Goal: Task Accomplishment & Management: Use online tool/utility

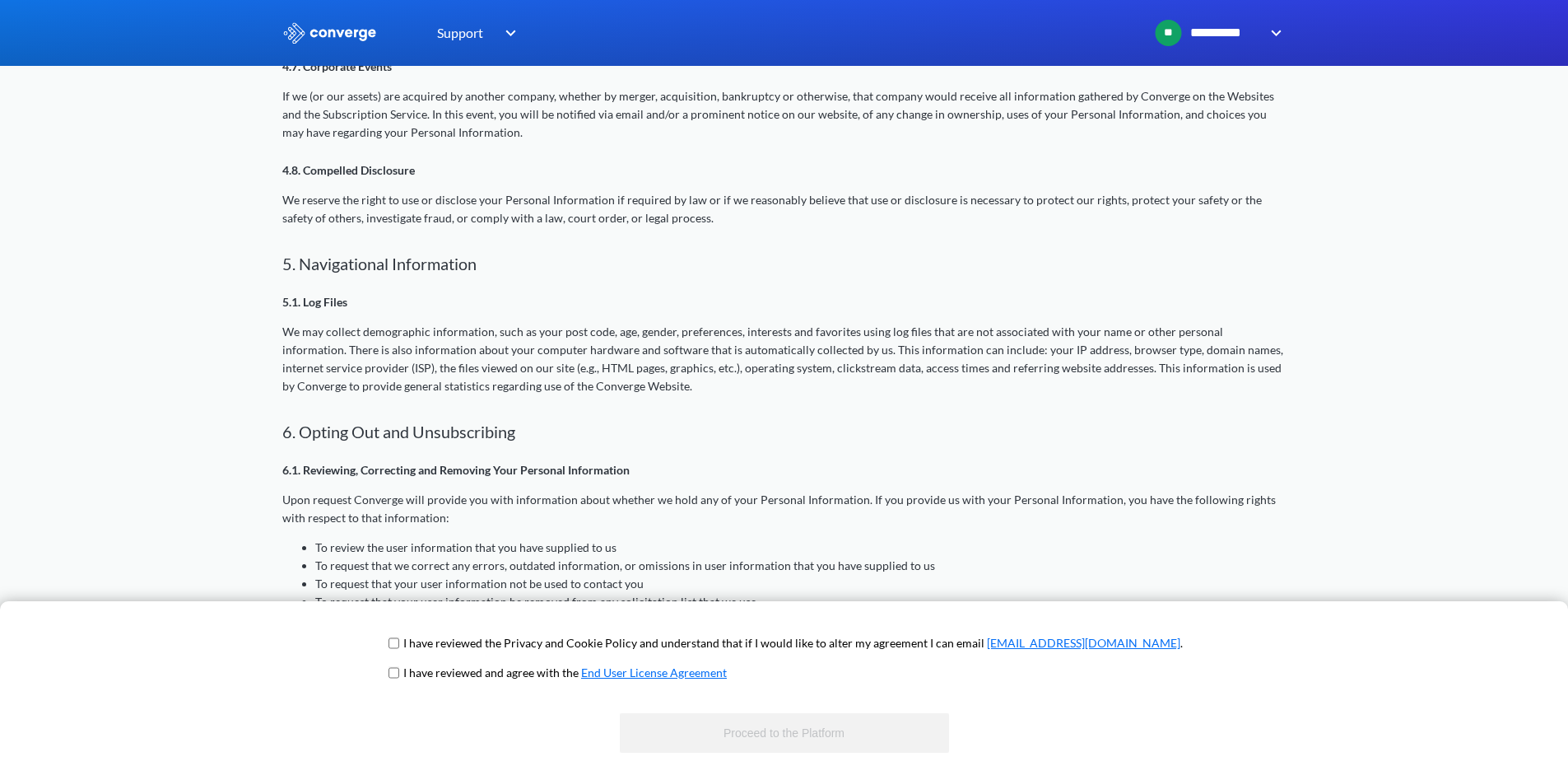
scroll to position [1890, 0]
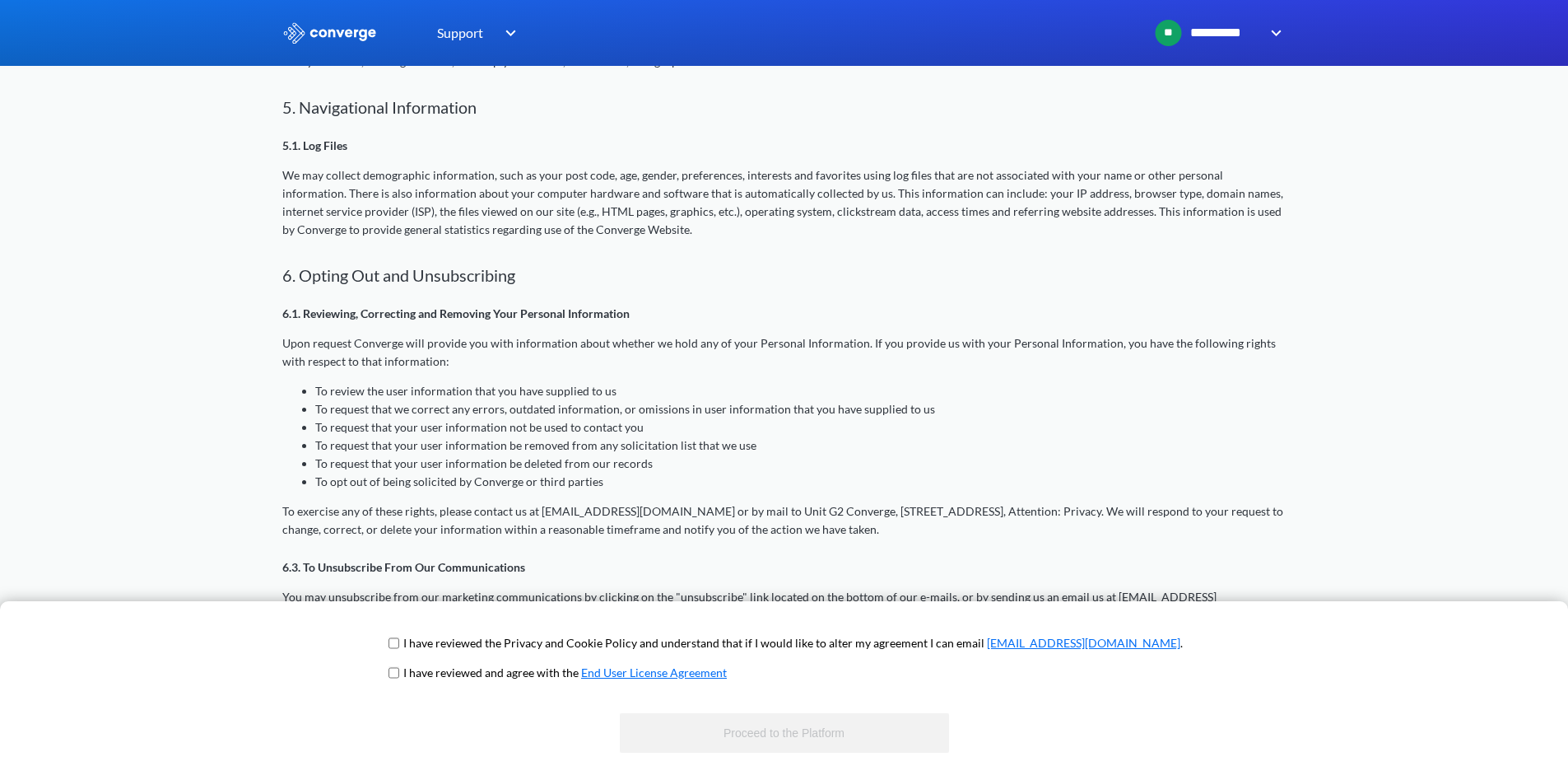
click at [399, 644] on input "checkbox" at bounding box center [393, 643] width 11 height 13
checkbox input "true"
drag, startPoint x: 452, startPoint y: 659, endPoint x: 452, endPoint y: 671, distance: 12.0
click at [452, 660] on span "I have reviewed the Privacy and Cookie Policy and understand that if I would li…" at bounding box center [784, 649] width 797 height 30
click at [399, 677] on input "checkbox" at bounding box center [393, 673] width 11 height 13
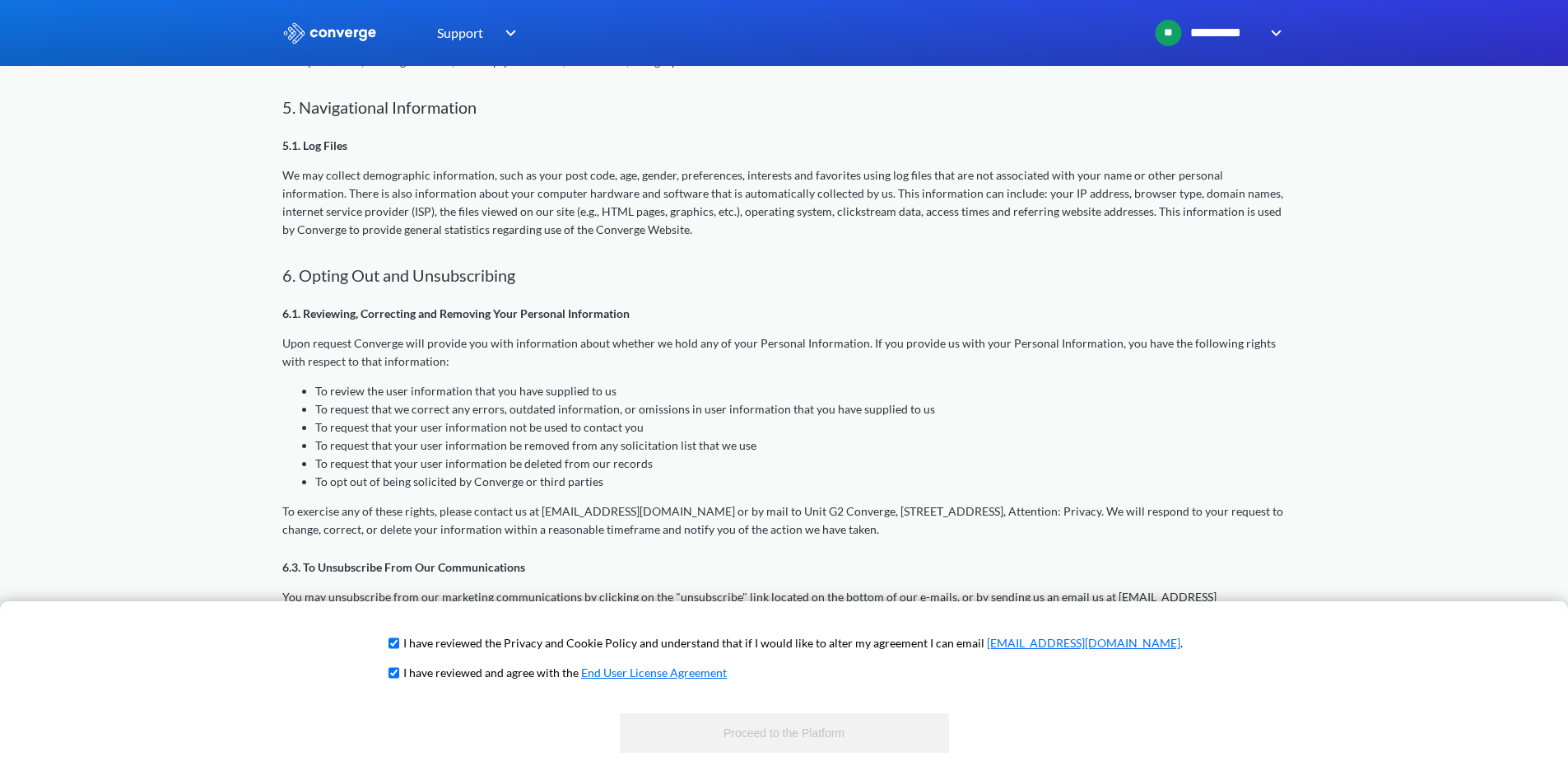
checkbox input "true"
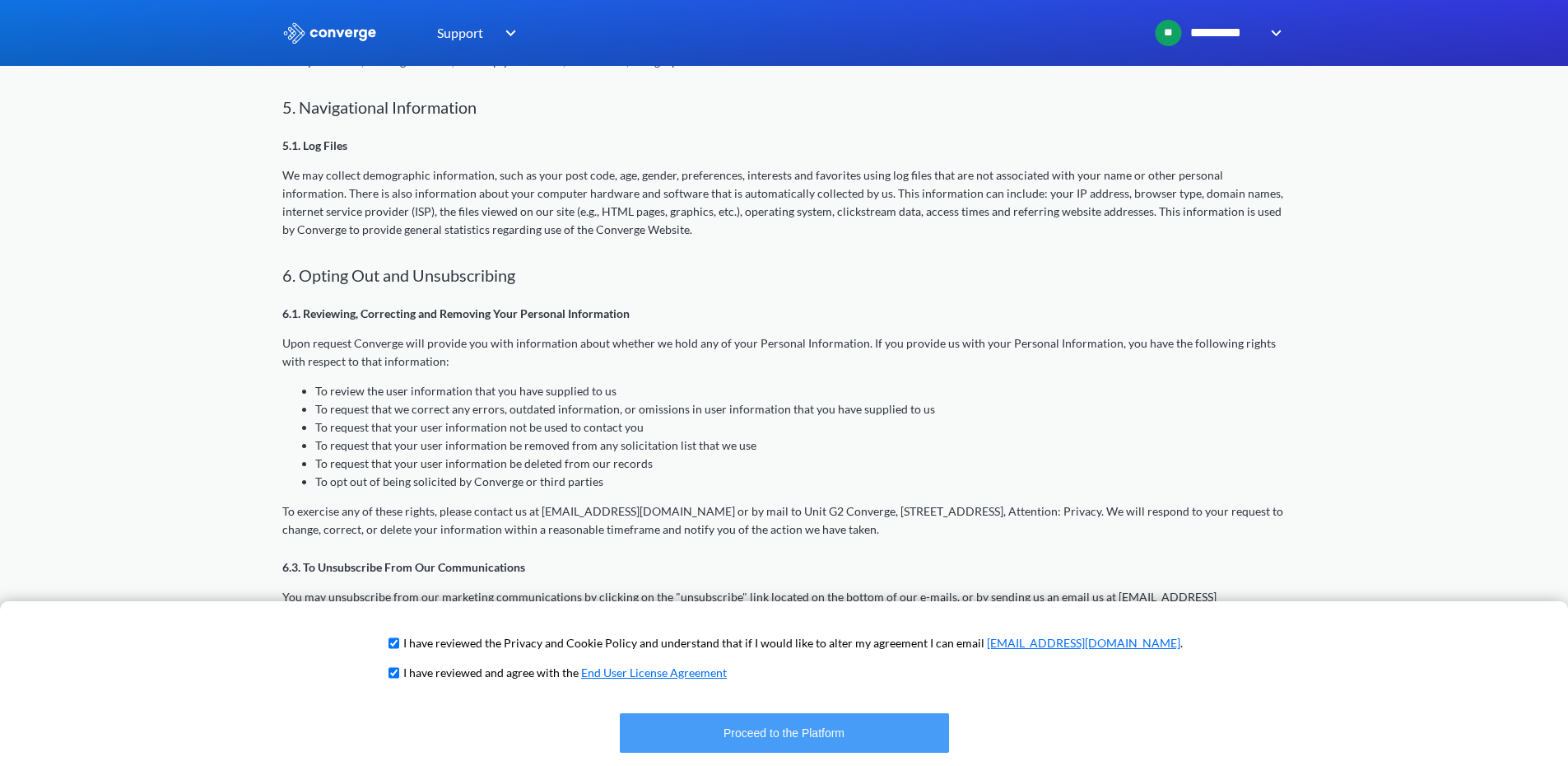
click at [792, 732] on button "Proceed to the Platform" at bounding box center [784, 733] width 329 height 40
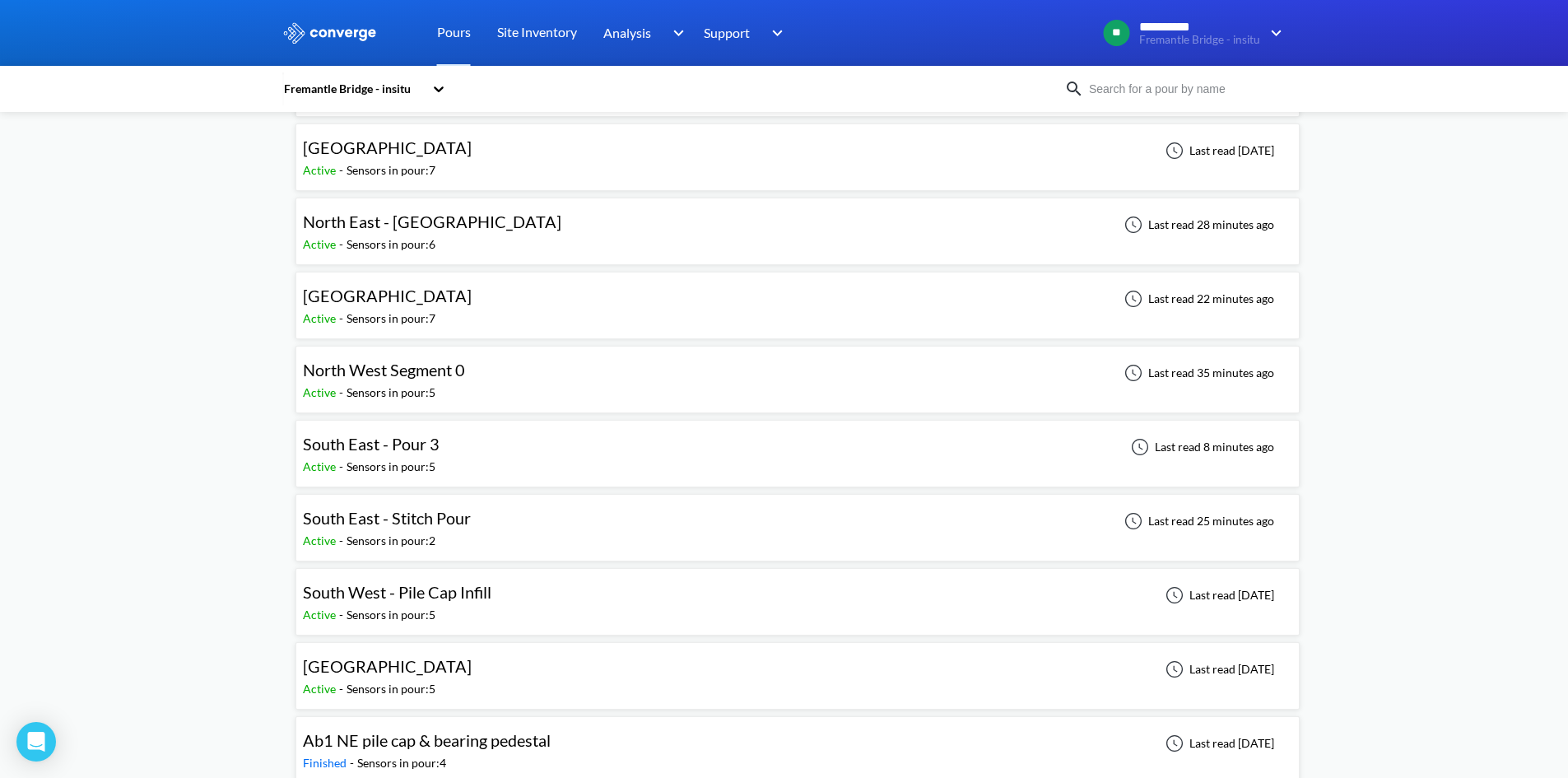
scroll to position [165, 0]
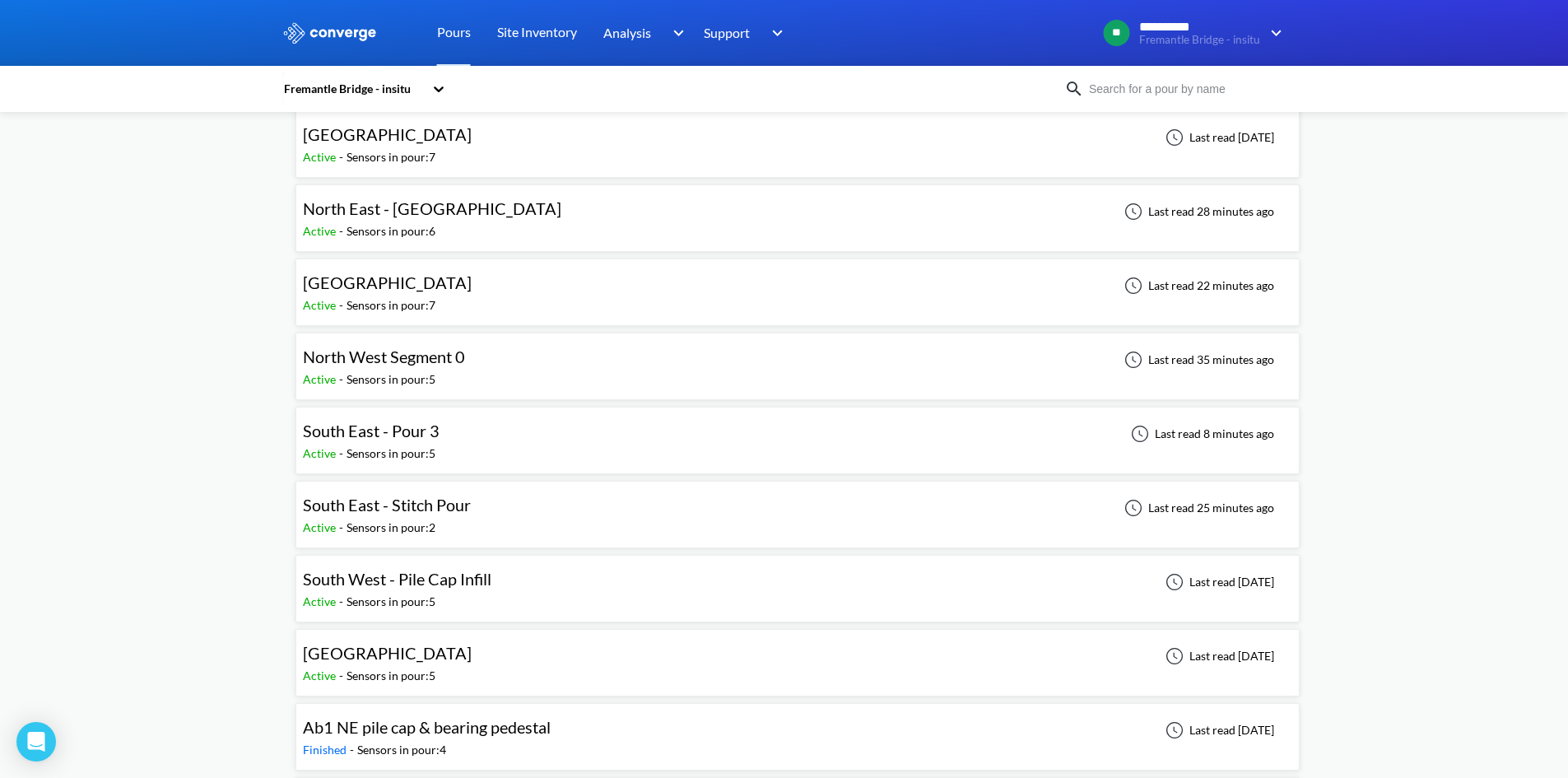
click at [409, 354] on span "North West Segment 0" at bounding box center [384, 356] width 162 height 19
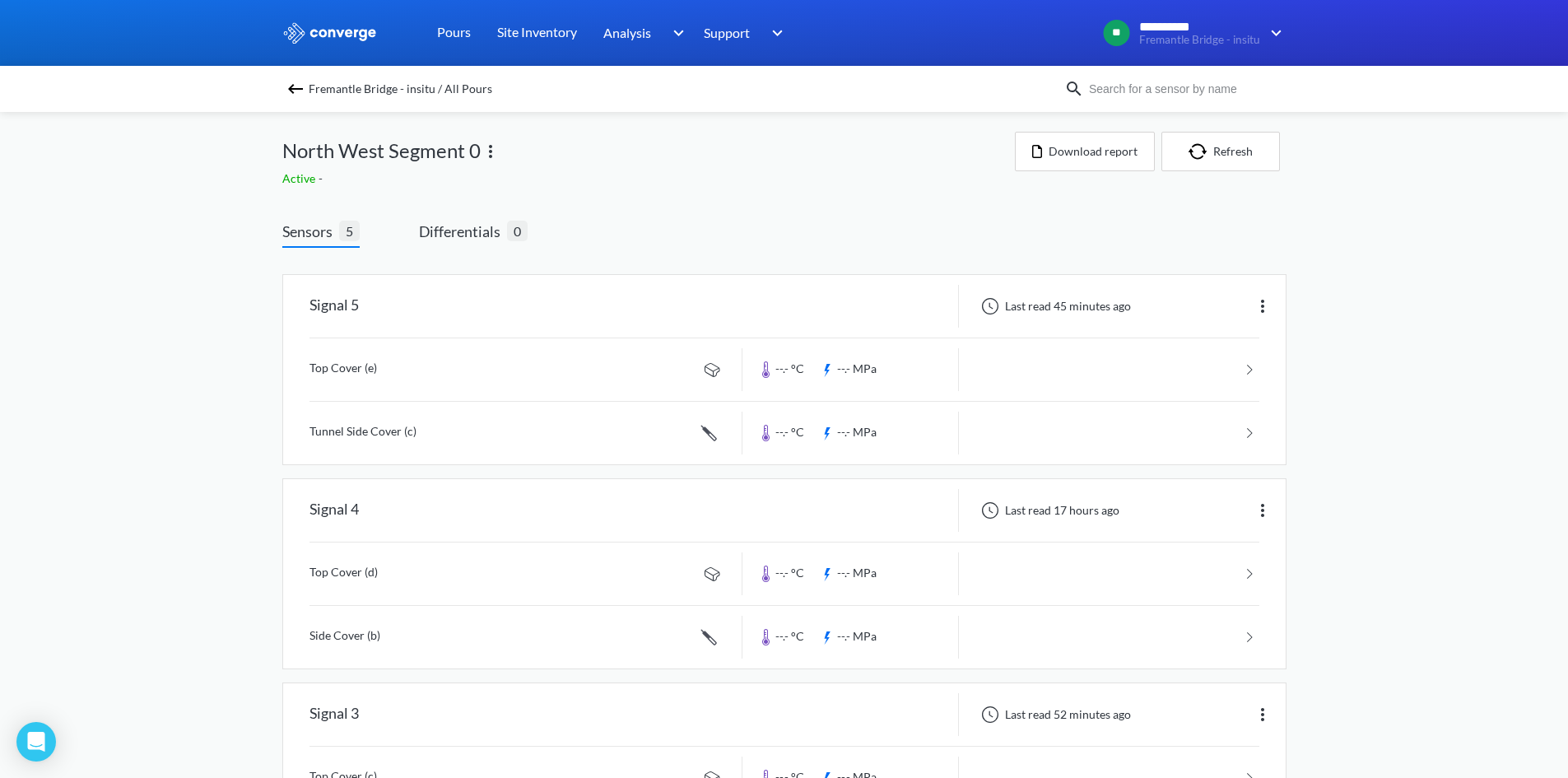
scroll to position [83, 0]
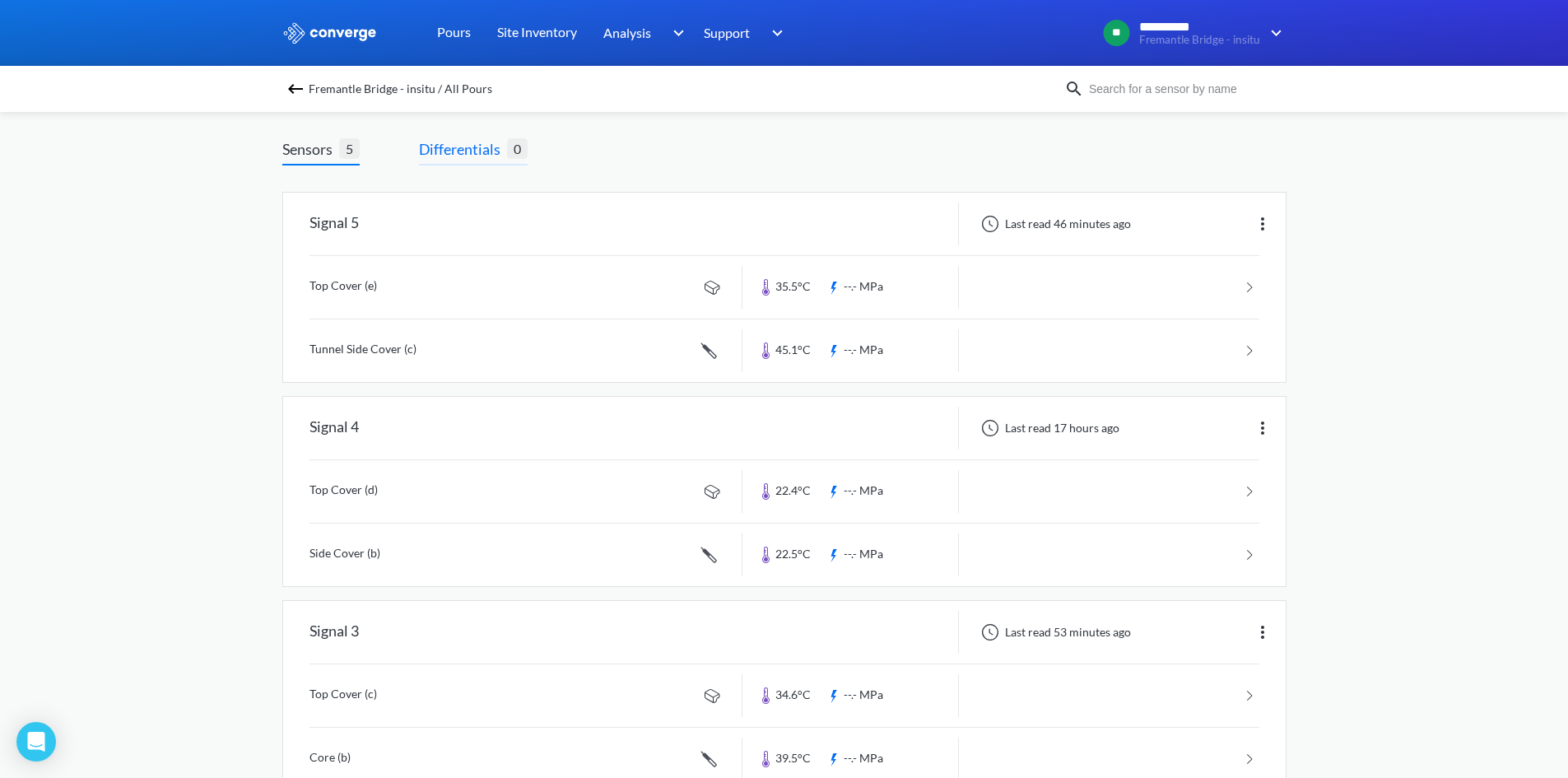
click at [487, 152] on span "Differentials" at bounding box center [463, 149] width 88 height 23
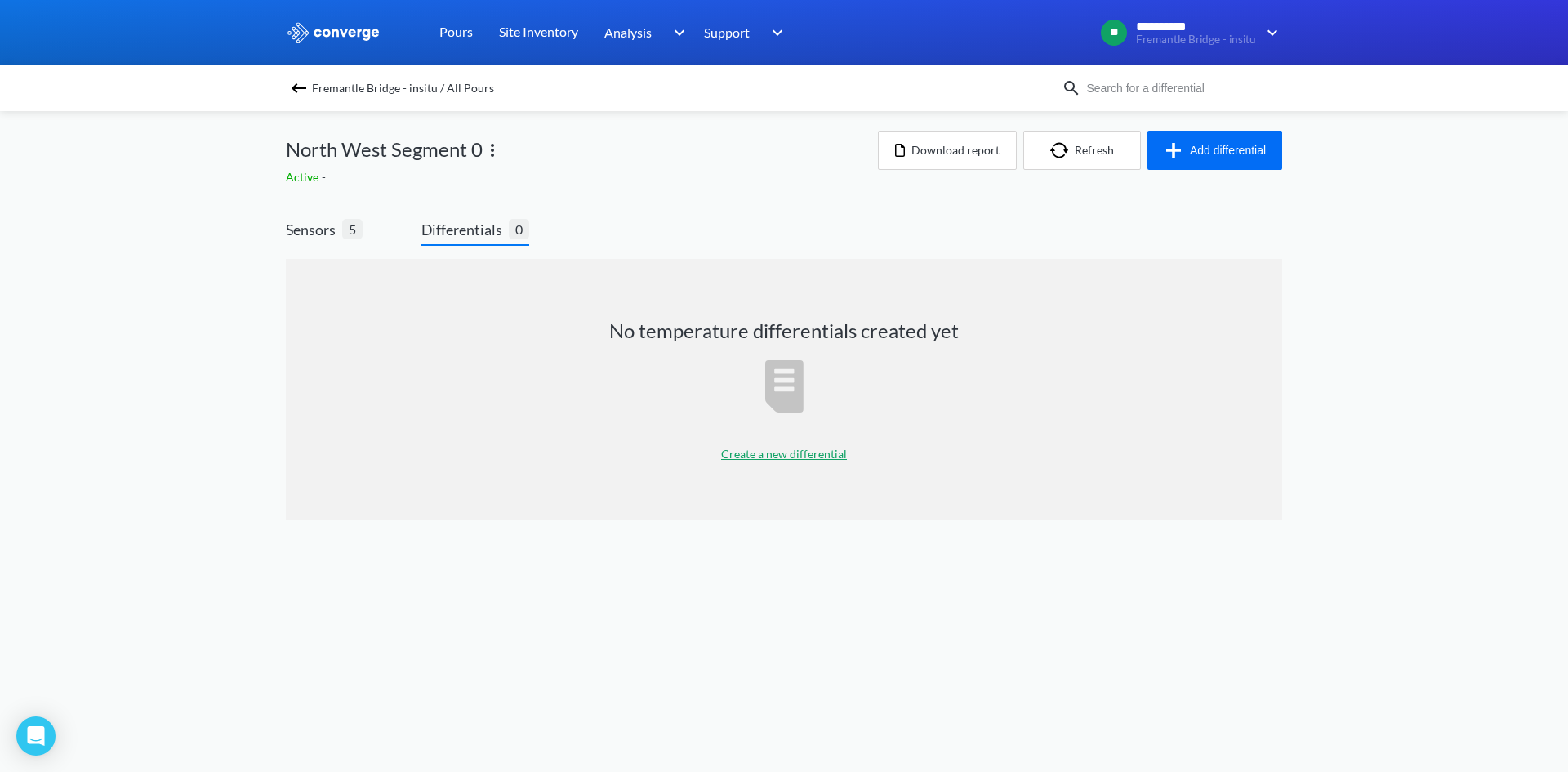
click at [808, 445] on p "Create a new differential" at bounding box center [784, 454] width 126 height 18
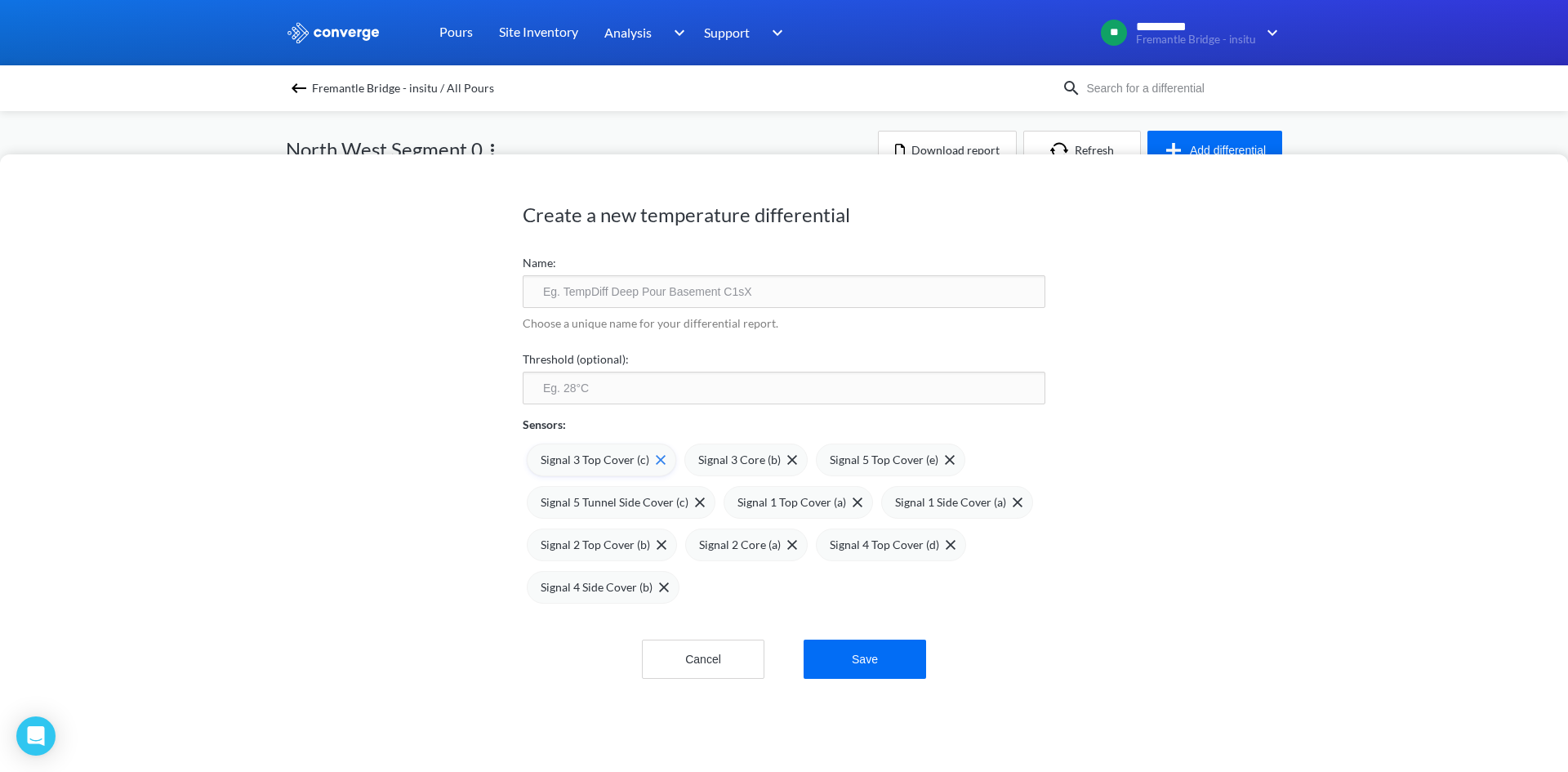
click at [613, 465] on span "Signal 3 Top Cover (c)" at bounding box center [595, 459] width 108 height 18
click at [585, 458] on span "Signal 3 Core (b)" at bounding box center [581, 459] width 82 height 18
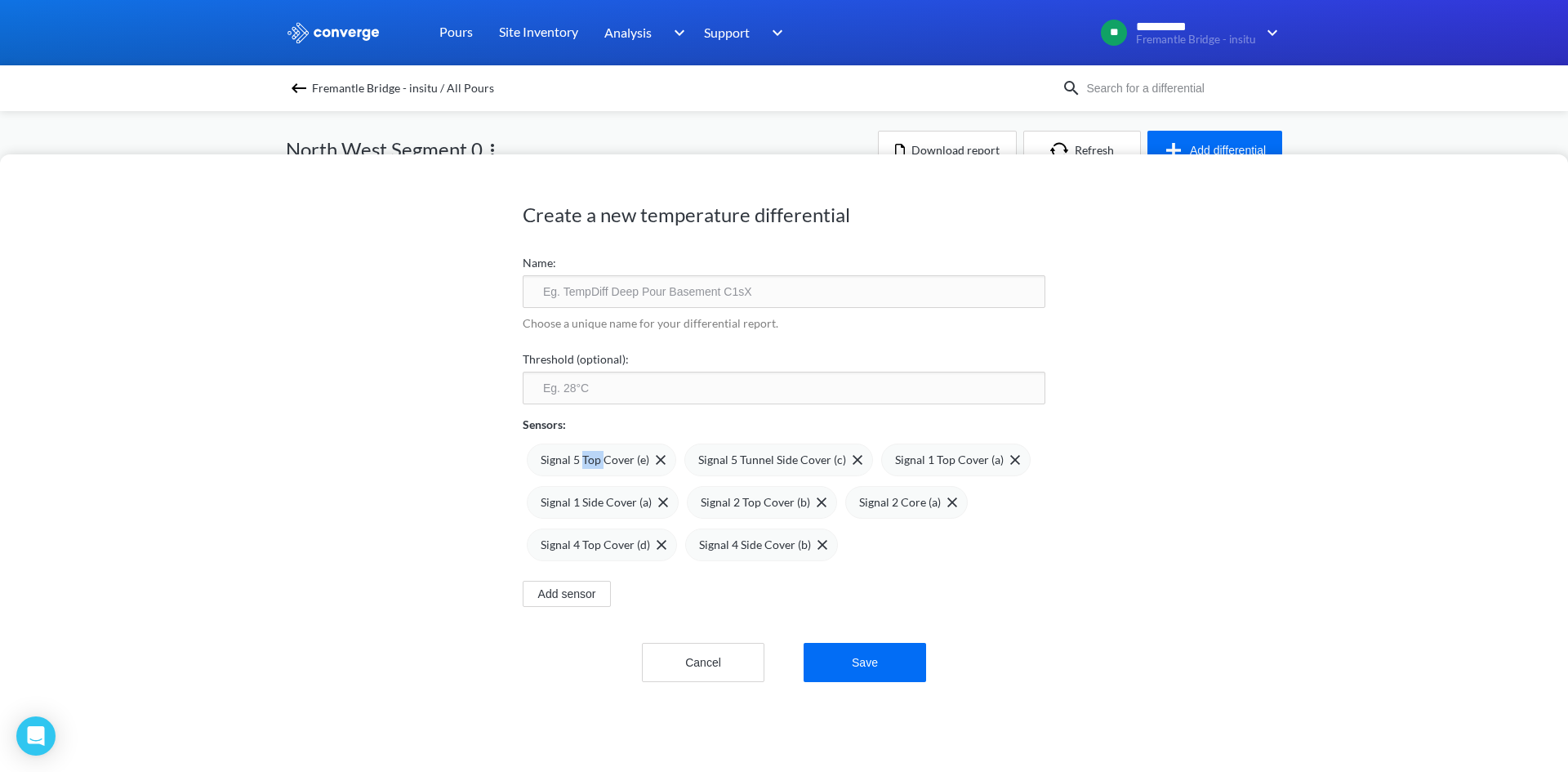
click at [585, 458] on span "Signal 5 Top Cover (e)" at bounding box center [595, 459] width 108 height 18
click at [585, 458] on span "Signal 5 Tunnel Side Cover (c)" at bounding box center [614, 459] width 148 height 18
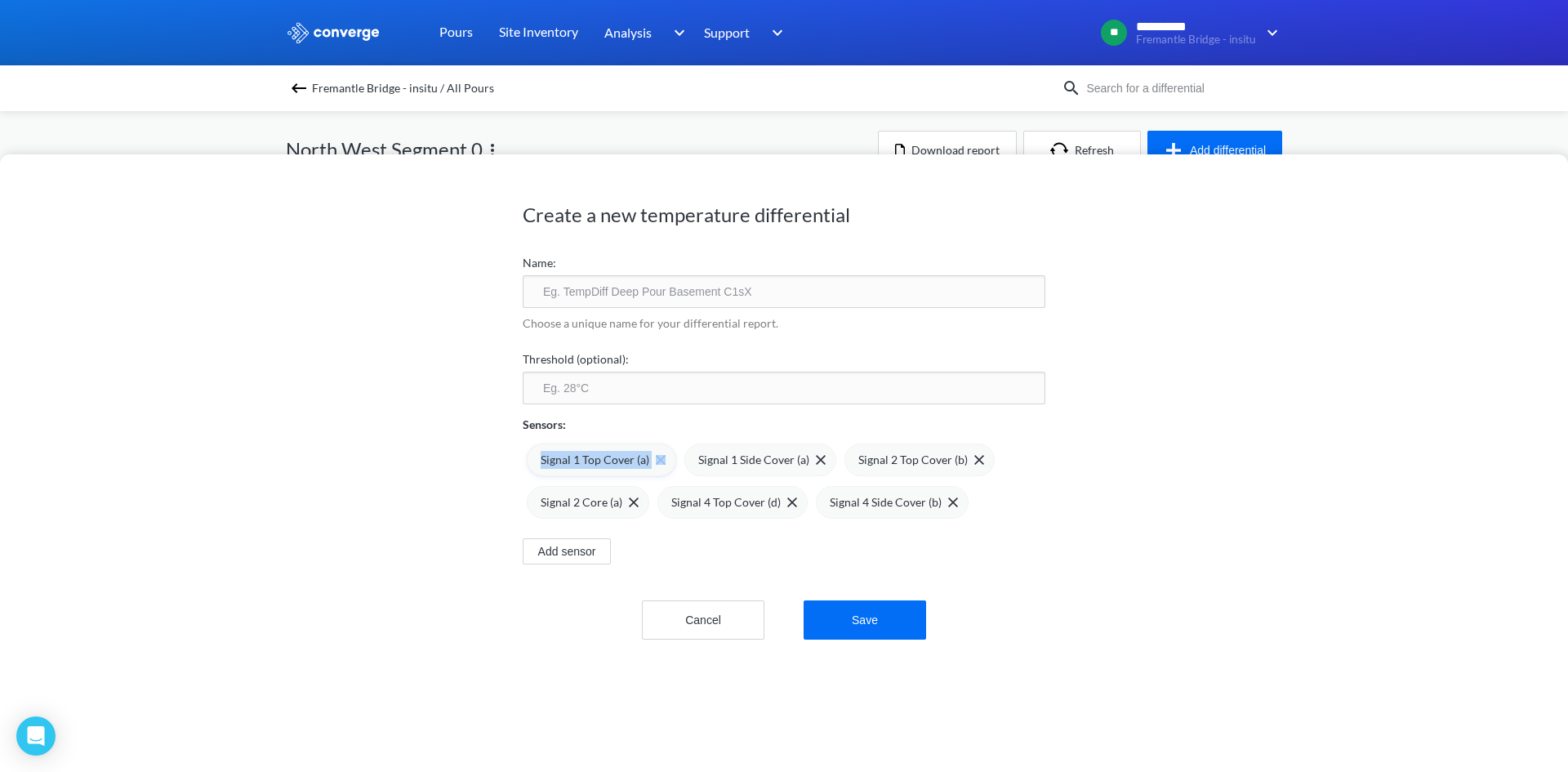
click at [586, 458] on span "Signal 1 Top Cover (a)" at bounding box center [595, 459] width 108 height 18
click at [586, 458] on span "Signal 1 Side Cover (a)" at bounding box center [595, 459] width 111 height 18
click at [700, 458] on span "Signal 2 Top Cover (b)" at bounding box center [754, 459] width 109 height 18
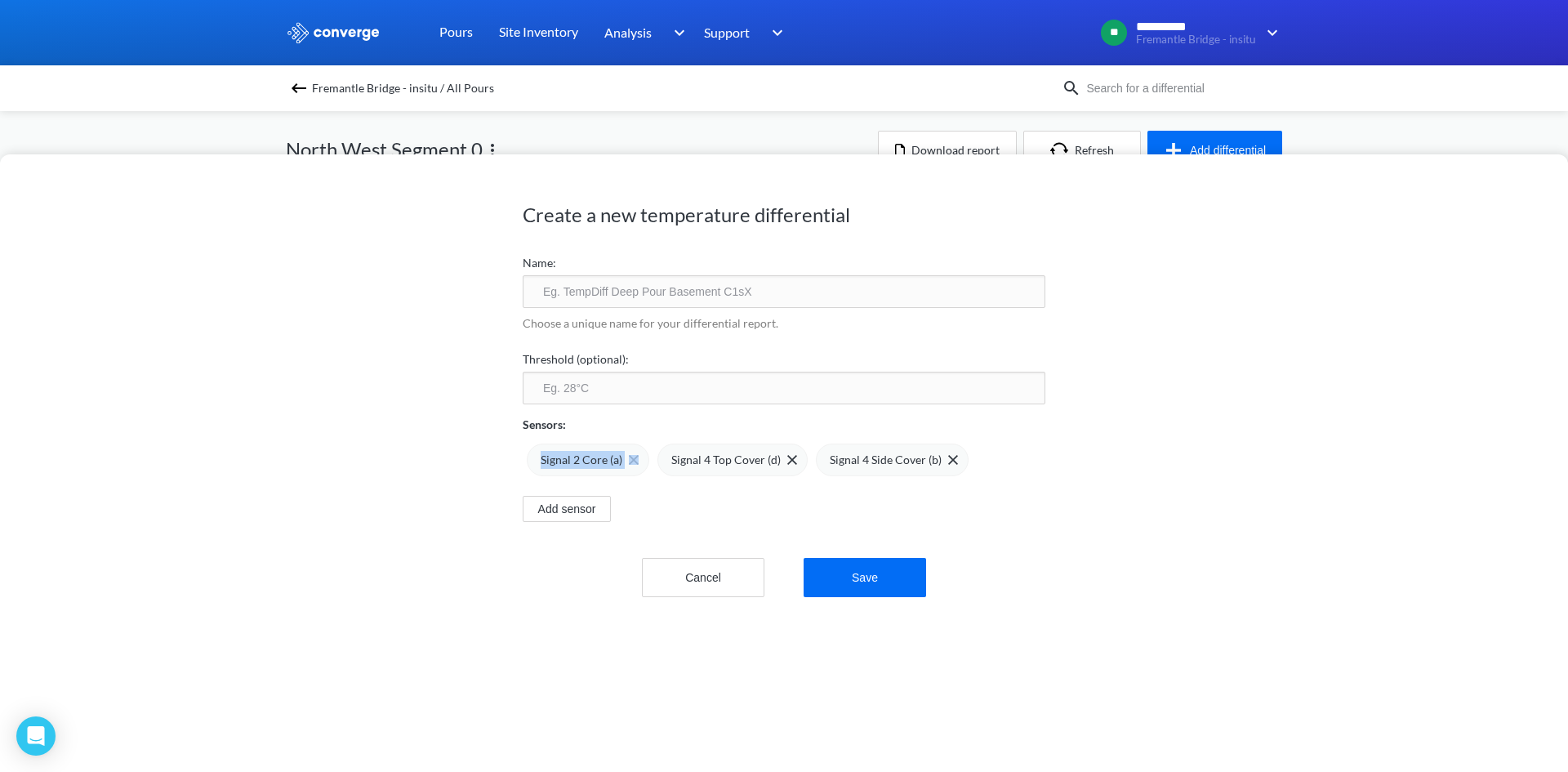
click at [586, 458] on span "Signal 2 Core (a)" at bounding box center [581, 459] width 82 height 18
click at [586, 458] on span "Signal 4 Top Cover (d)" at bounding box center [595, 459] width 109 height 18
click at [685, 458] on div "Signal 4 Side Cover (b)" at bounding box center [761, 459] width 153 height 32
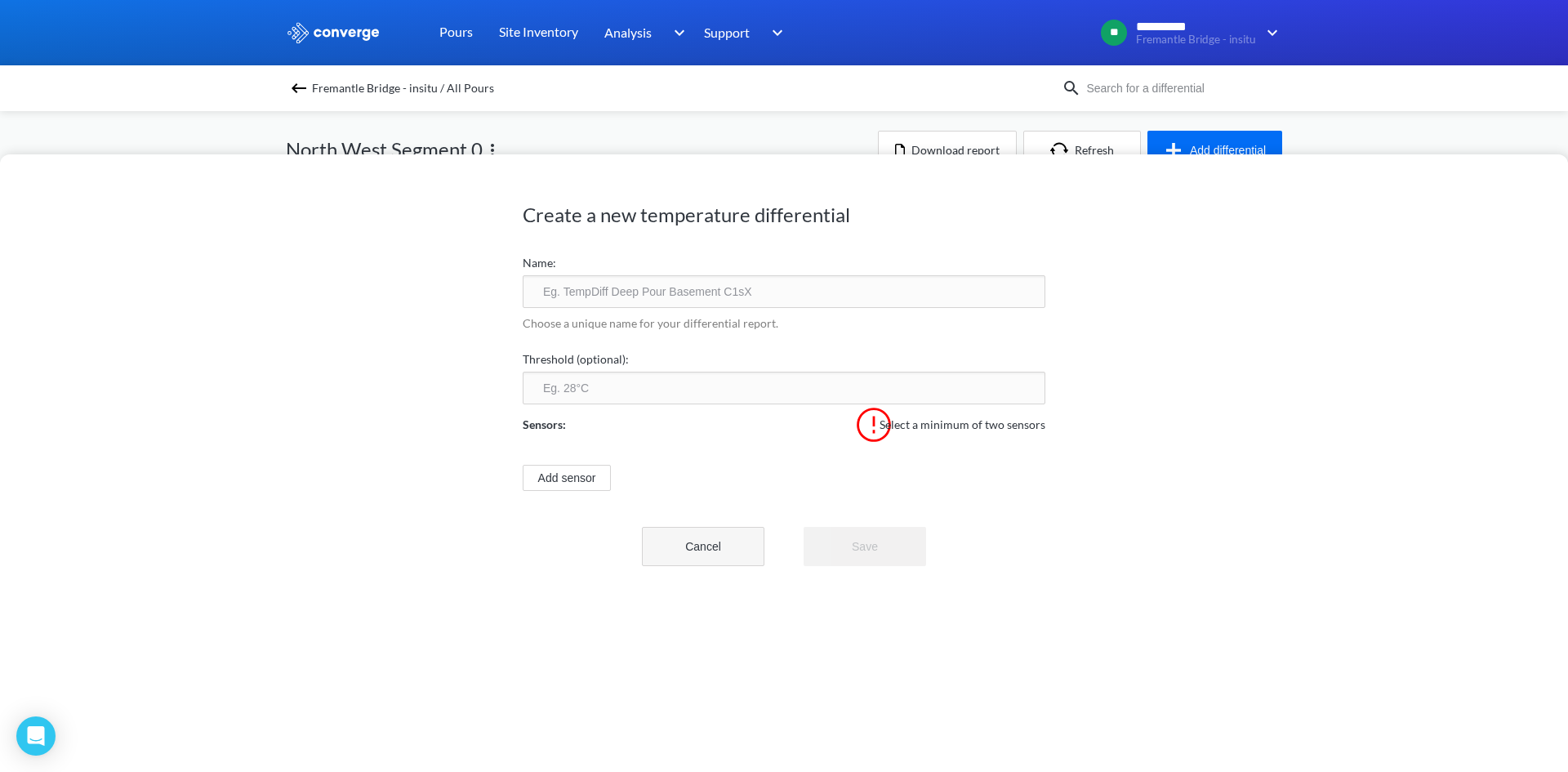
click at [734, 552] on button "Cancel" at bounding box center [703, 546] width 122 height 39
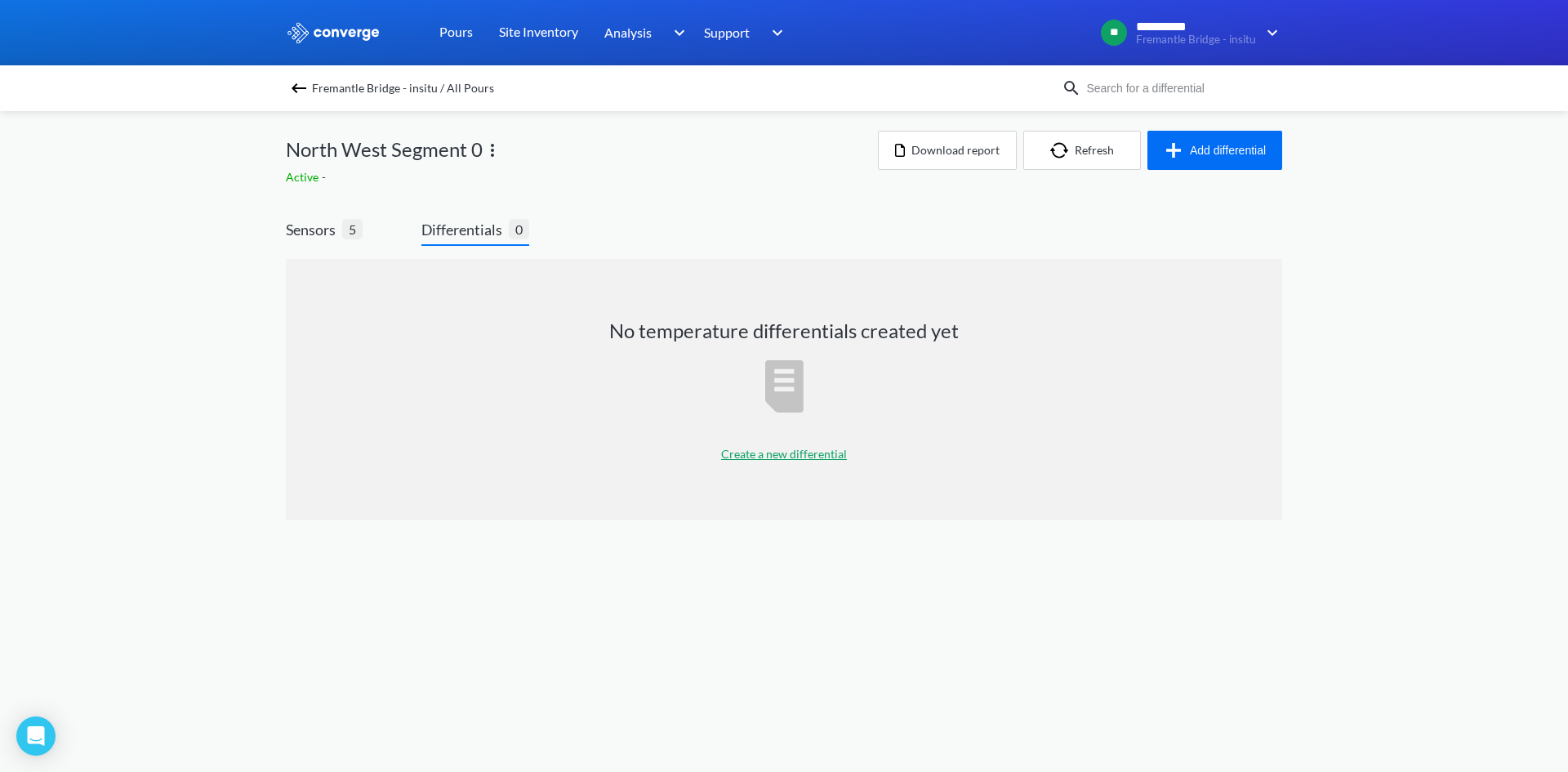
click at [479, 230] on span "Differentials" at bounding box center [465, 230] width 87 height 23
click at [781, 462] on p "Create a new differential" at bounding box center [784, 454] width 126 height 18
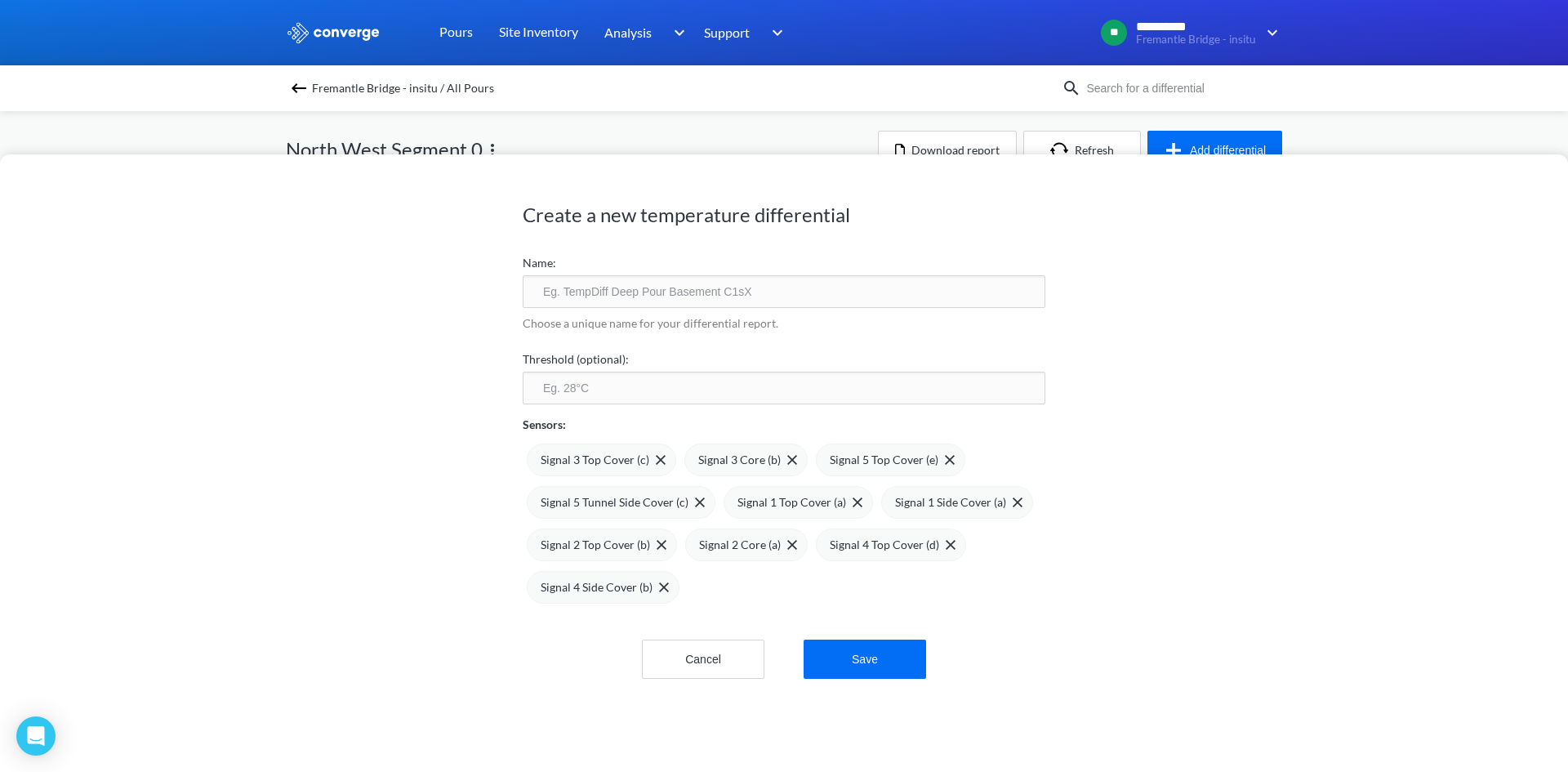
drag, startPoint x: 611, startPoint y: 293, endPoint x: 624, endPoint y: 307, distance: 19.1
click at [611, 293] on input "text" at bounding box center [784, 291] width 523 height 32
type input "S"
type input "NW Seg 0 - Differential"
click at [602, 390] on input "number" at bounding box center [784, 388] width 523 height 32
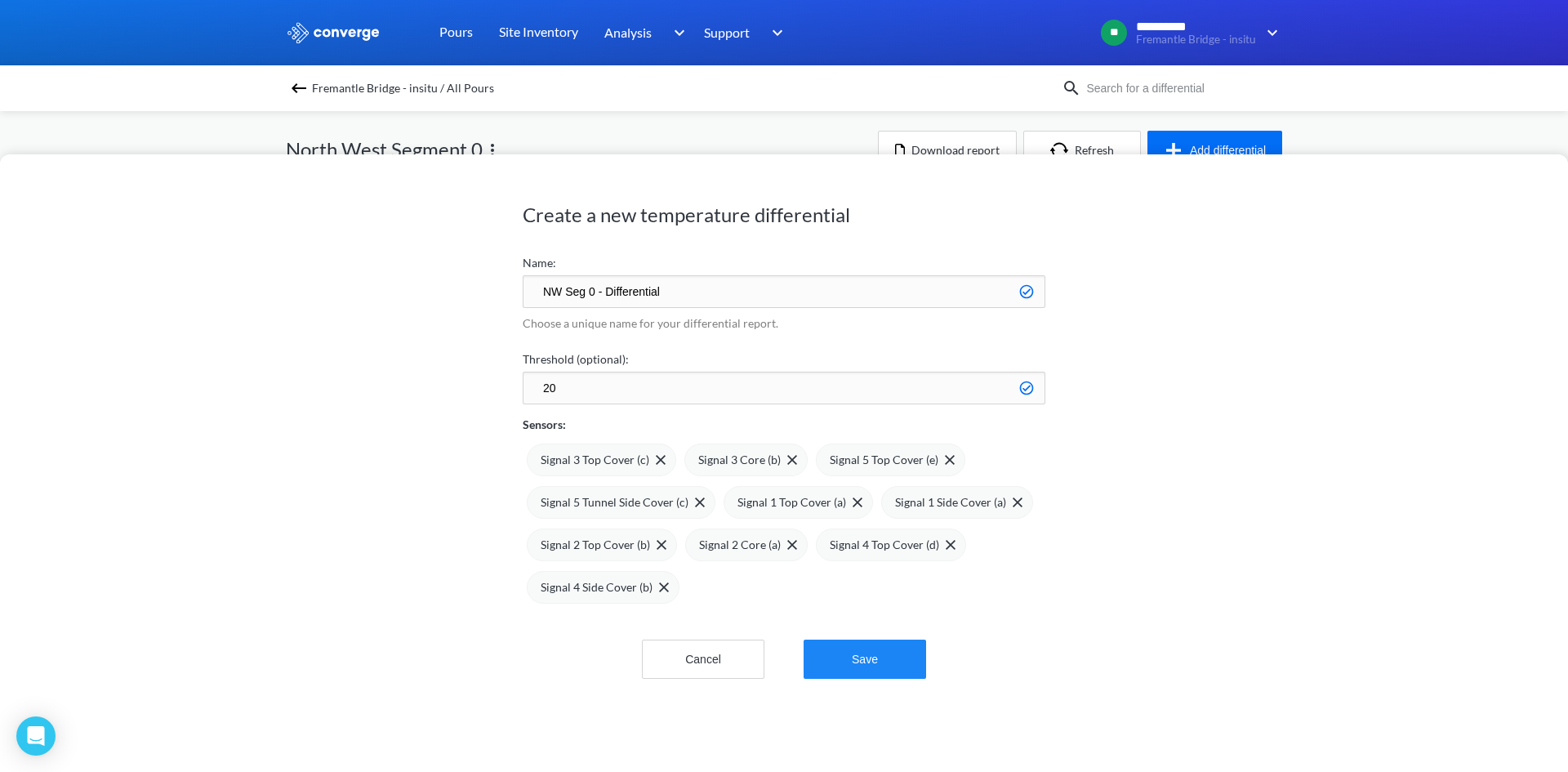
type input "20"
click at [835, 658] on button "Save" at bounding box center [864, 658] width 122 height 39
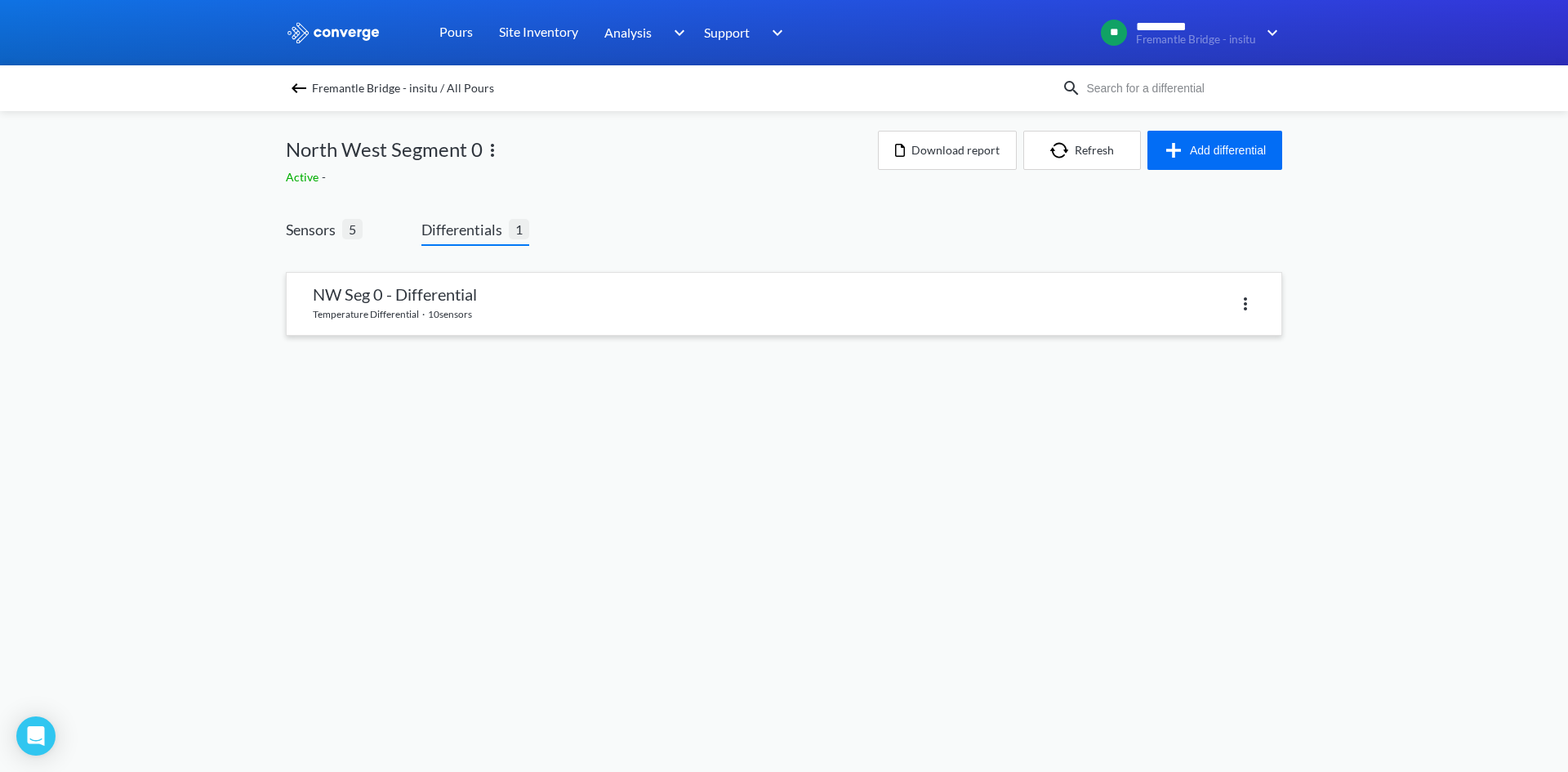
click at [397, 307] on link at bounding box center [783, 303] width 994 height 62
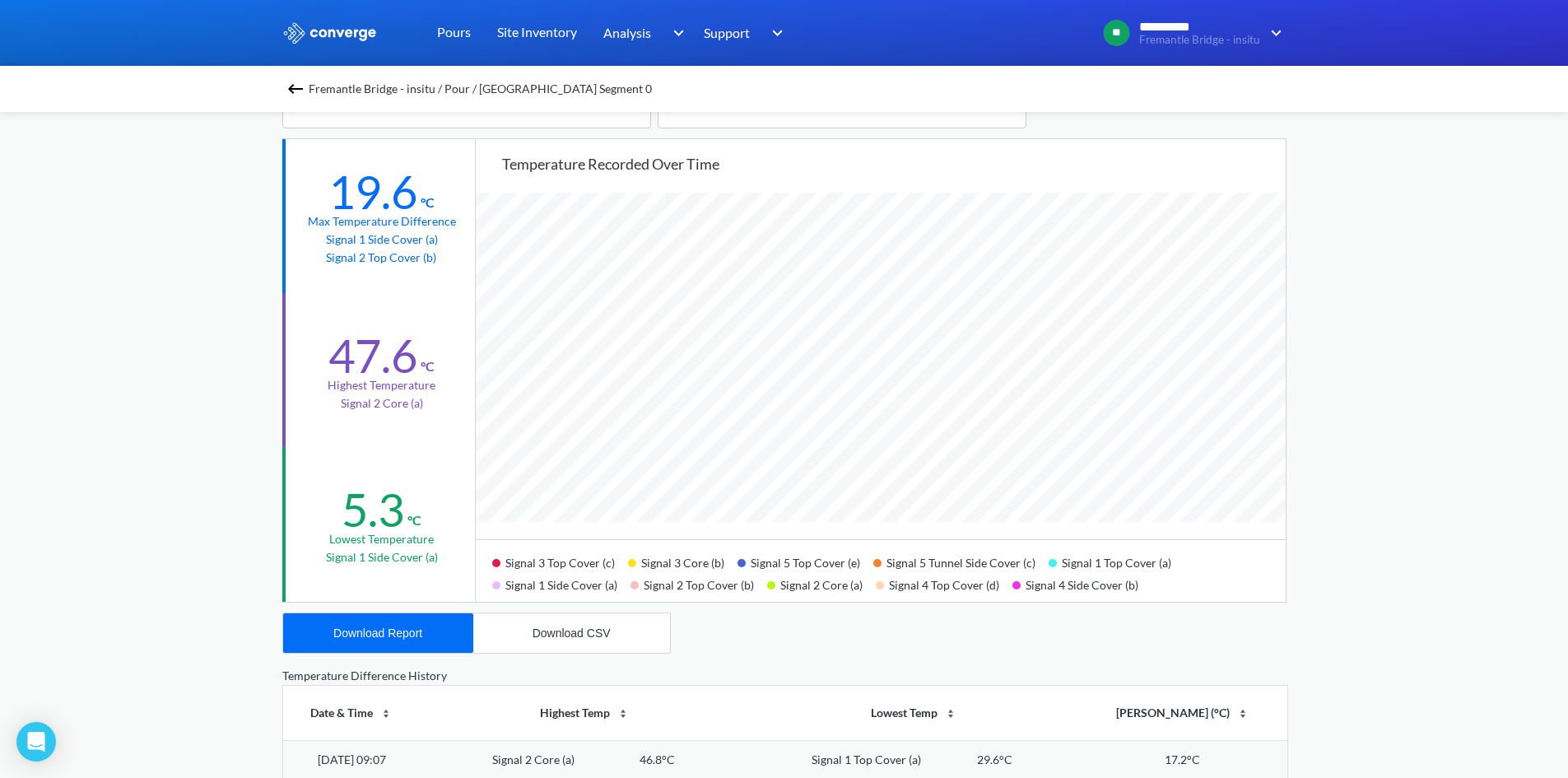
scroll to position [83, 0]
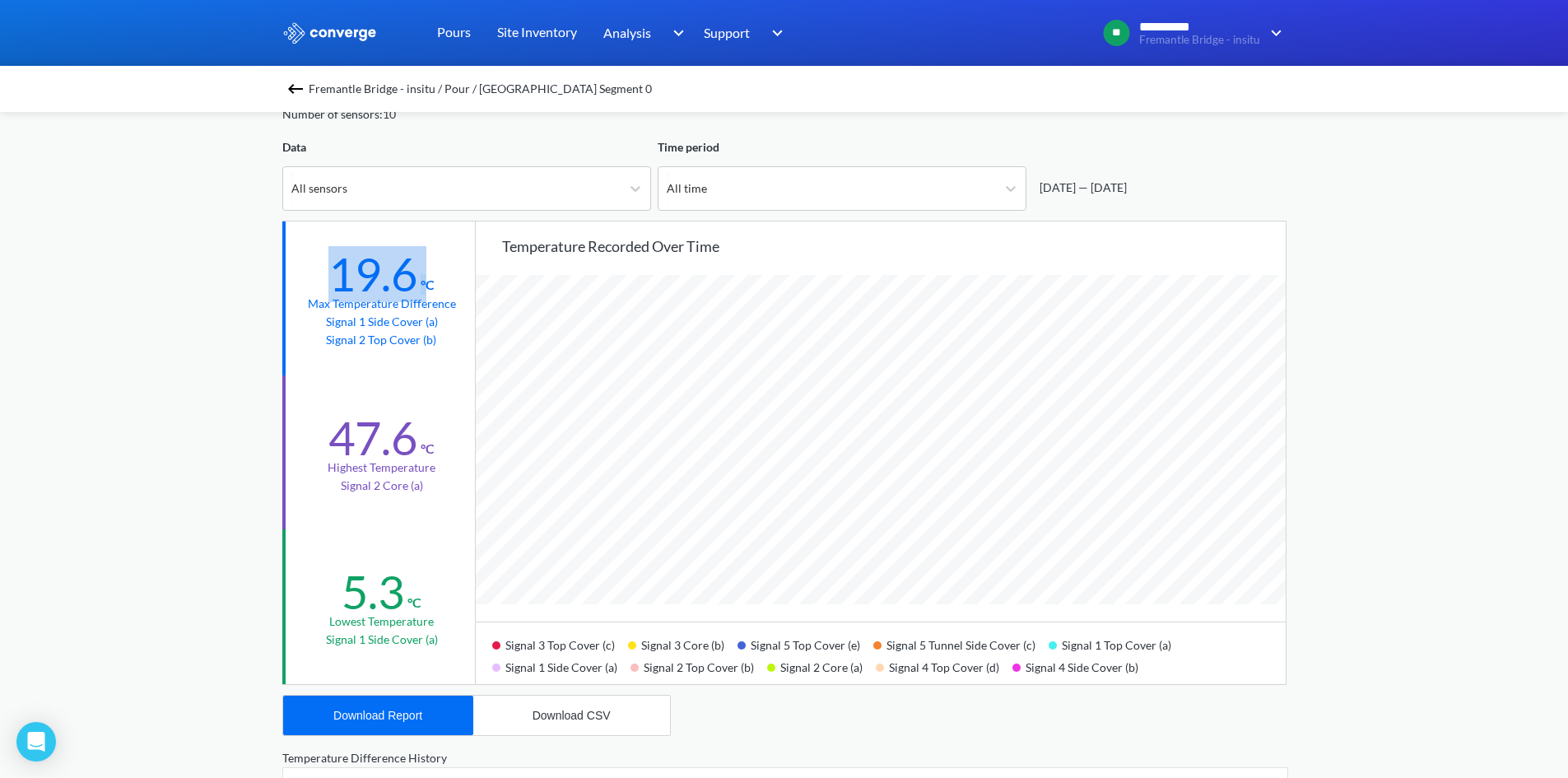
drag, startPoint x: 336, startPoint y: 281, endPoint x: 430, endPoint y: 282, distance: 94.0
click at [430, 282] on div "19.6 °C" at bounding box center [381, 271] width 106 height 48
click at [146, 453] on div "**********" at bounding box center [784, 606] width 1568 height 1379
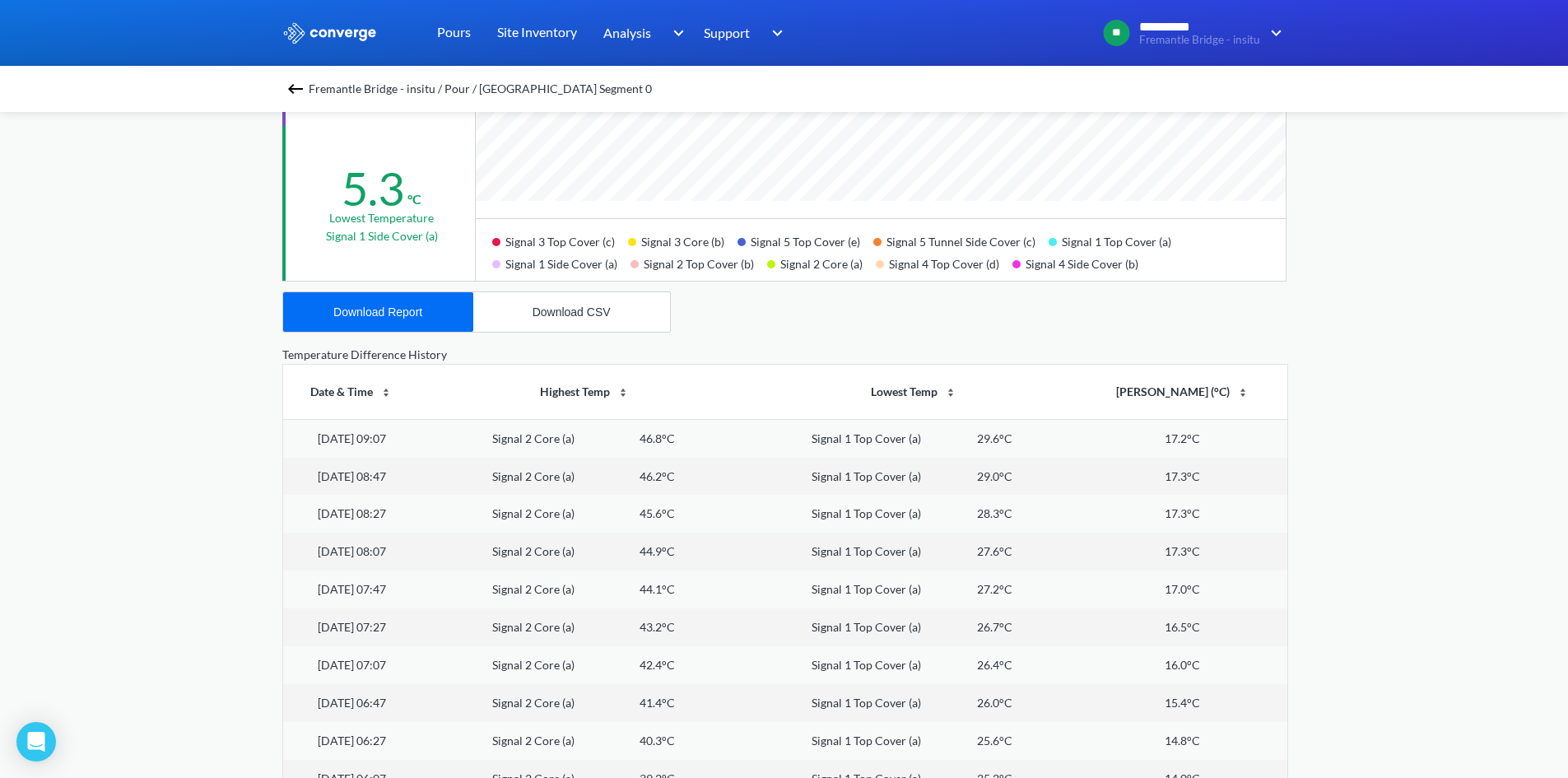
scroll to position [576, 0]
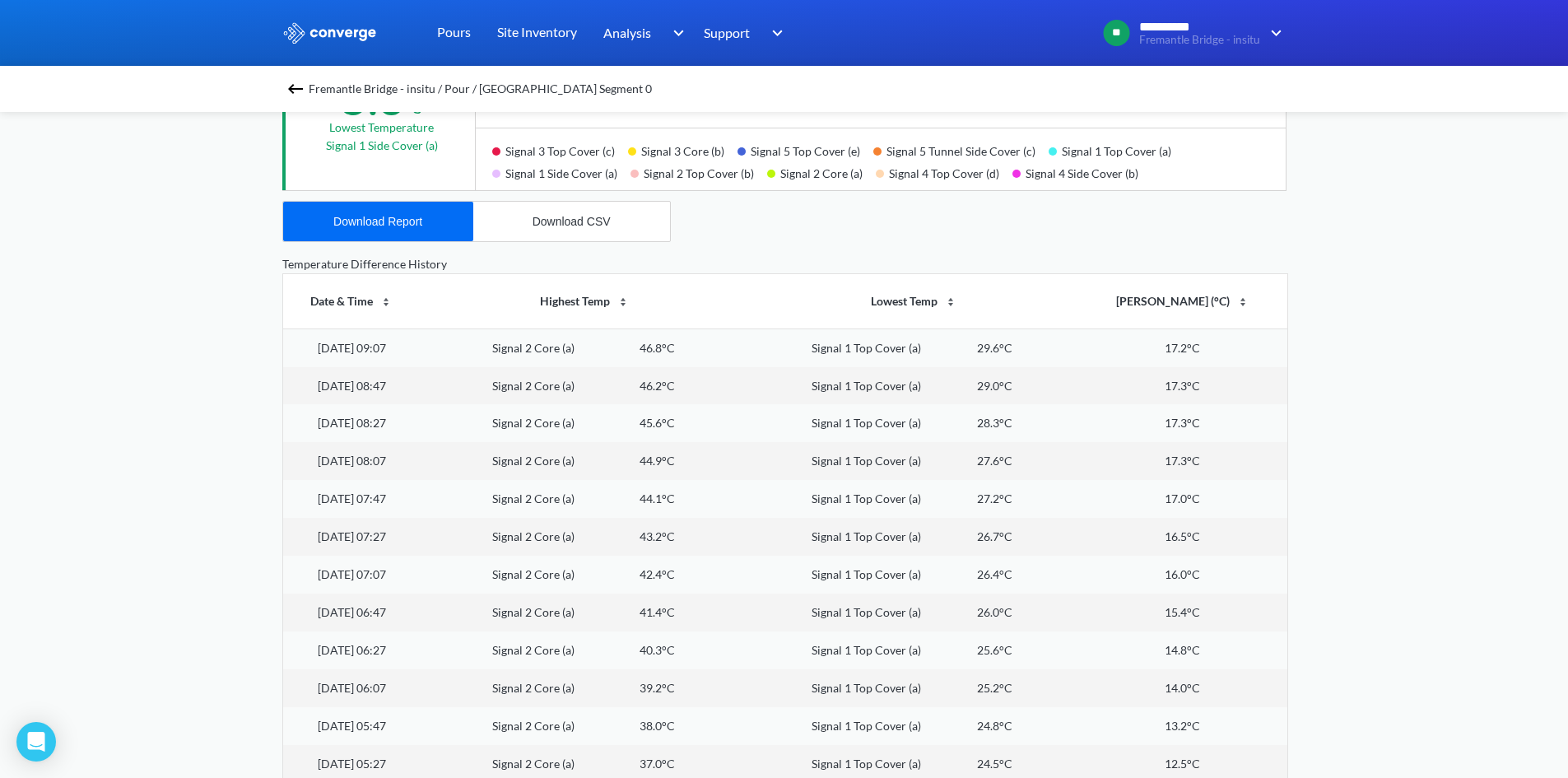
click at [1204, 295] on th "[PERSON_NAME] (°C)" at bounding box center [1182, 301] width 209 height 55
click at [1225, 298] on th "[PERSON_NAME] (°C)" at bounding box center [1182, 301] width 209 height 55
drag, startPoint x: 587, startPoint y: 342, endPoint x: 467, endPoint y: 344, distance: 120.0
click at [484, 344] on div "Signal 2 Top Cover (b) 29.1°C" at bounding box center [585, 348] width 310 height 18
drag, startPoint x: 411, startPoint y: 347, endPoint x: 314, endPoint y: 341, distance: 97.2
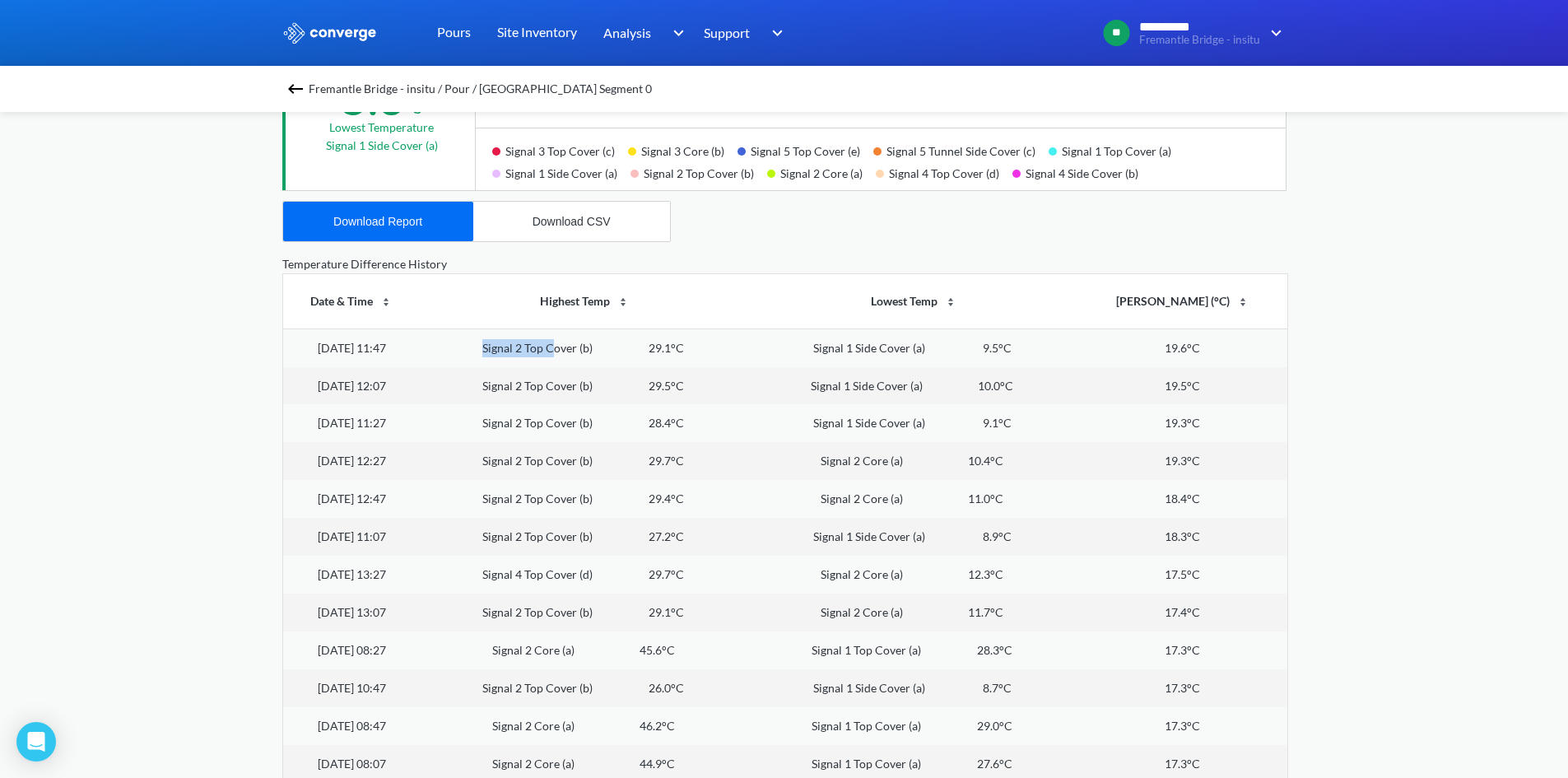
click at [314, 341] on td "[DATE] 11:47" at bounding box center [352, 347] width 137 height 38
click at [314, 345] on td "[DATE] 11:47" at bounding box center [352, 347] width 137 height 38
drag, startPoint x: 427, startPoint y: 349, endPoint x: 298, endPoint y: 350, distance: 129.0
click at [298, 350] on td "[DATE] 11:47" at bounding box center [352, 347] width 137 height 38
click at [421, 358] on td "[DATE] 11:47" at bounding box center [352, 347] width 137 height 38
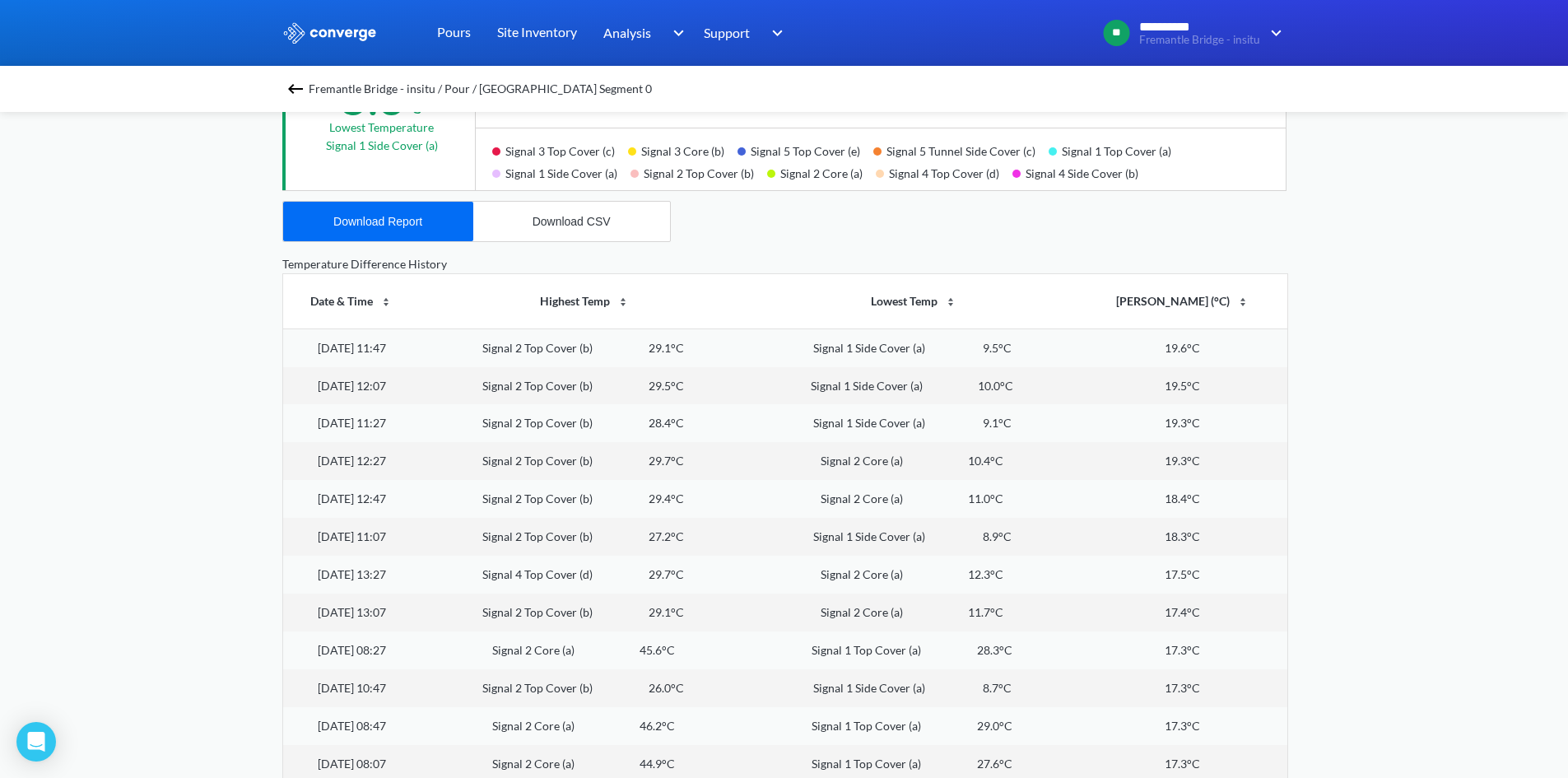
drag, startPoint x: 427, startPoint y: 354, endPoint x: 285, endPoint y: 352, distance: 142.0
click at [285, 352] on td "[DATE] 11:47" at bounding box center [352, 347] width 137 height 38
drag, startPoint x: 1215, startPoint y: 354, endPoint x: 1145, endPoint y: 356, distance: 70.0
click at [1144, 356] on td "19.6°C" at bounding box center [1182, 347] width 209 height 38
click at [1146, 356] on td "19.6°C" at bounding box center [1182, 347] width 209 height 38
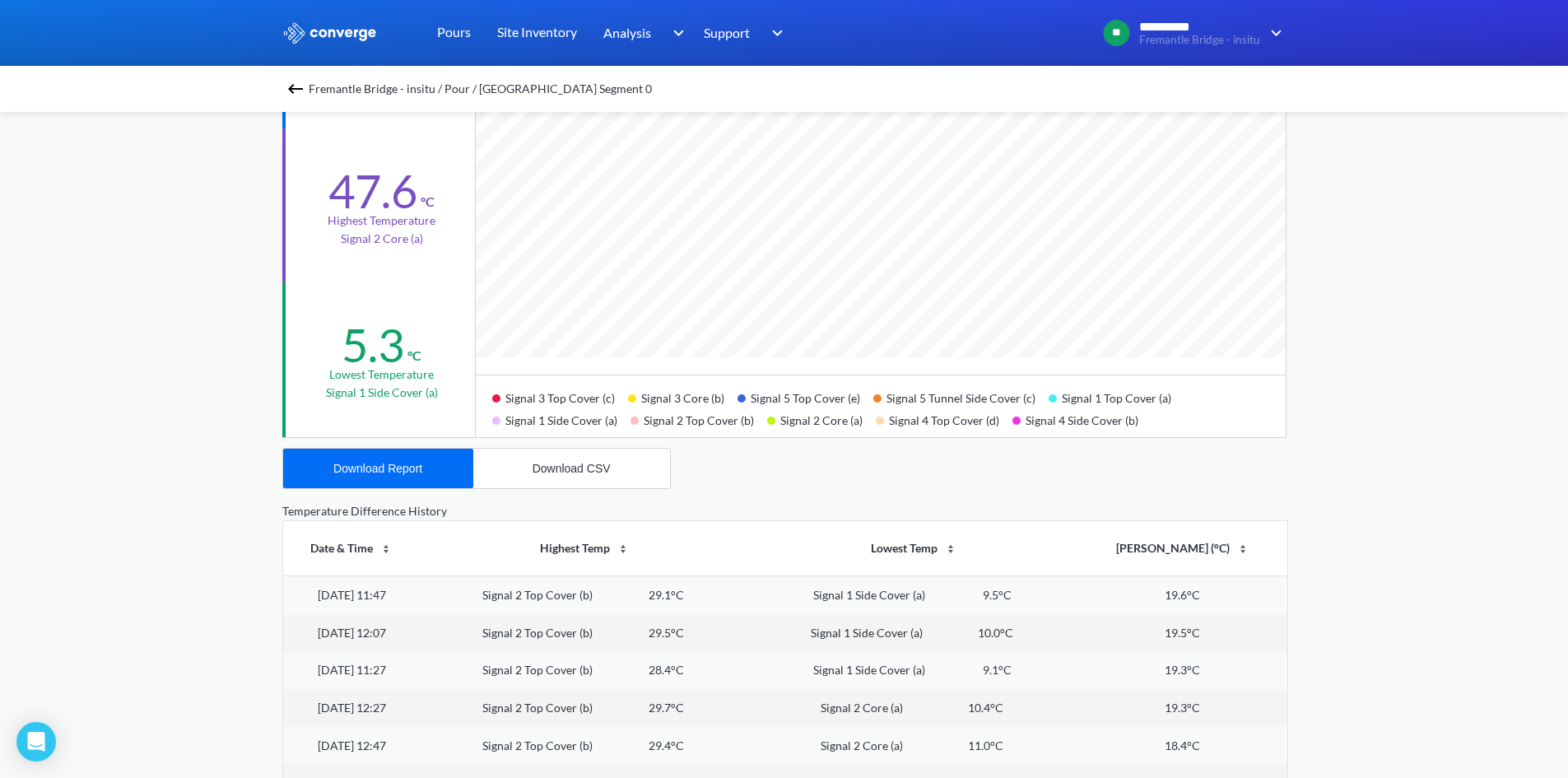
scroll to position [165, 0]
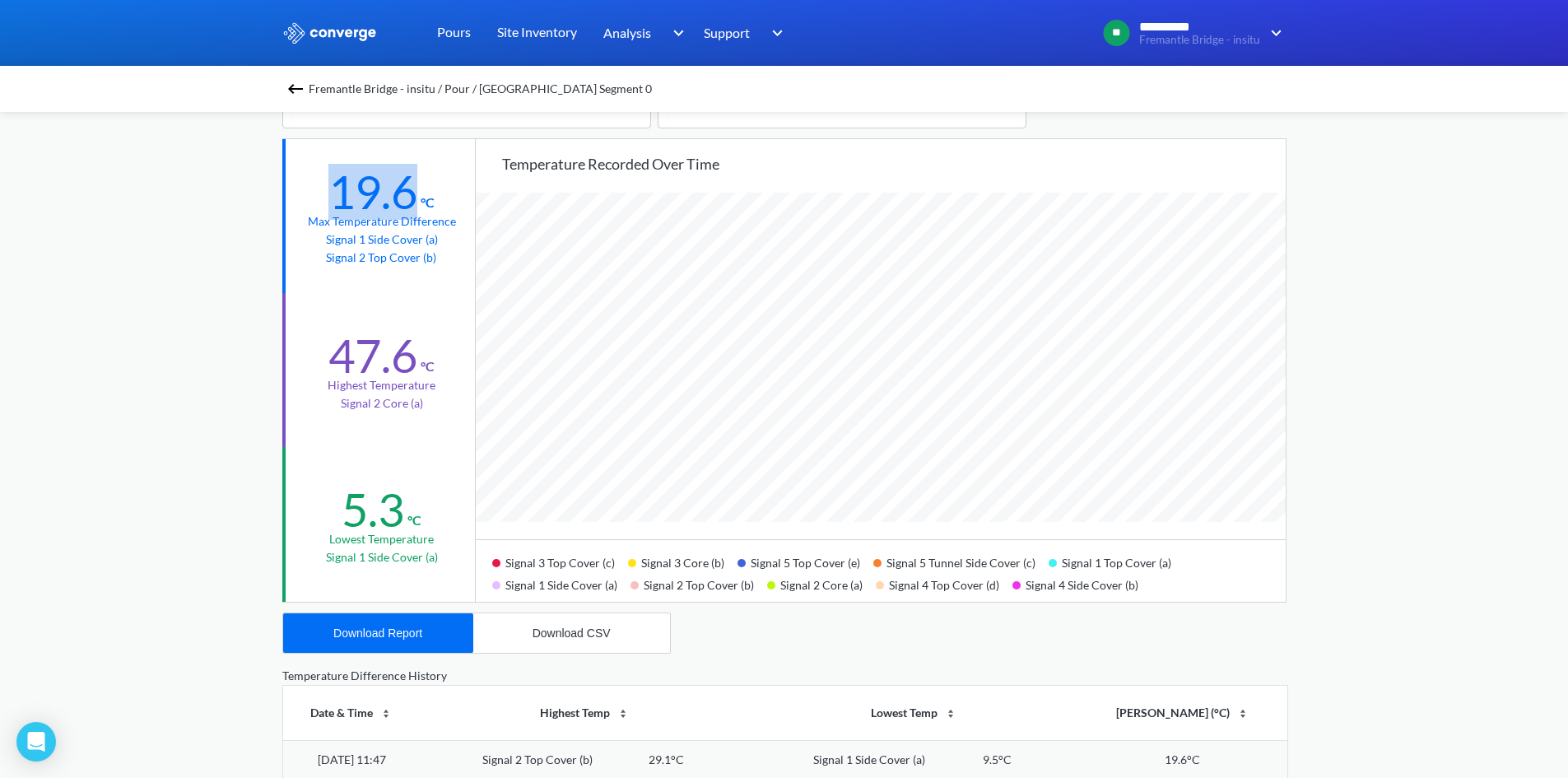
drag, startPoint x: 432, startPoint y: 190, endPoint x: 325, endPoint y: 201, distance: 107.6
click at [328, 199] on div "19.6 °C" at bounding box center [381, 188] width 106 height 48
click at [325, 201] on div "19.6 °C Max temperature difference Signal 1 Side Cover (a) Signal 2 Top Cover (…" at bounding box center [380, 216] width 196 height 154
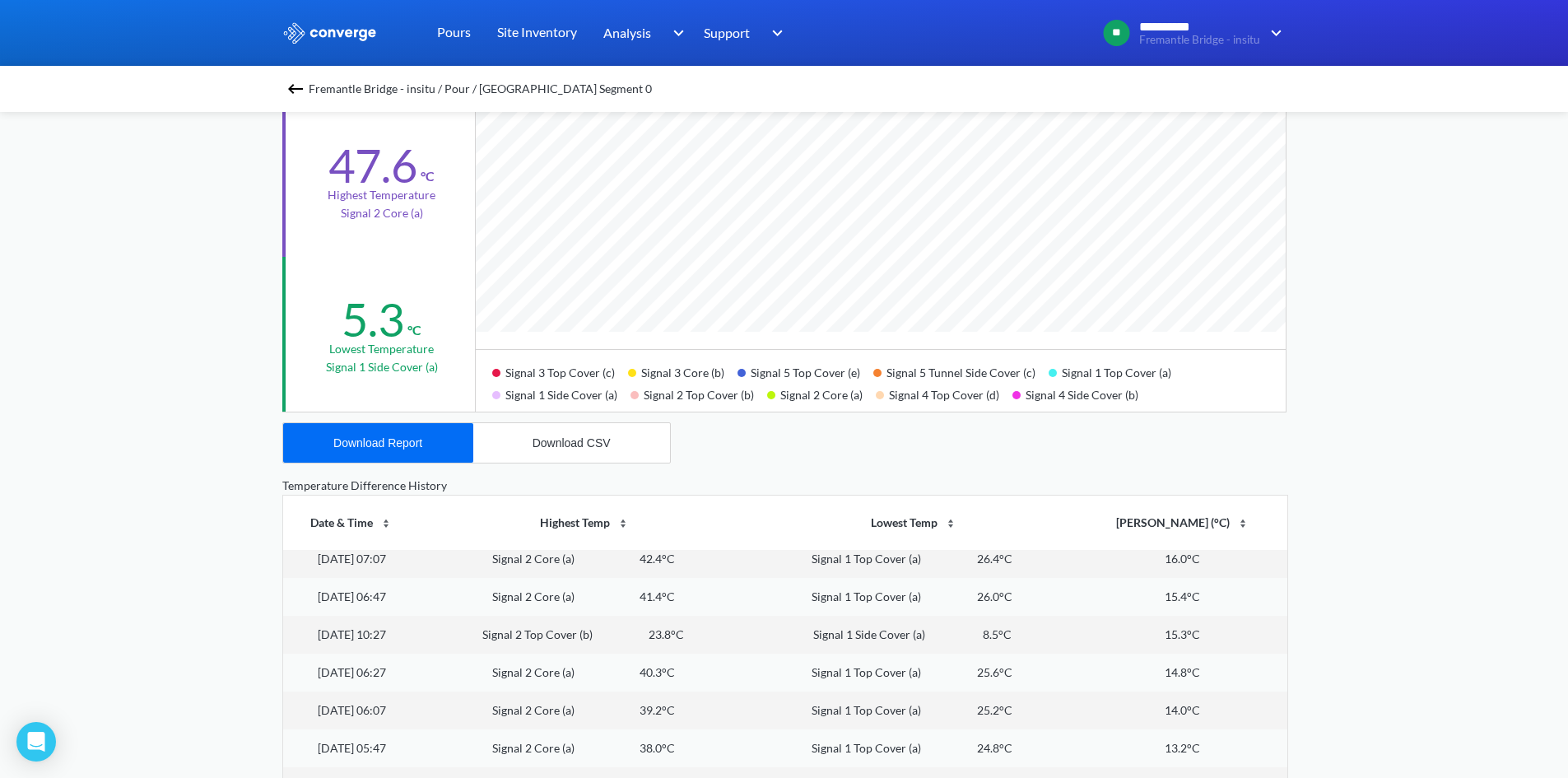
scroll to position [658, 0]
click at [382, 525] on th "Date & Time" at bounding box center [352, 523] width 137 height 55
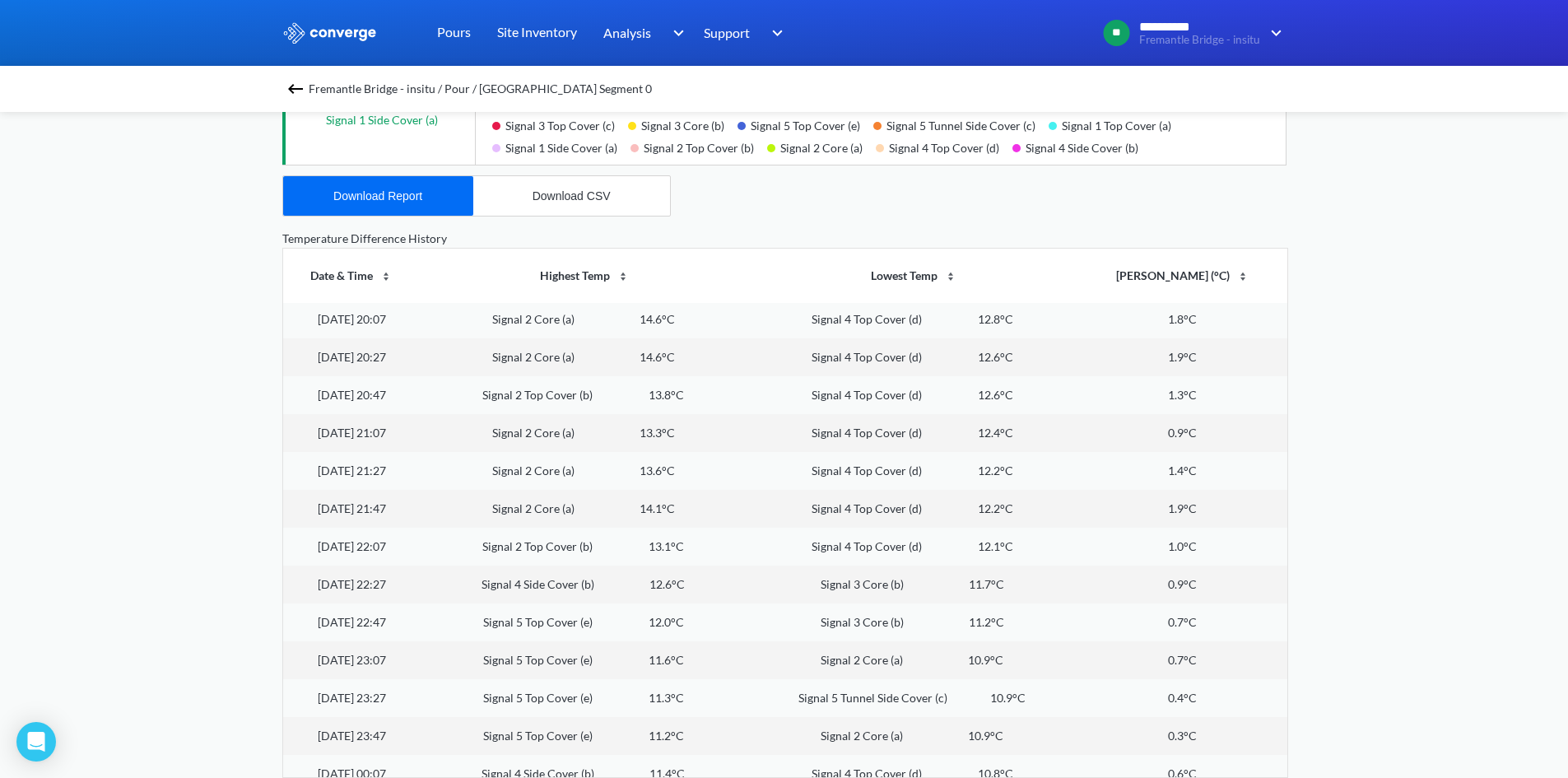
scroll to position [4526, 0]
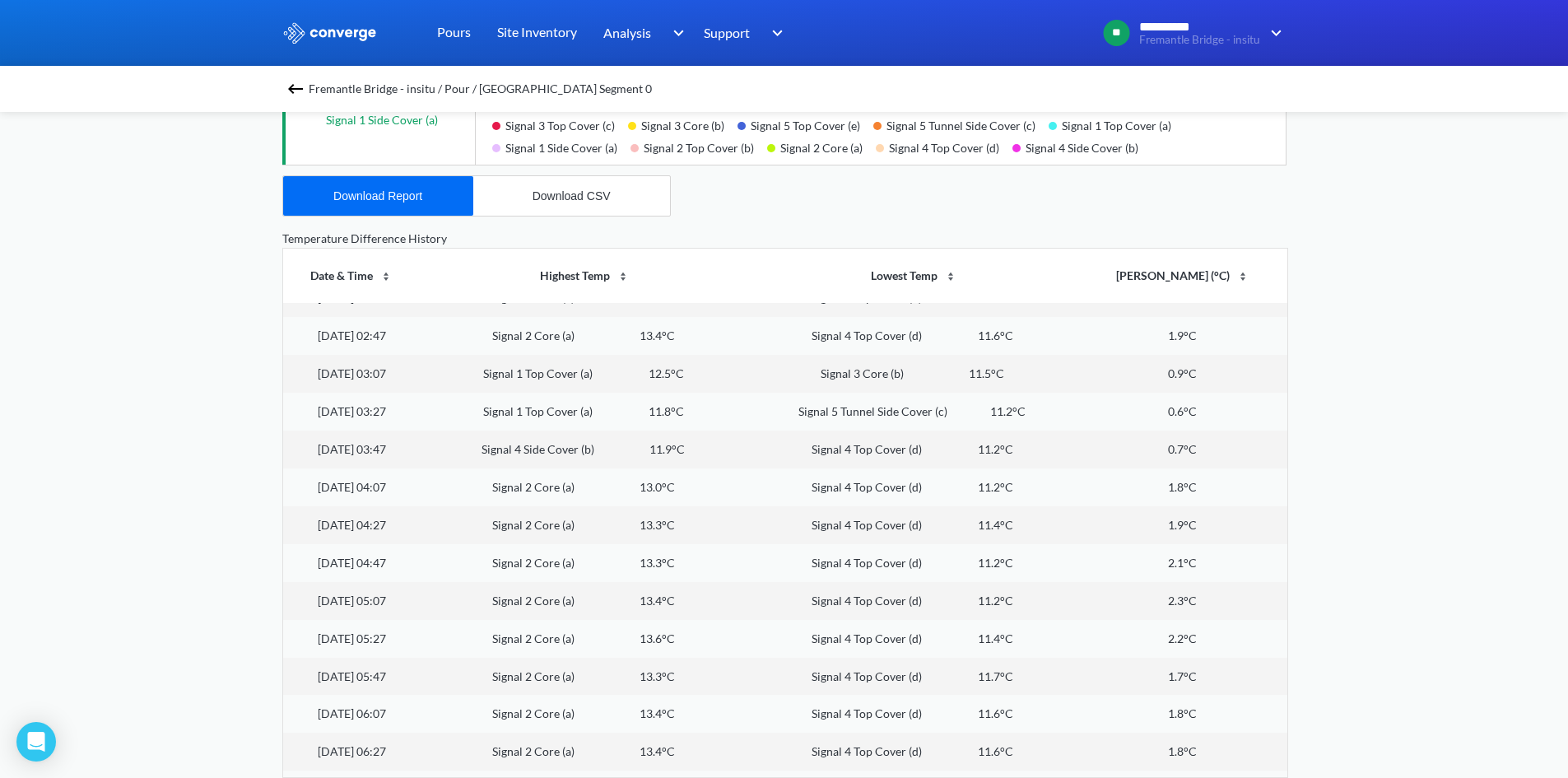
click at [382, 276] on th "Date & Time" at bounding box center [352, 275] width 137 height 55
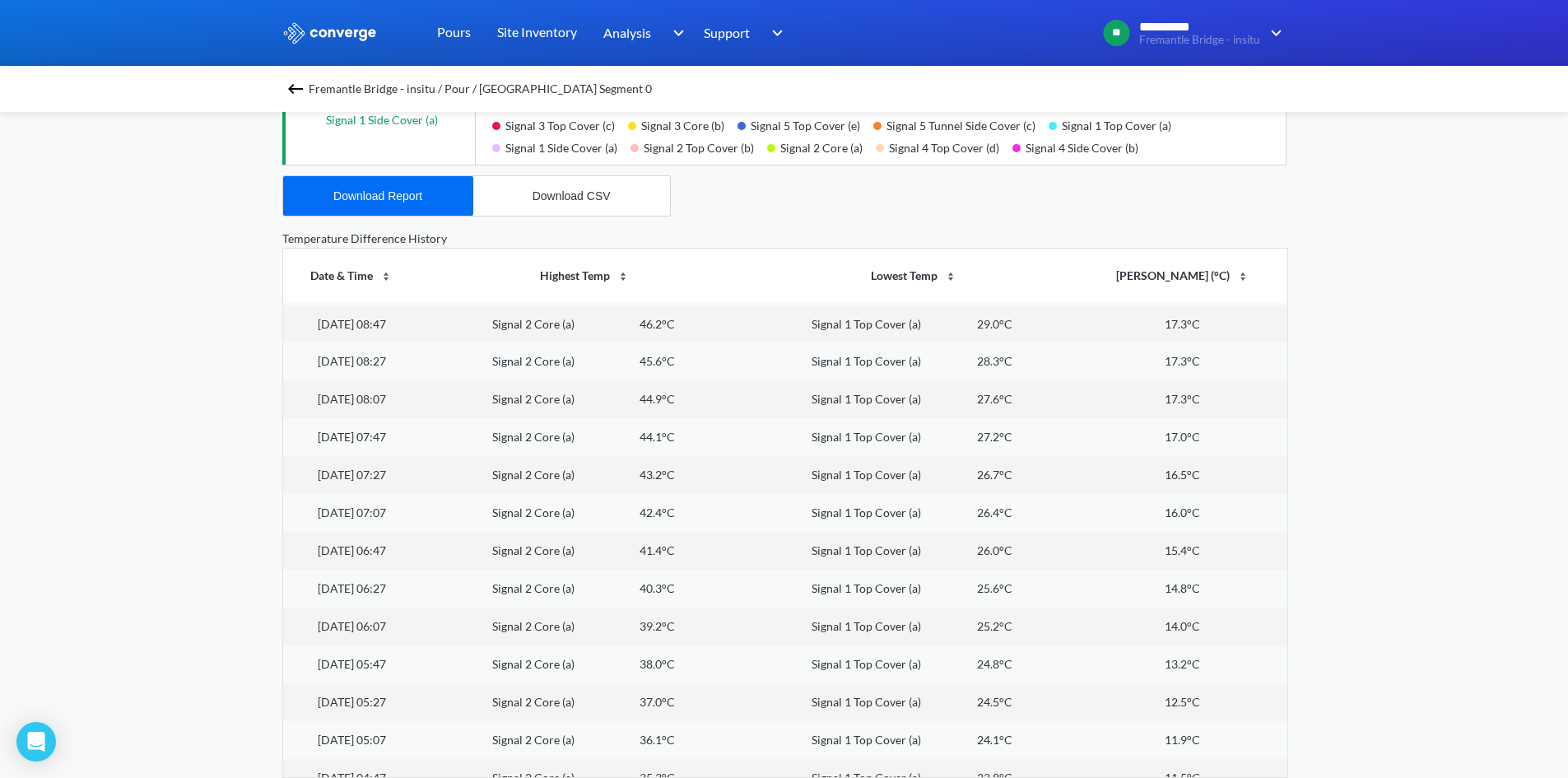
scroll to position [0, 0]
drag, startPoint x: 1206, startPoint y: 317, endPoint x: 1139, endPoint y: 319, distance: 67.0
click at [1144, 321] on td "17.2°C" at bounding box center [1182, 321] width 209 height 38
click at [1130, 346] on td "17.3°C" at bounding box center [1182, 360] width 209 height 38
drag, startPoint x: 1202, startPoint y: 327, endPoint x: 1132, endPoint y: 320, distance: 70.3
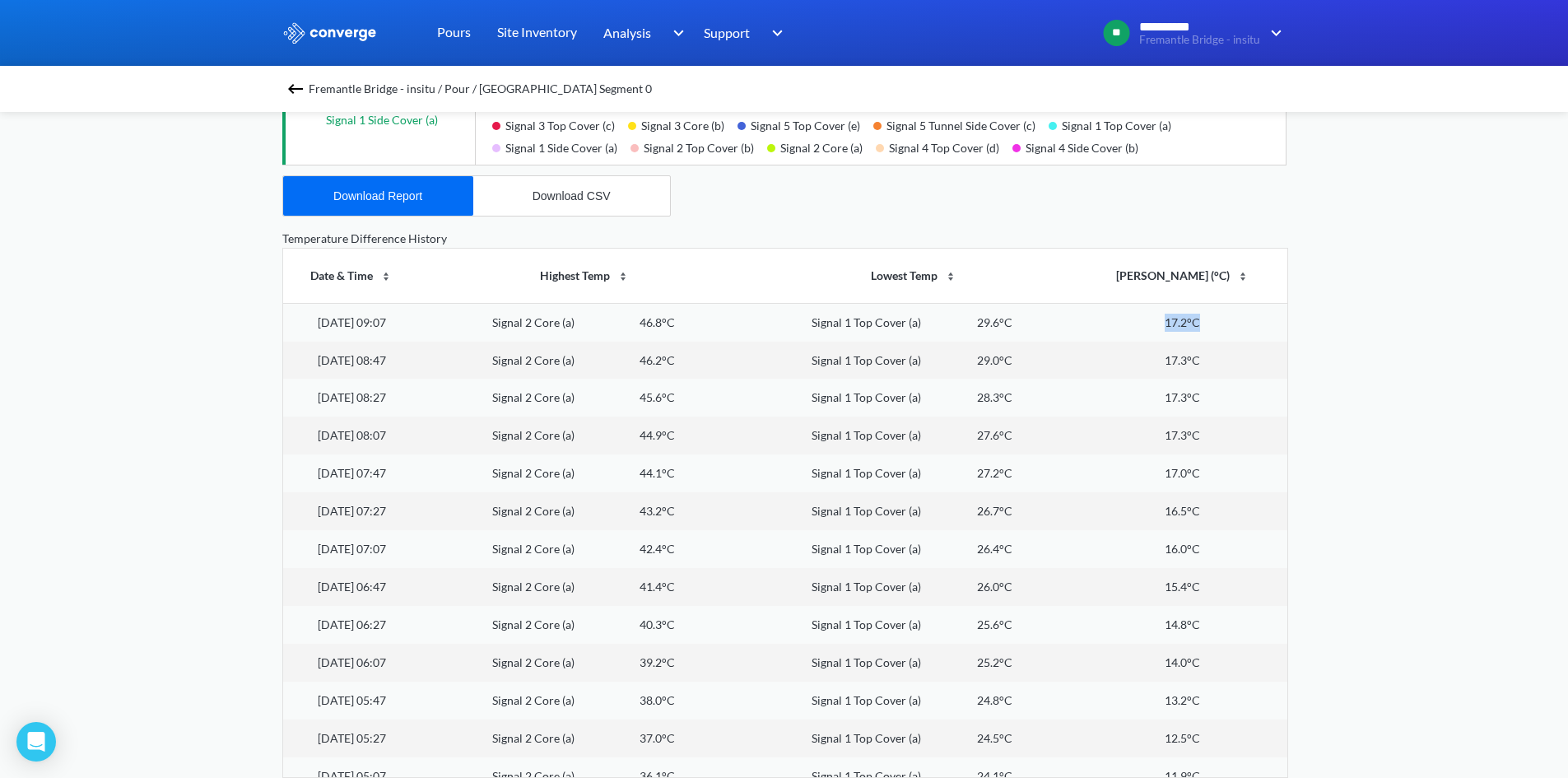
click at [1132, 320] on td "17.2°C" at bounding box center [1182, 321] width 209 height 38
click at [1128, 328] on td "17.2°C" at bounding box center [1182, 321] width 209 height 38
click at [62, 391] on div "**********" at bounding box center [784, 87] width 1568 height 1379
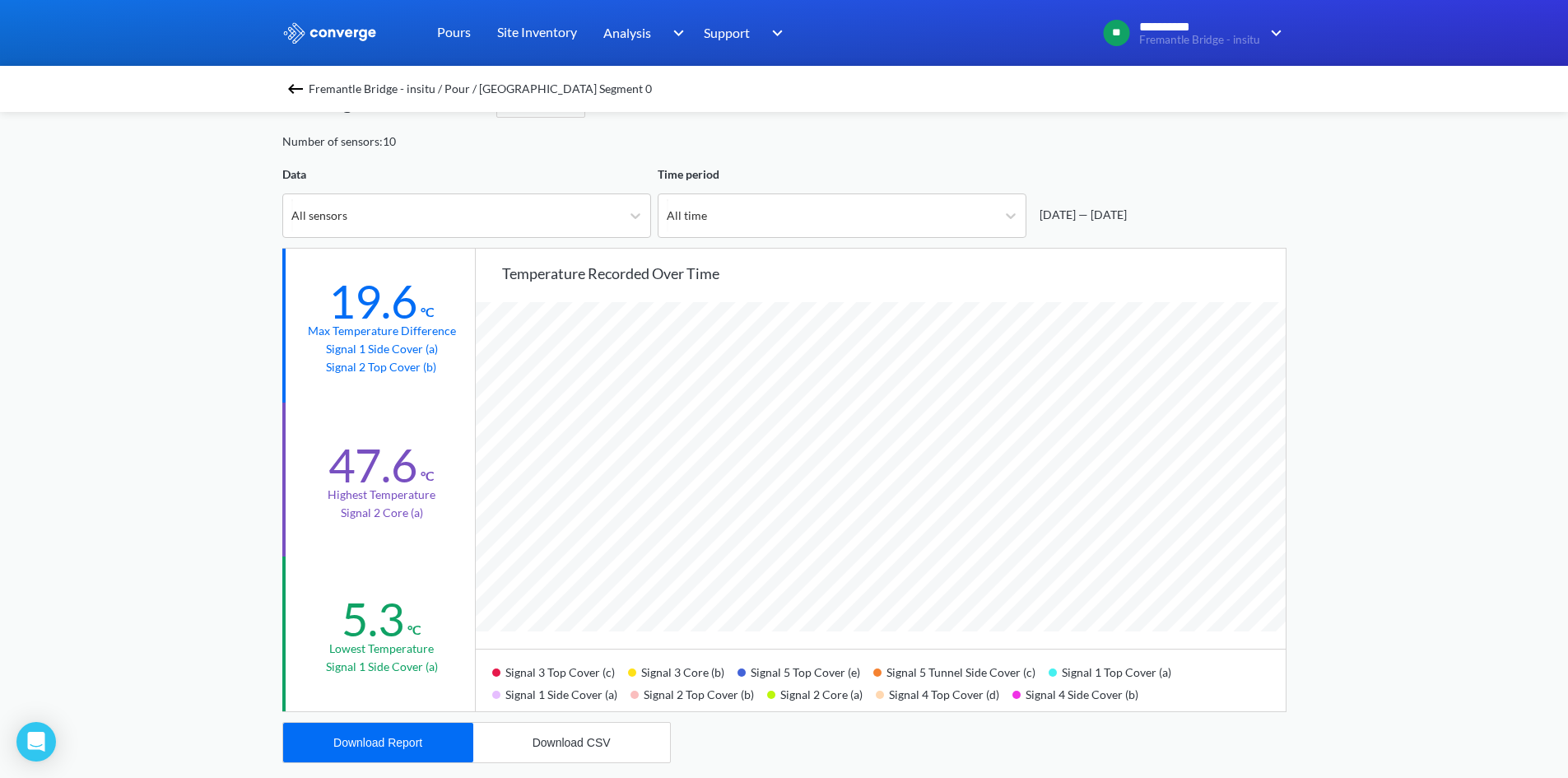
scroll to position [26, 0]
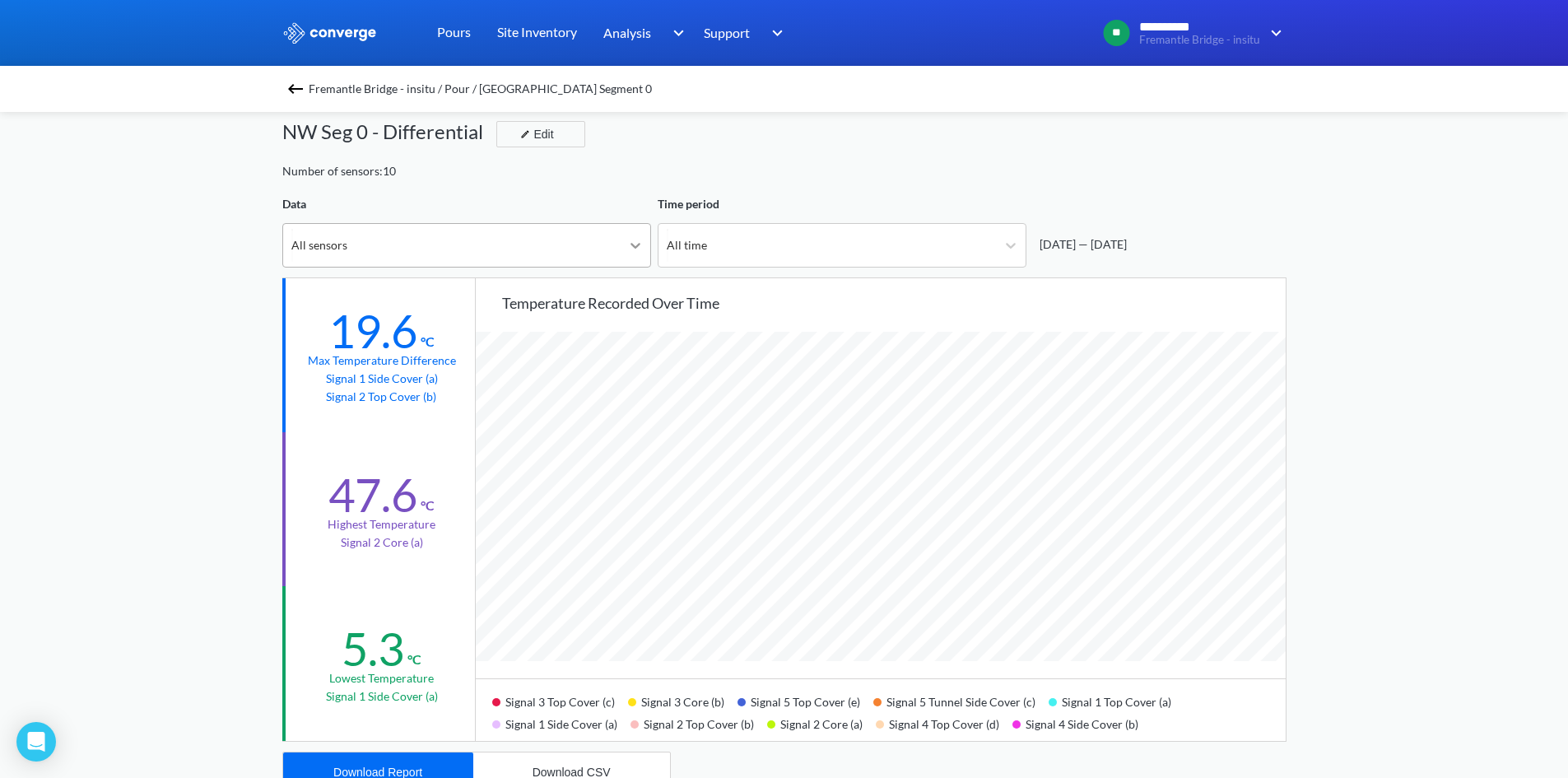
click at [627, 245] on icon at bounding box center [635, 245] width 17 height 17
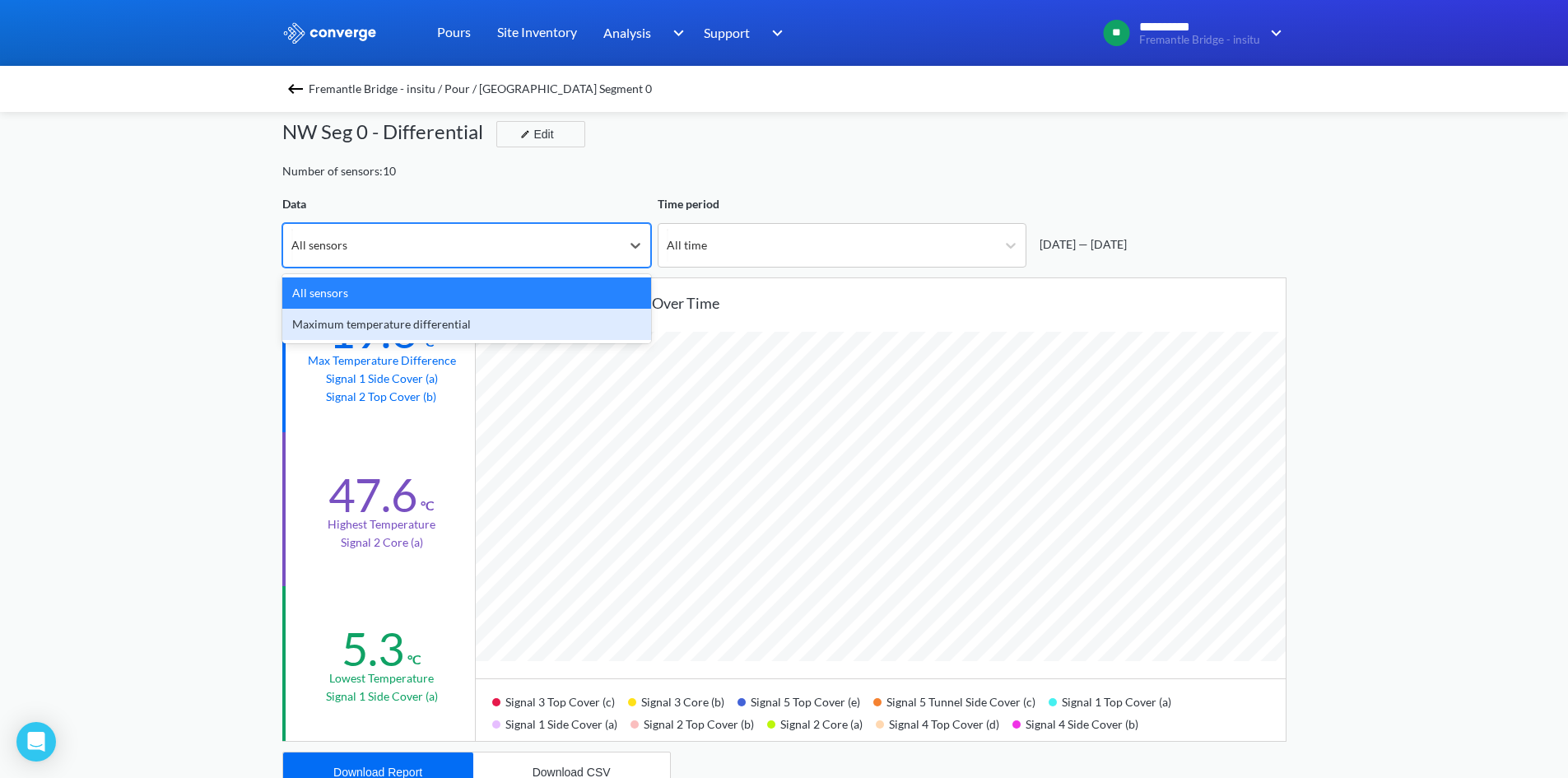
click at [531, 314] on div "Maximum temperature differential" at bounding box center [466, 325] width 369 height 32
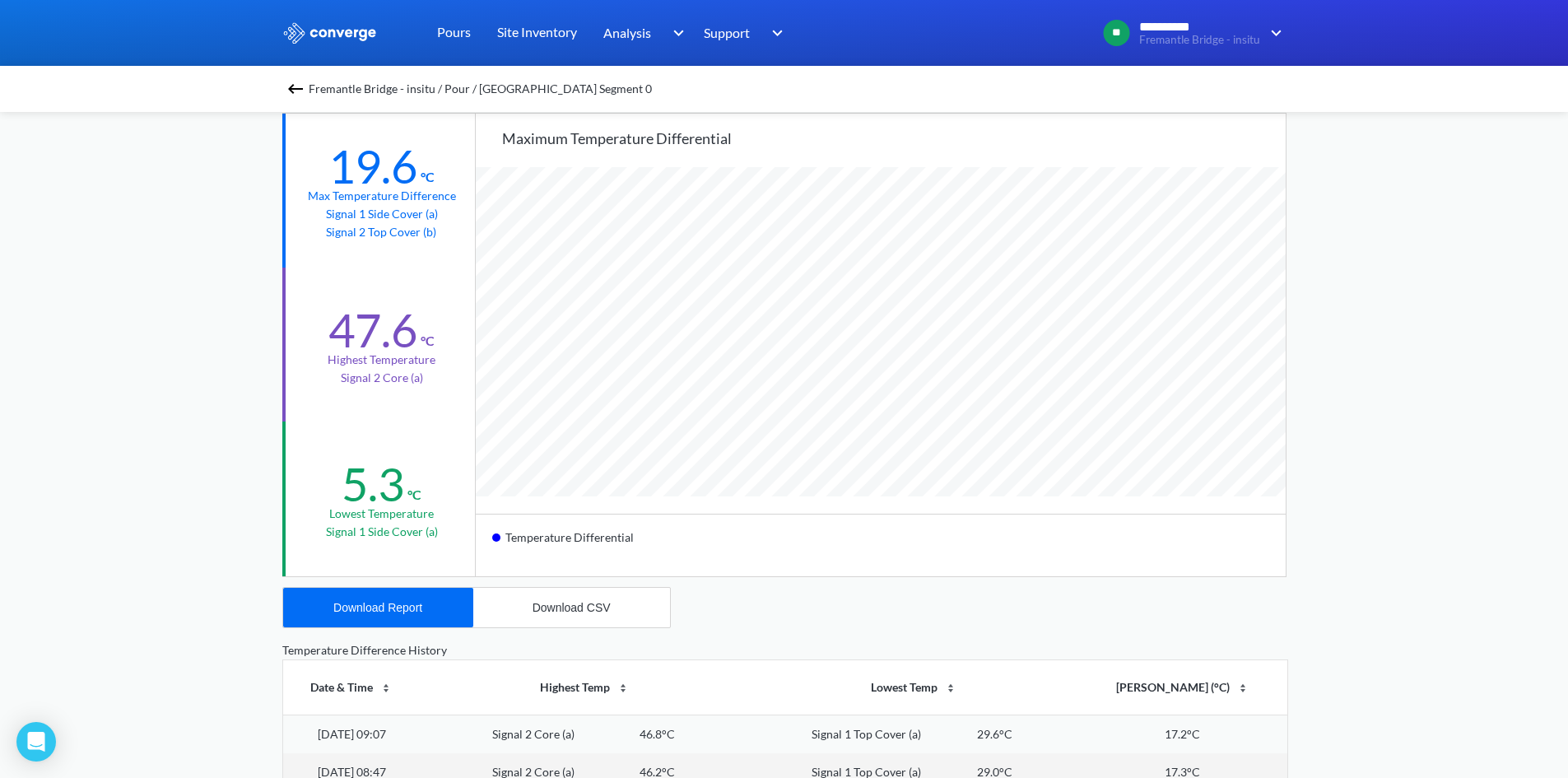
scroll to position [108, 0]
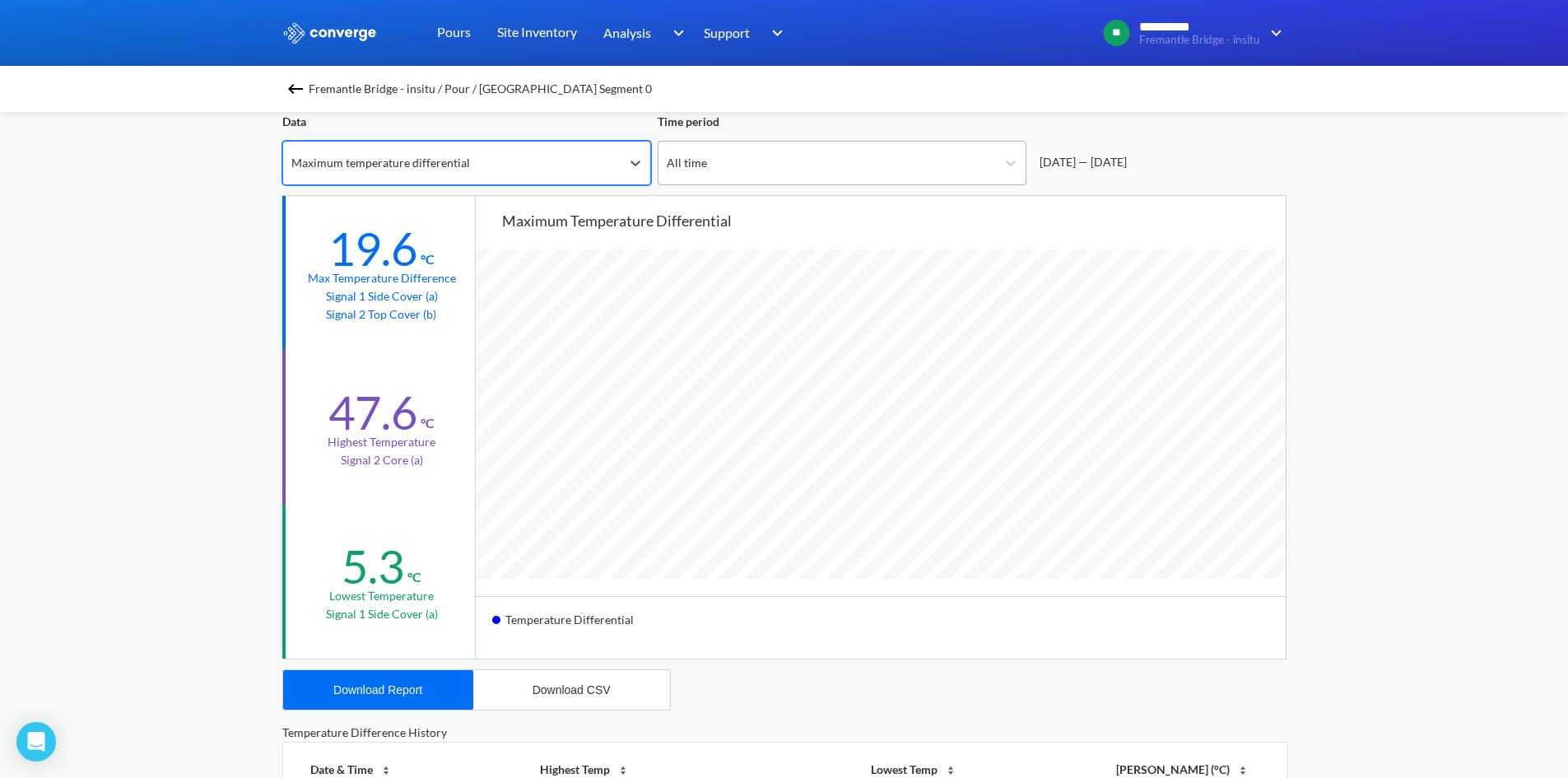
click at [905, 172] on div "All time" at bounding box center [826, 163] width 337 height 43
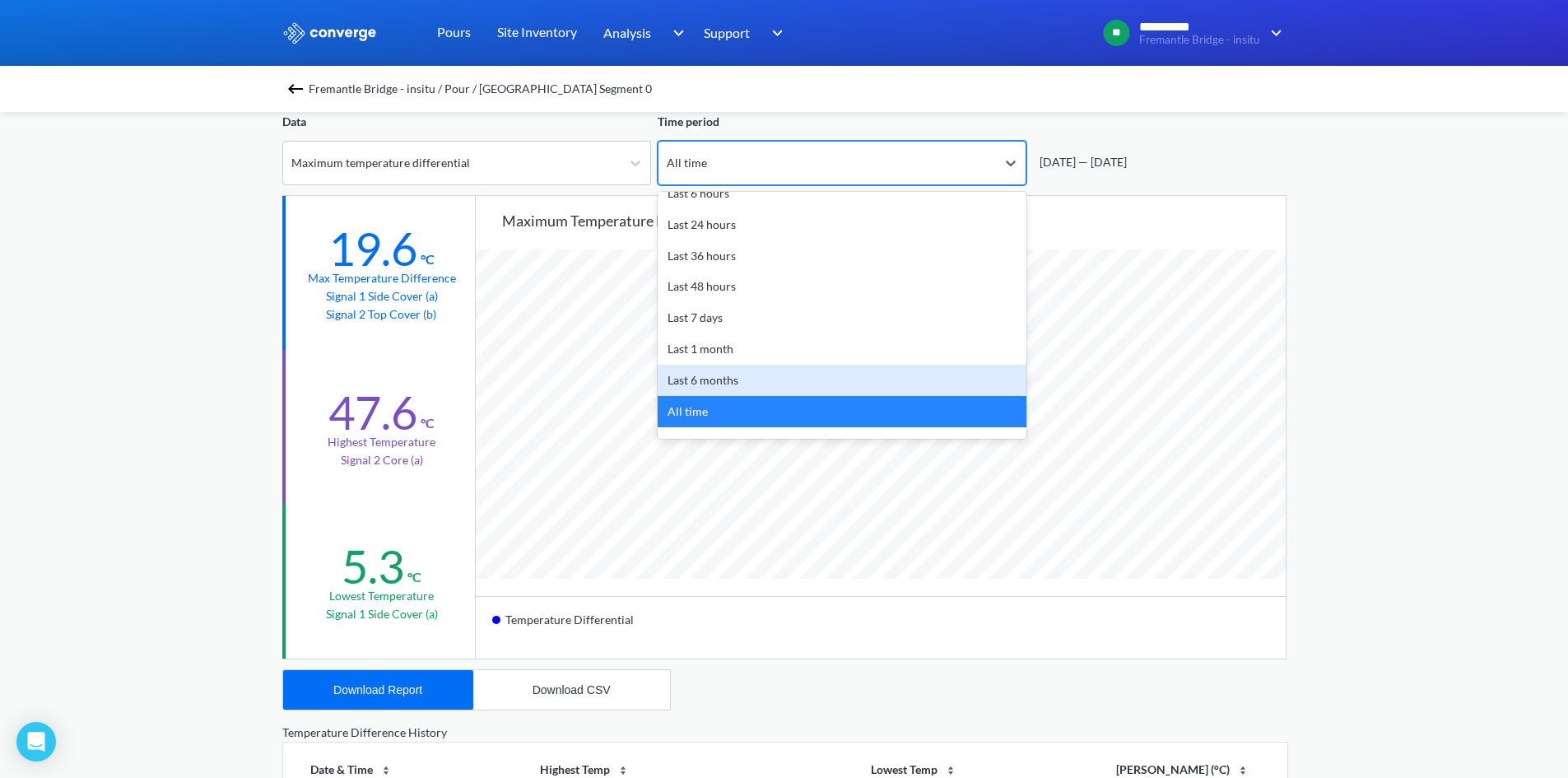
scroll to position [0, 0]
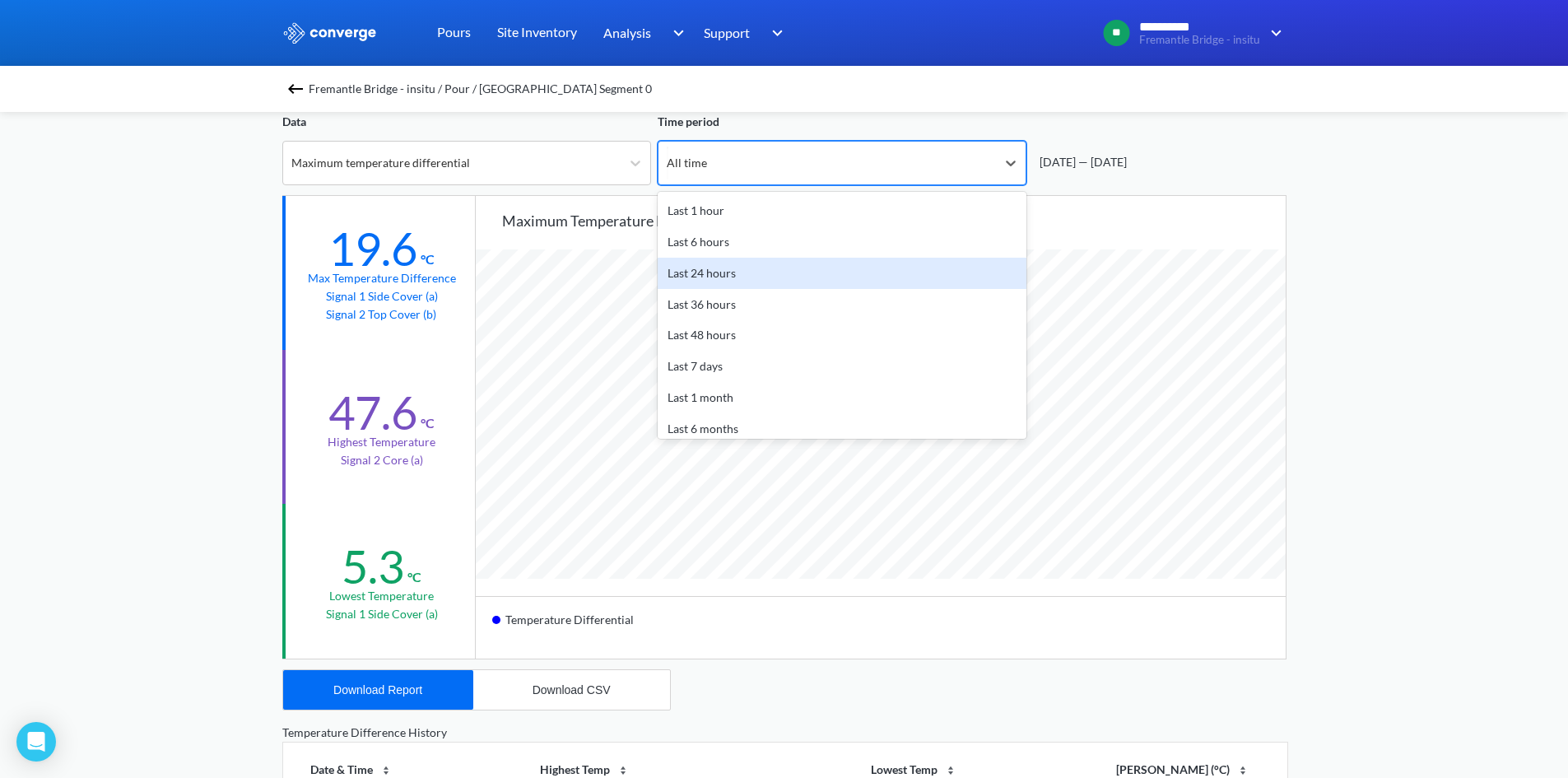
click at [779, 273] on div "Last 24 hours" at bounding box center [841, 274] width 369 height 32
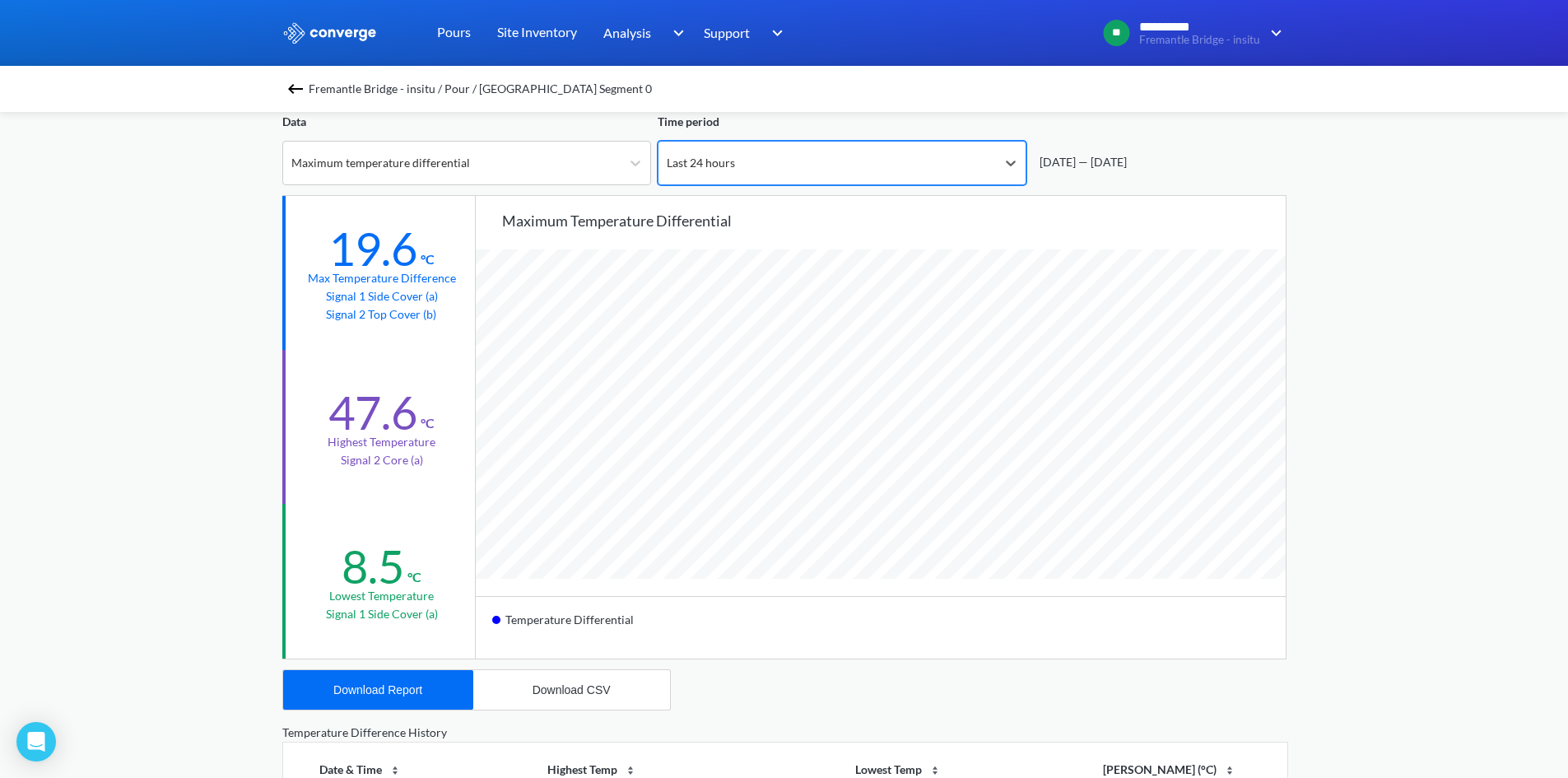
scroll to position [1378, 1568]
click at [915, 157] on div "Last 24 hours" at bounding box center [826, 163] width 337 height 43
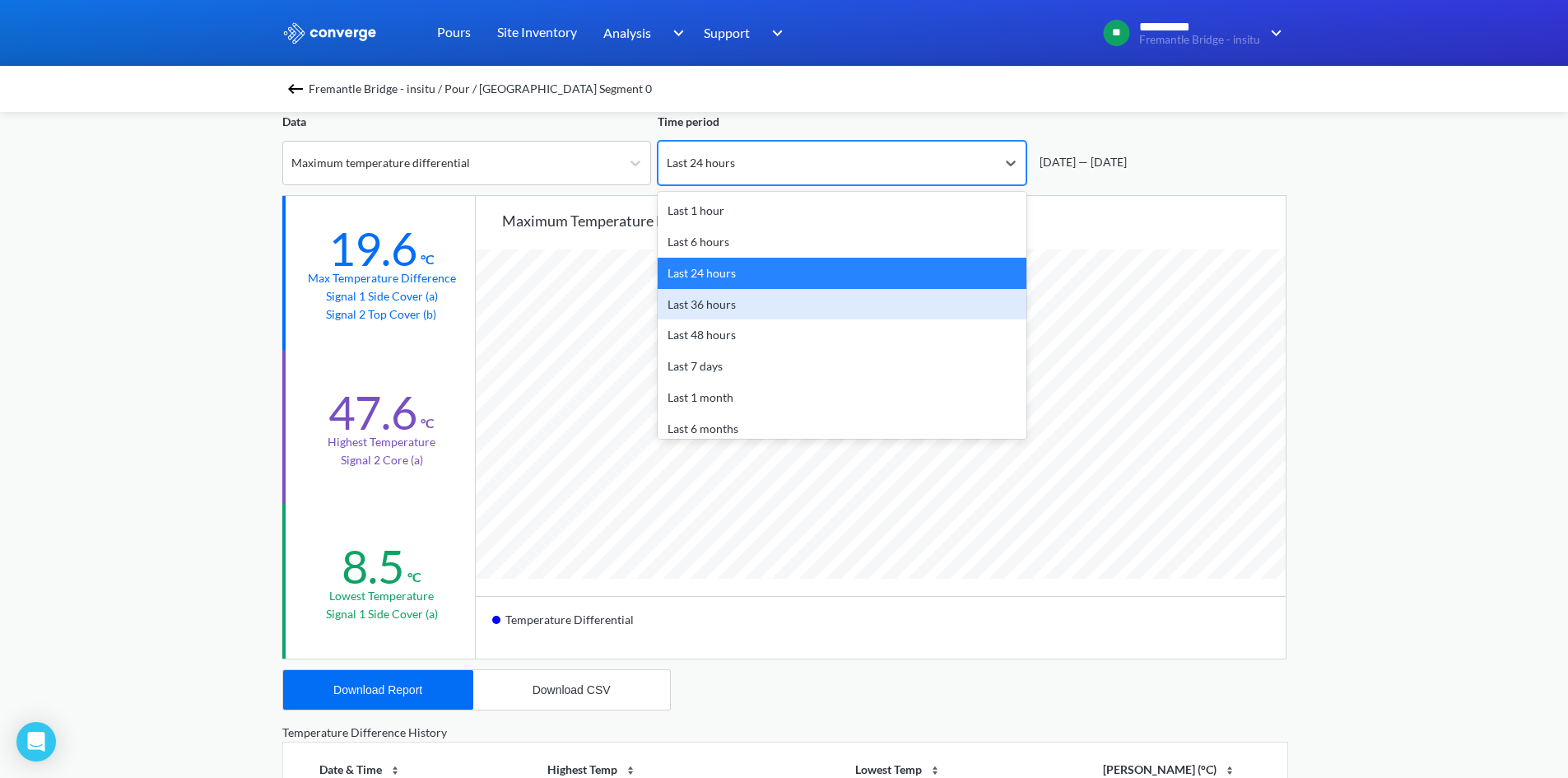
click at [721, 307] on div "Last 36 hours" at bounding box center [841, 305] width 369 height 32
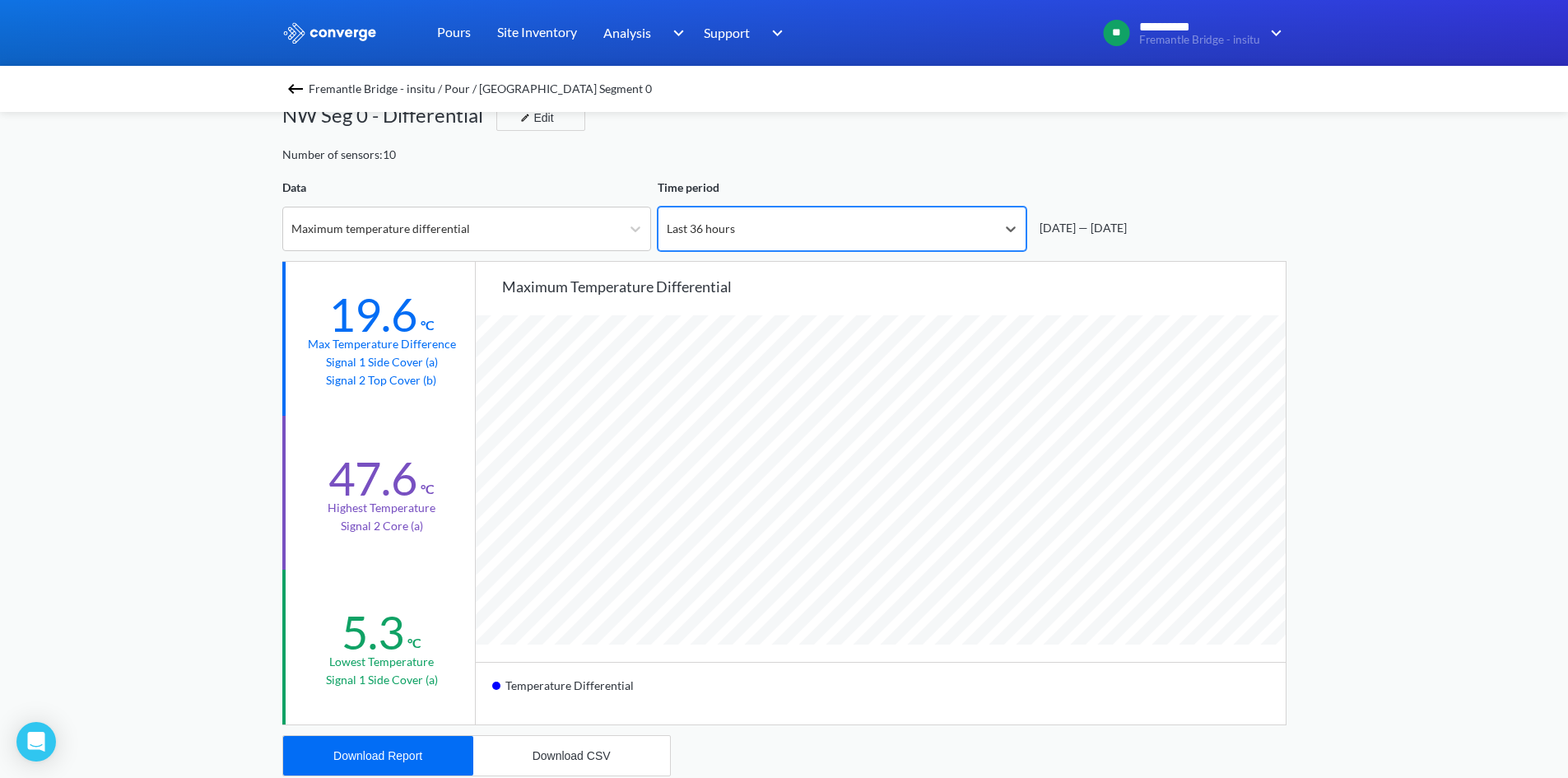
scroll to position [0, 0]
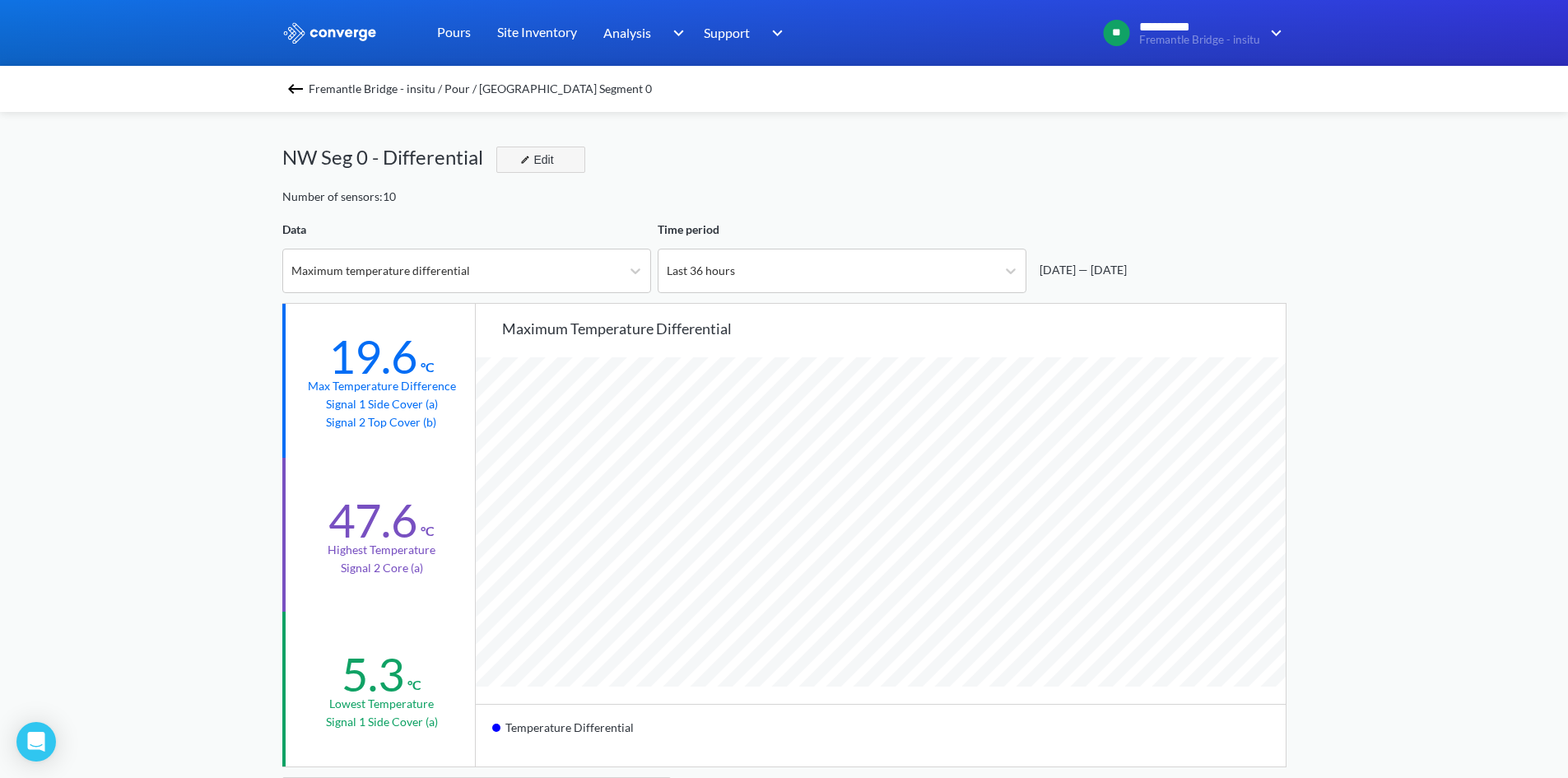
click at [557, 150] on button "Edit" at bounding box center [540, 159] width 89 height 26
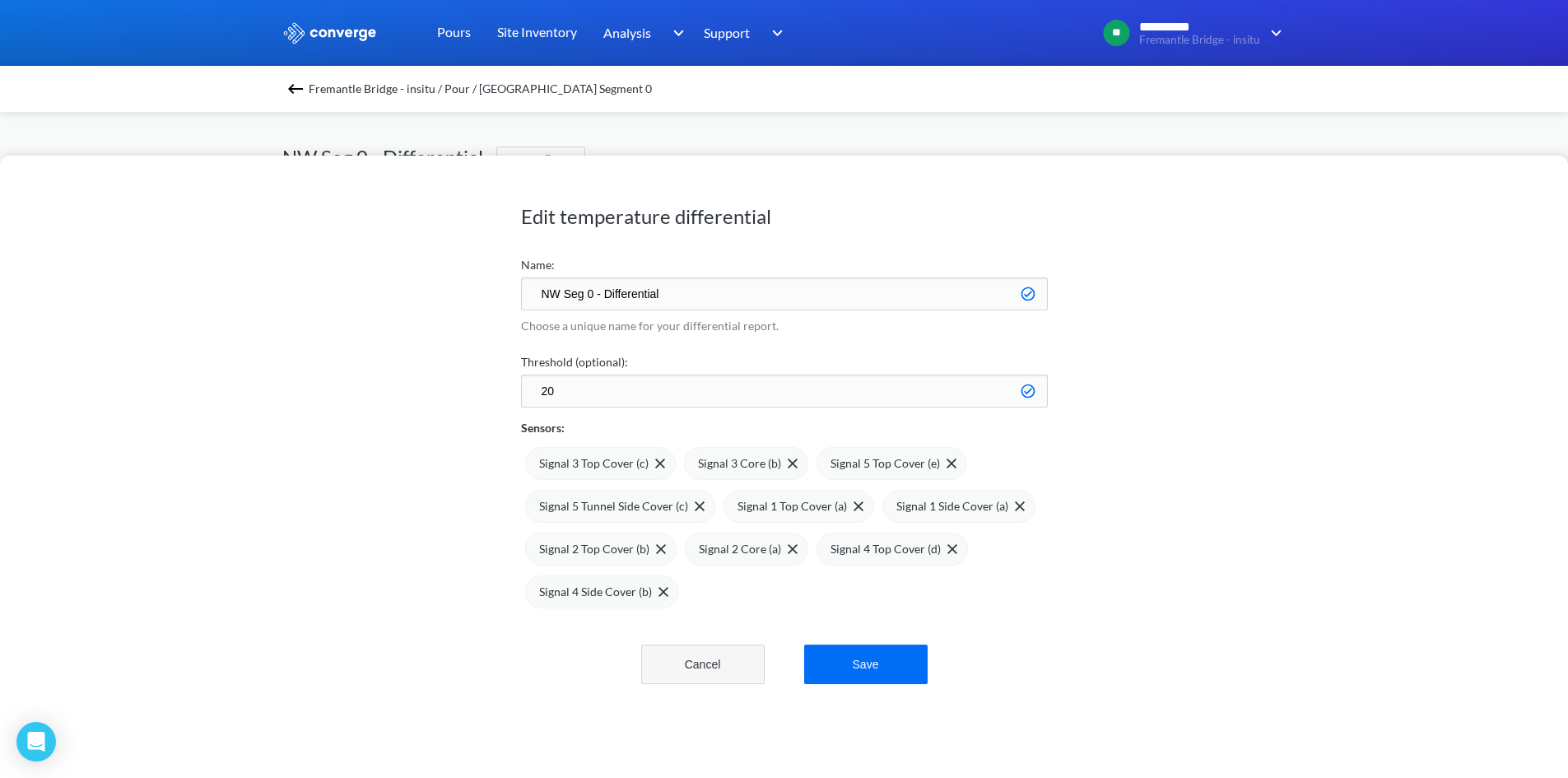
click at [692, 666] on button "Cancel" at bounding box center [702, 664] width 123 height 40
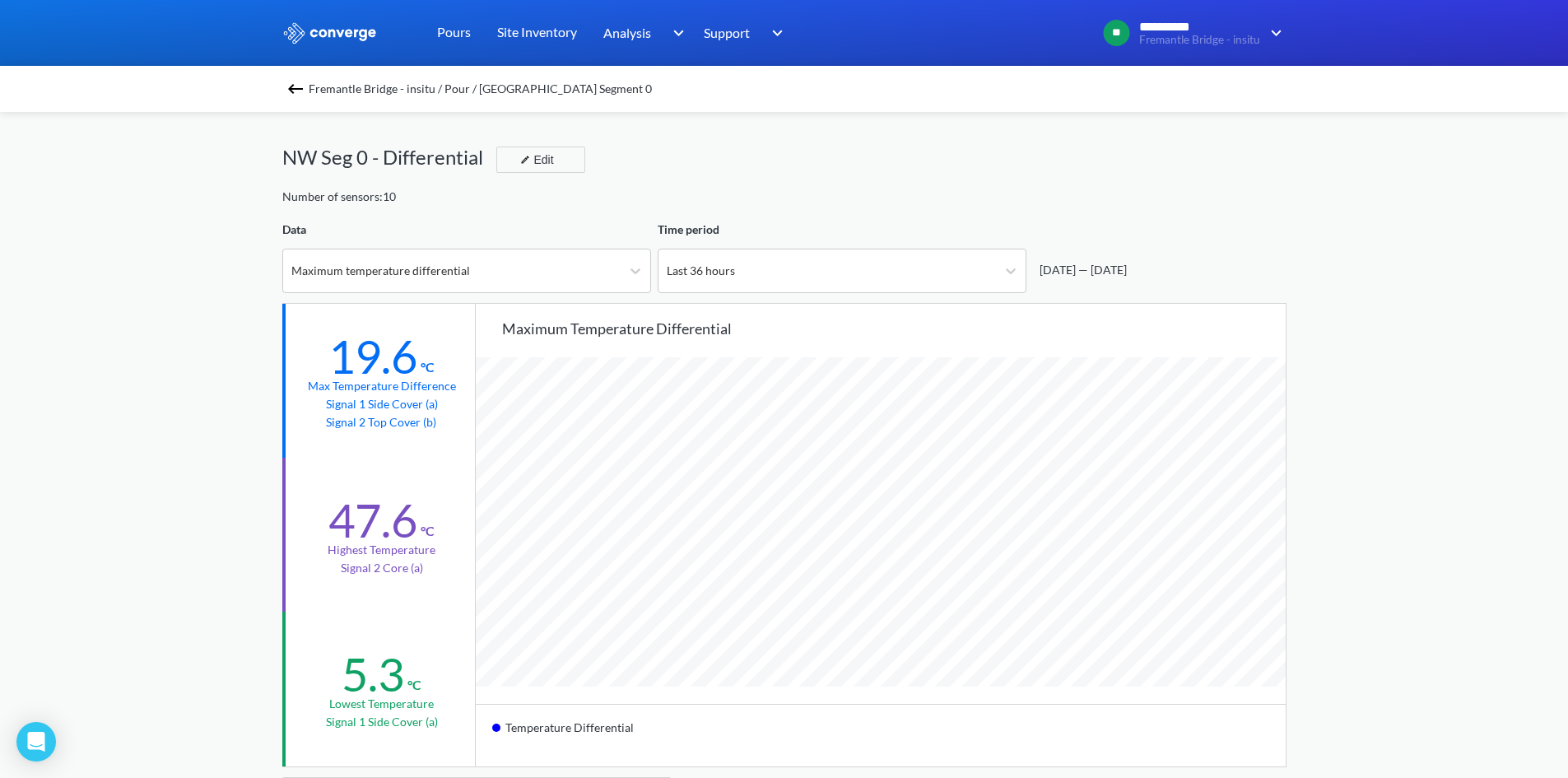
click at [298, 84] on img at bounding box center [296, 89] width 19 height 19
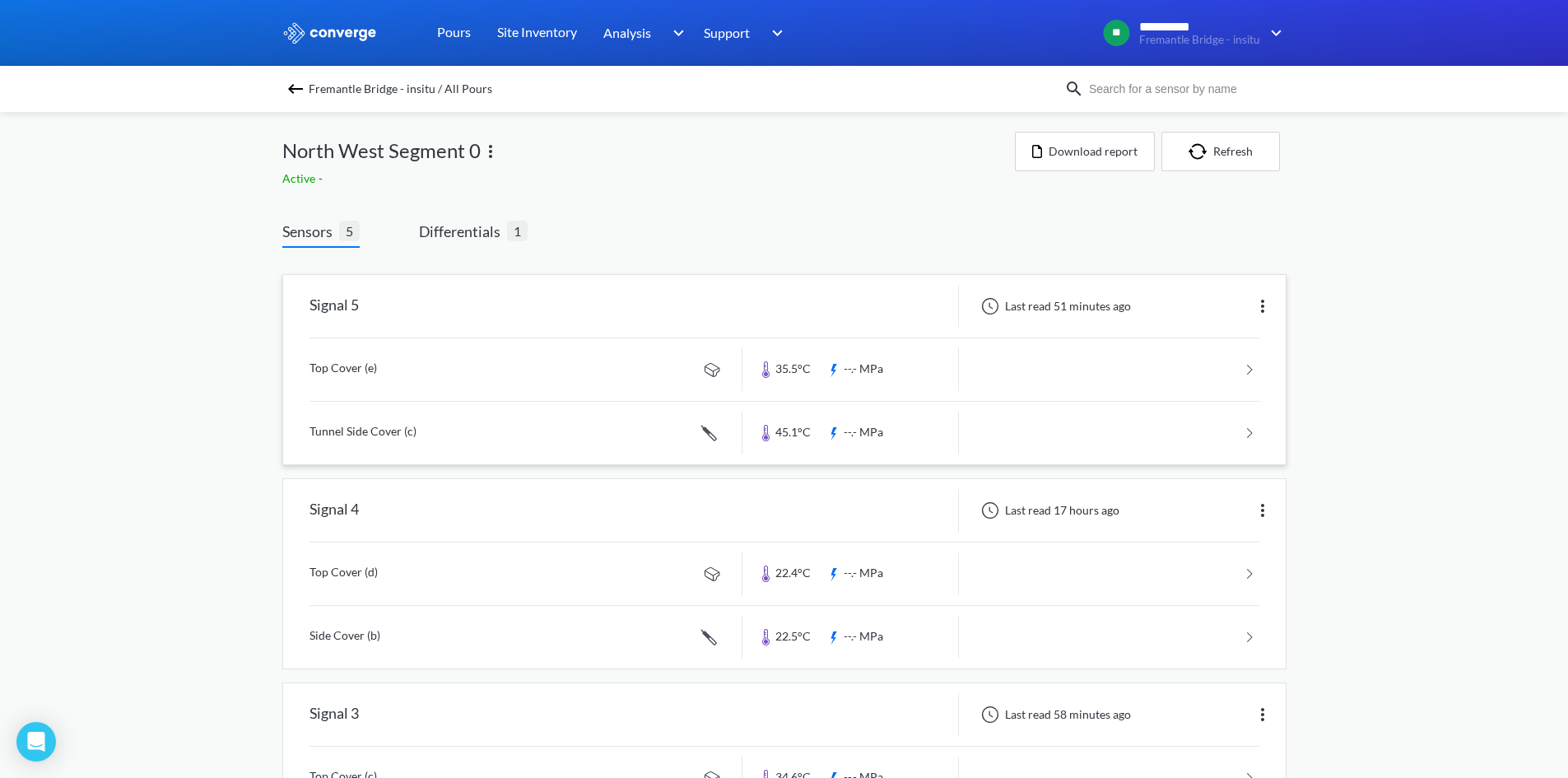
click at [1263, 308] on img at bounding box center [1262, 306] width 19 height 19
click at [1249, 311] on div "Edit" at bounding box center [1220, 306] width 106 height 32
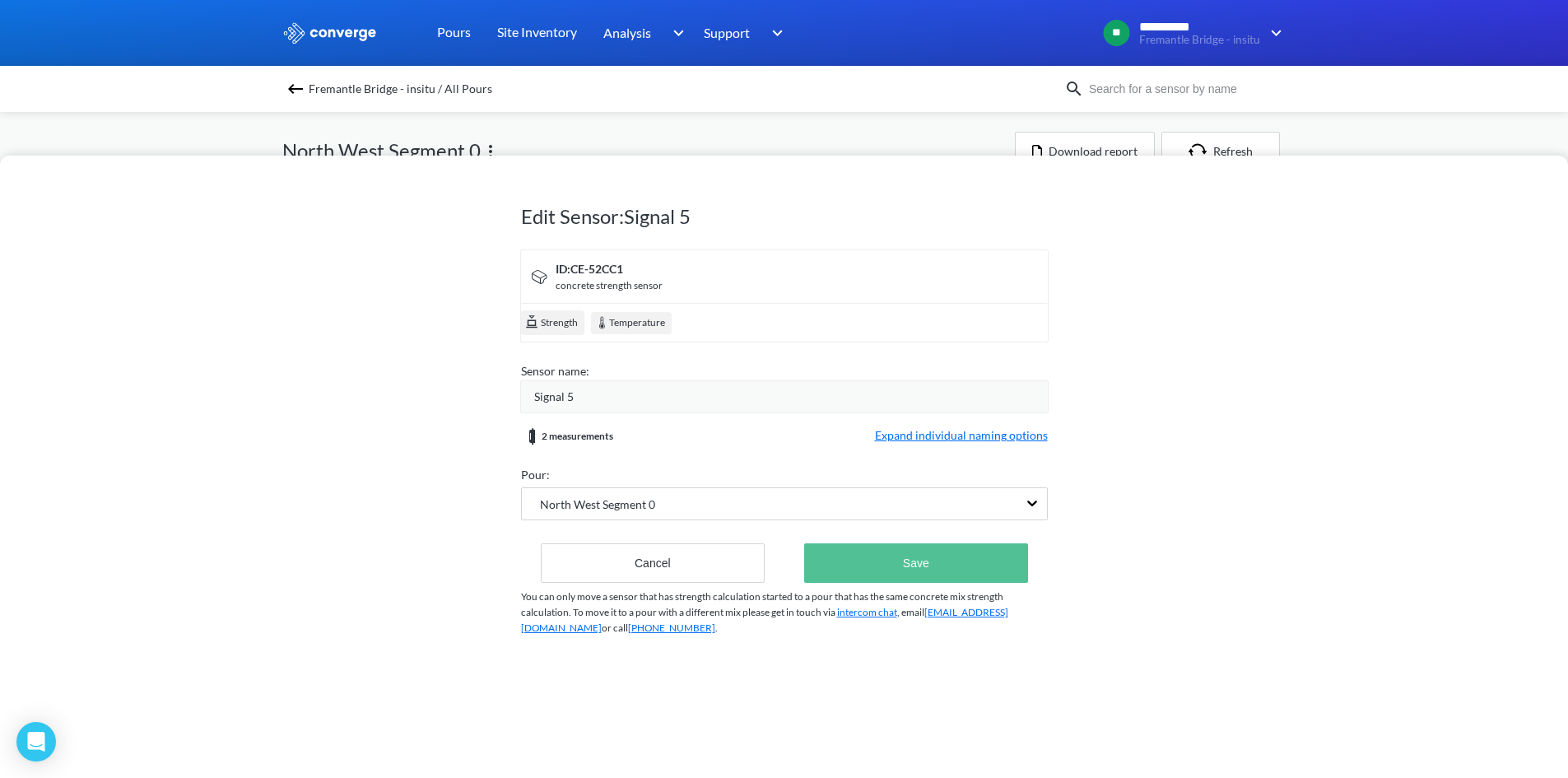
click at [832, 557] on button "Save" at bounding box center [915, 562] width 223 height 40
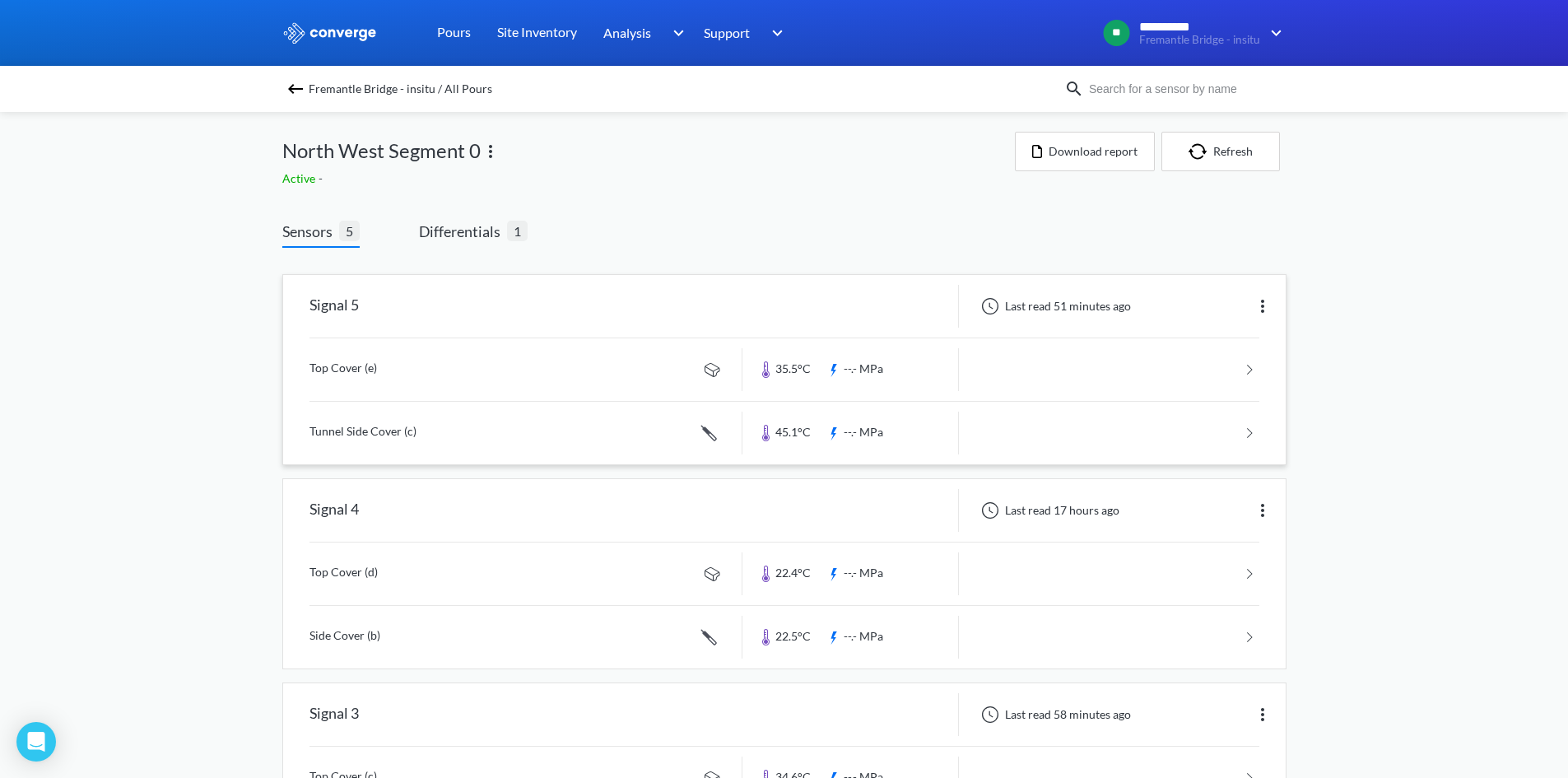
click at [493, 150] on img at bounding box center [490, 151] width 19 height 19
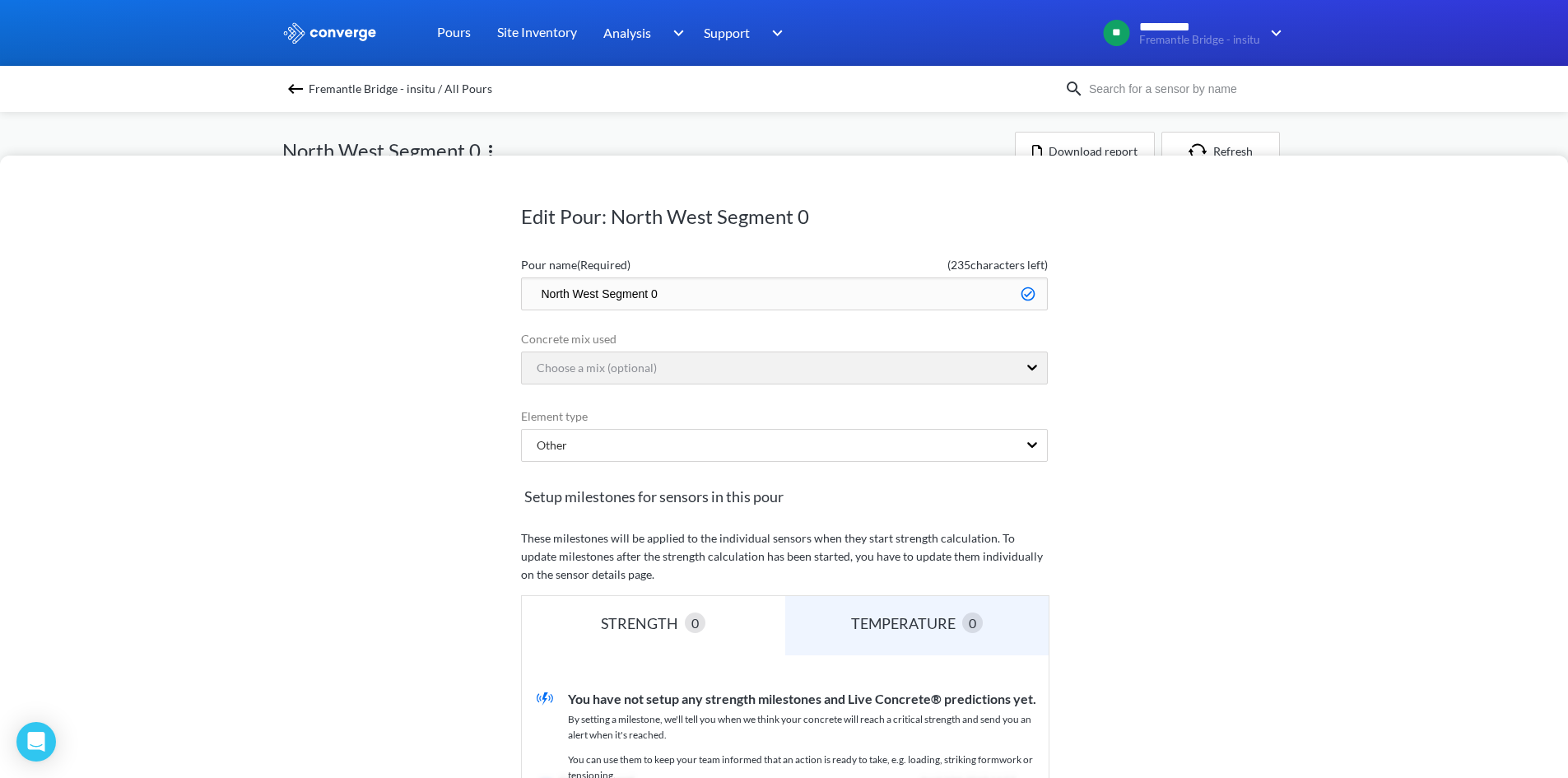
click at [541, 142] on div "Edit Pour: North West Segment 0 Pour name (Required) ( 235 characters left) Nor…" at bounding box center [784, 389] width 1568 height 778
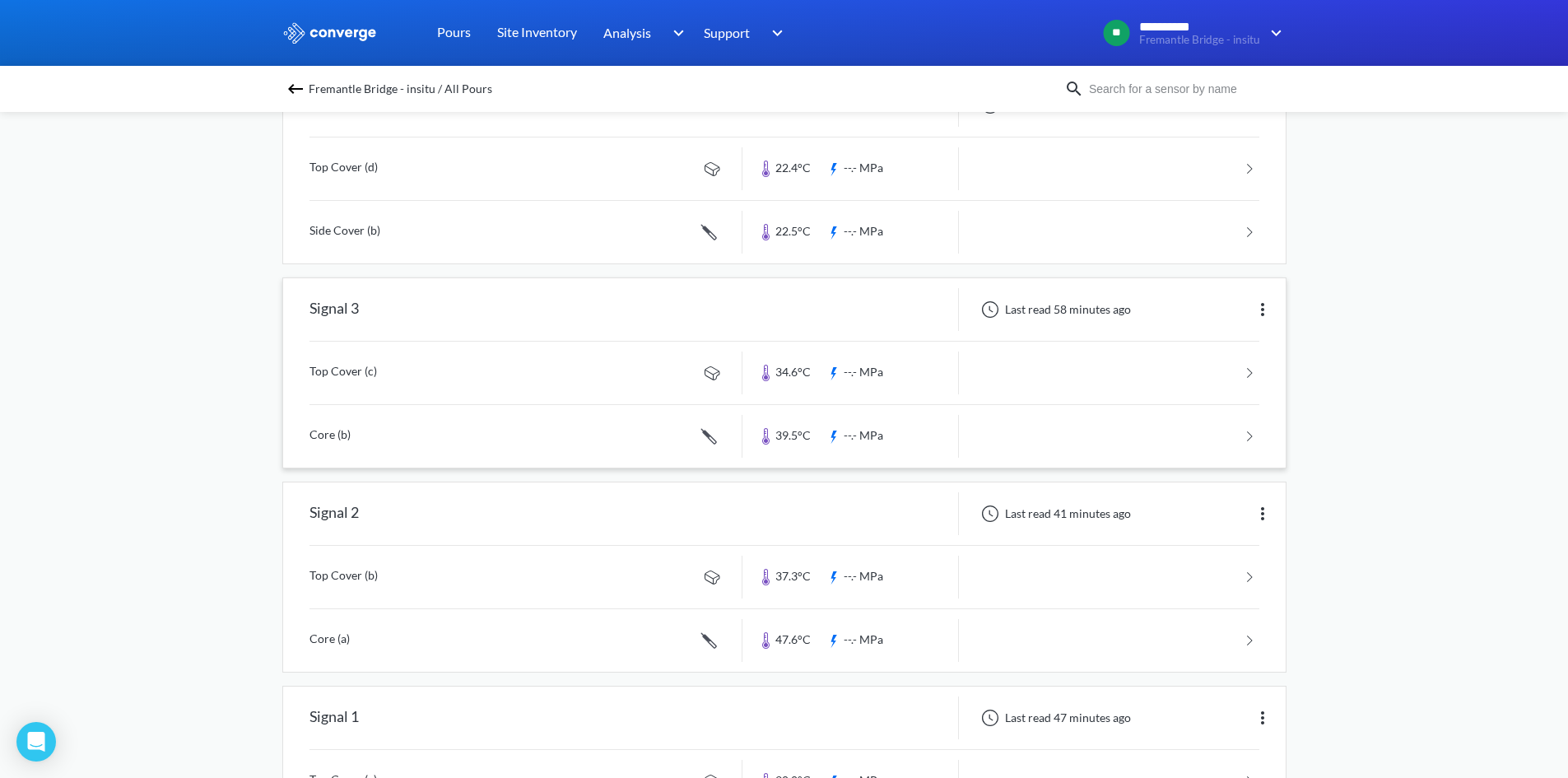
scroll to position [412, 0]
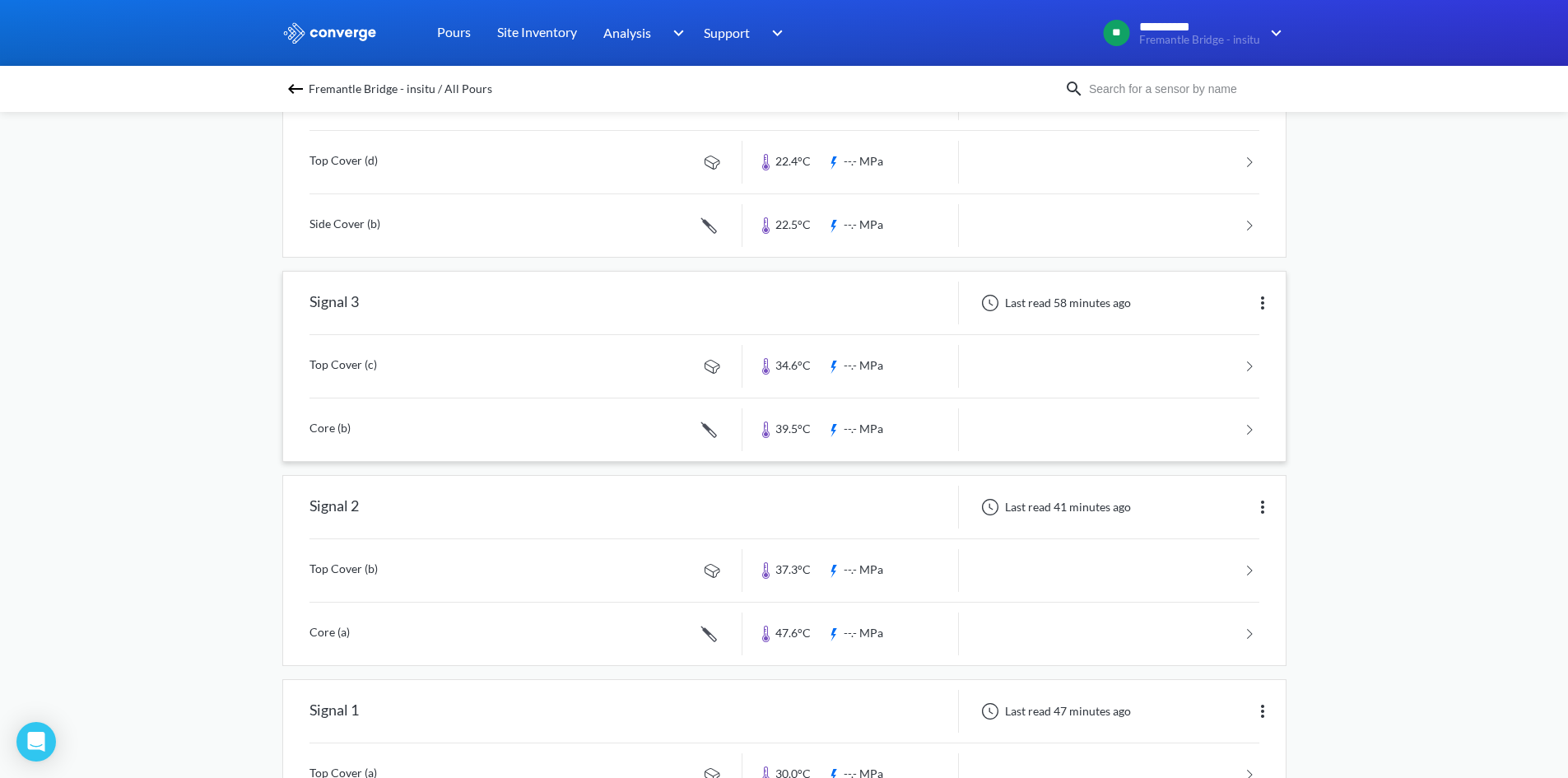
click at [1019, 367] on link at bounding box center [784, 366] width 949 height 62
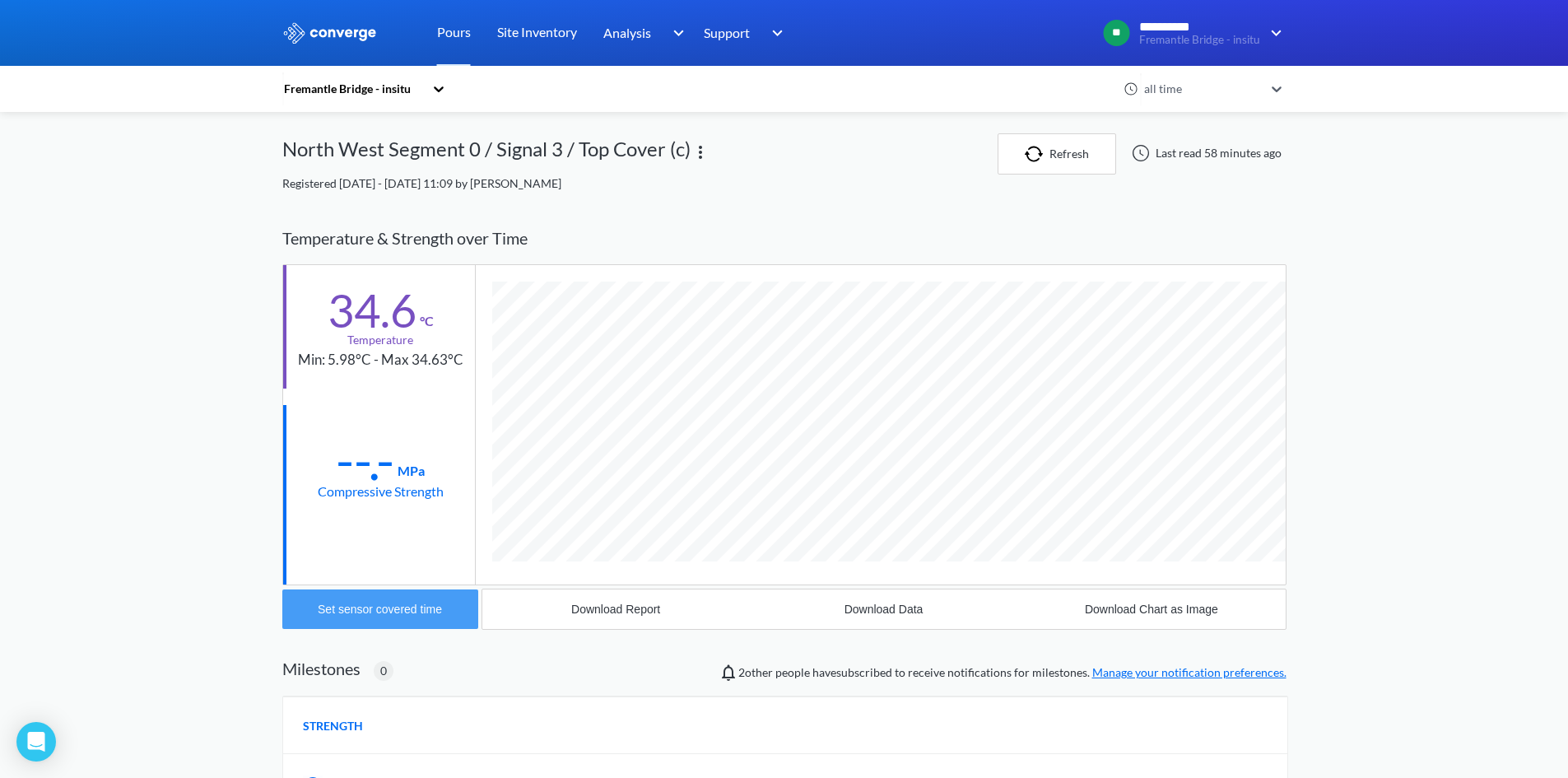
click at [352, 607] on div "Set sensor covered time" at bounding box center [379, 609] width 124 height 13
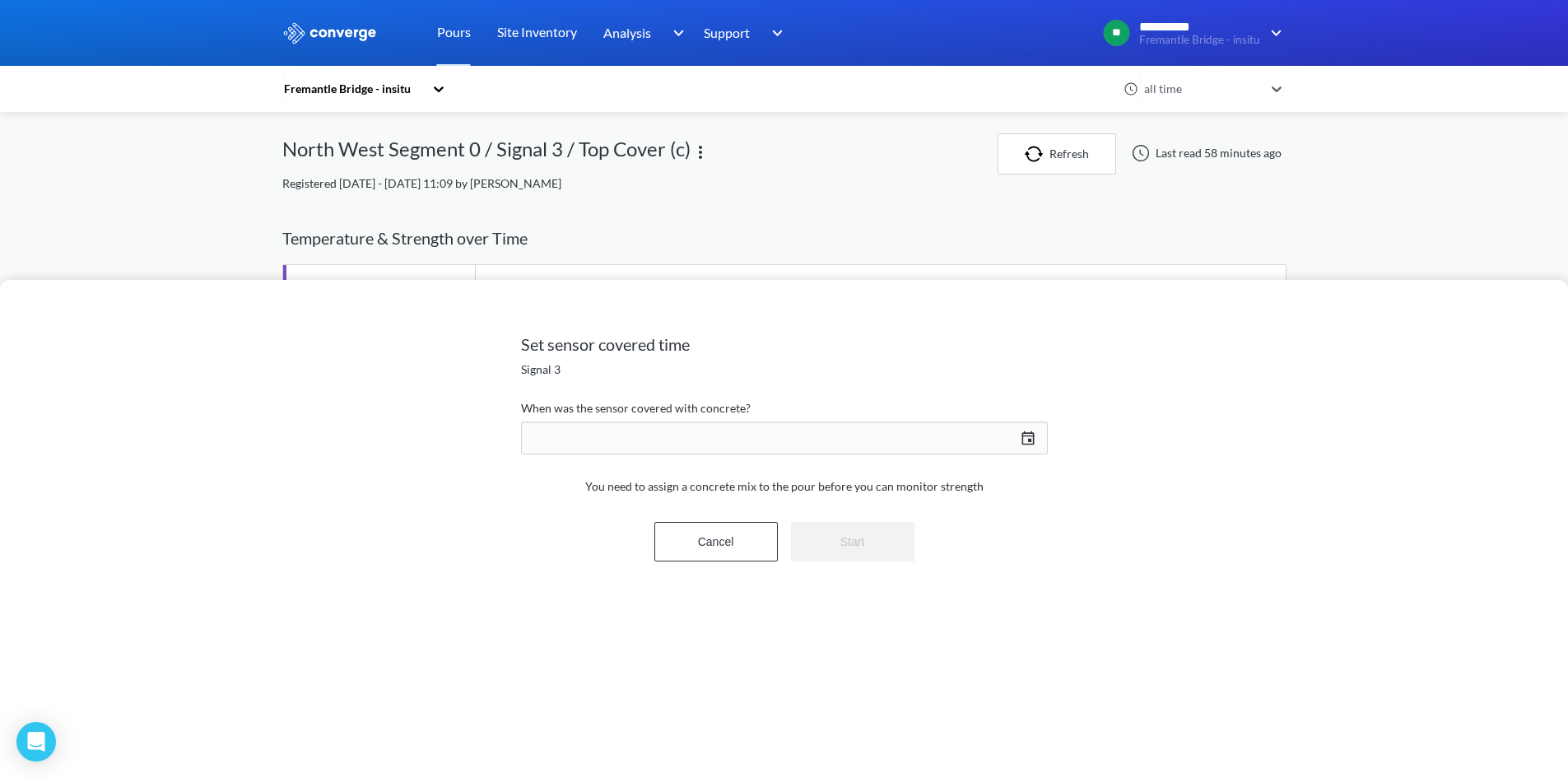
scroll to position [870, 1004]
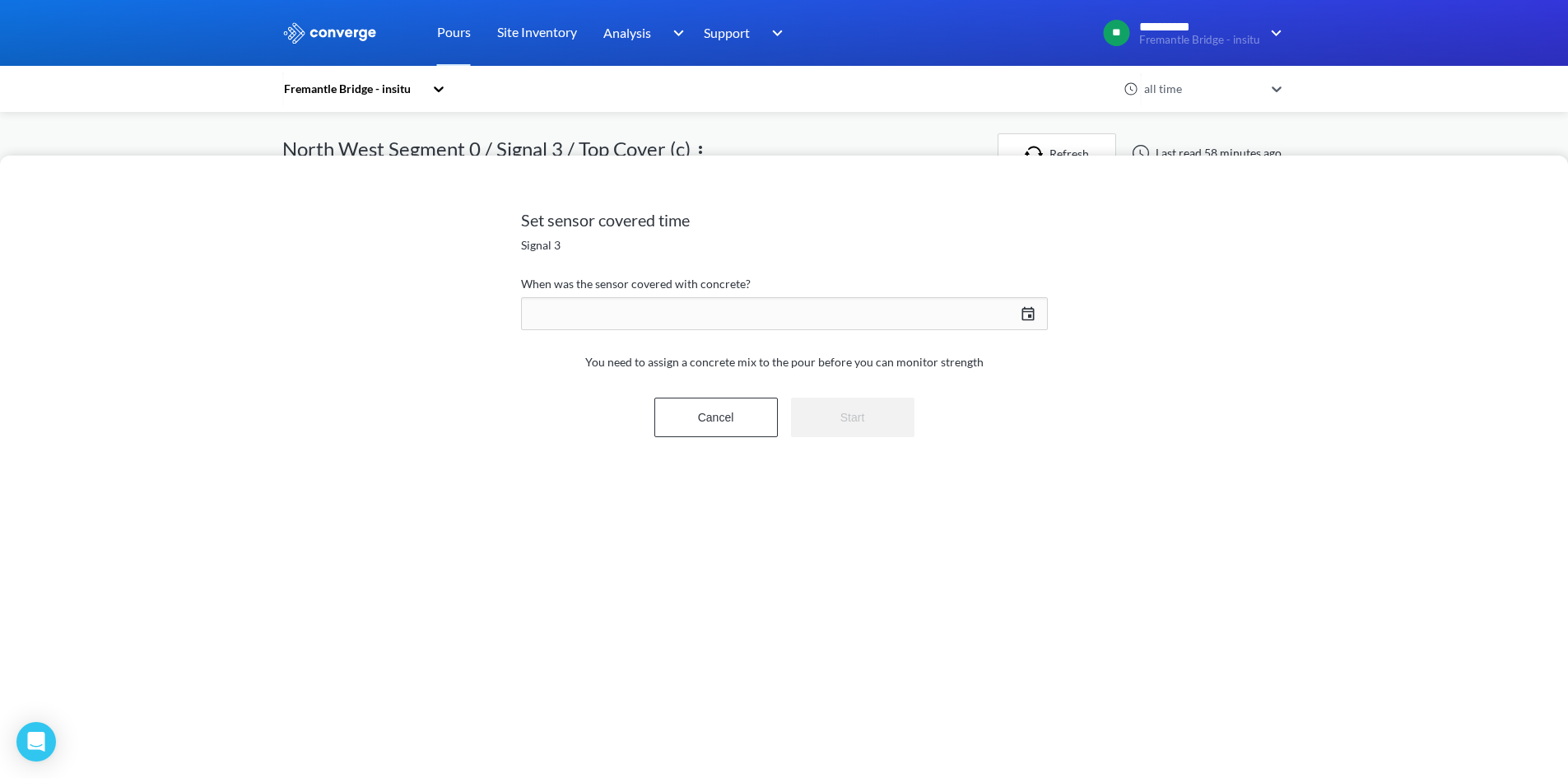
click at [626, 306] on div "[DATE] Press the down arrow key to interact with the calendar and select a date…" at bounding box center [784, 313] width 527 height 40
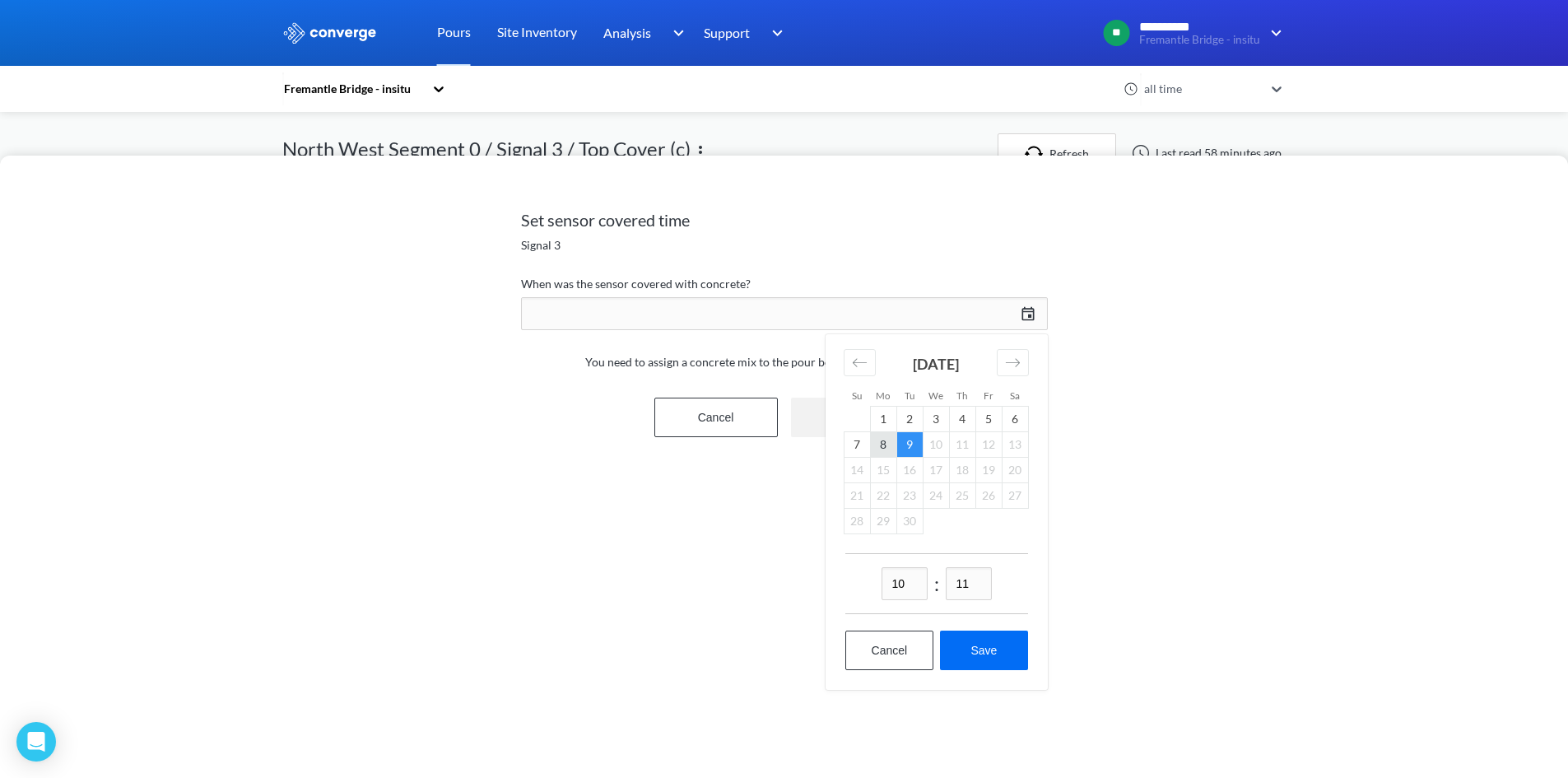
click at [890, 439] on td "8" at bounding box center [883, 444] width 26 height 26
drag, startPoint x: 905, startPoint y: 584, endPoint x: 857, endPoint y: 588, distance: 48.2
click at [874, 584] on div "10 : 11" at bounding box center [936, 583] width 183 height 61
type input "15"
drag, startPoint x: 984, startPoint y: 577, endPoint x: 946, endPoint y: 575, distance: 38.1
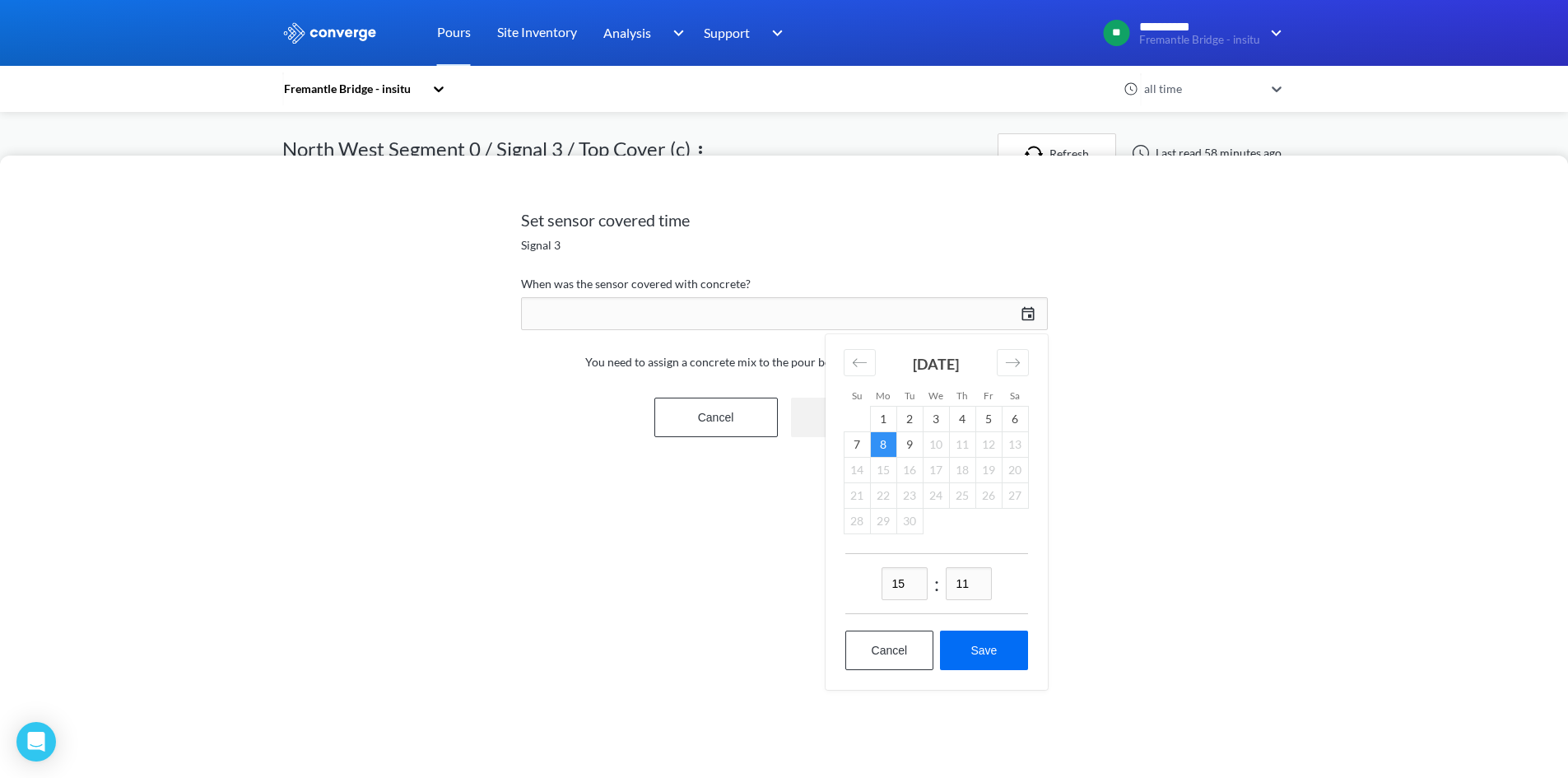
click at [946, 575] on input "11" at bounding box center [969, 583] width 46 height 33
type input "00"
click at [784, 542] on div "Set sensor covered time Signal 3 When was the sensor covered with concrete? [DA…" at bounding box center [784, 466] width 1568 height 622
click at [982, 640] on button "Save" at bounding box center [983, 650] width 87 height 40
type input "15:00[DATE]"
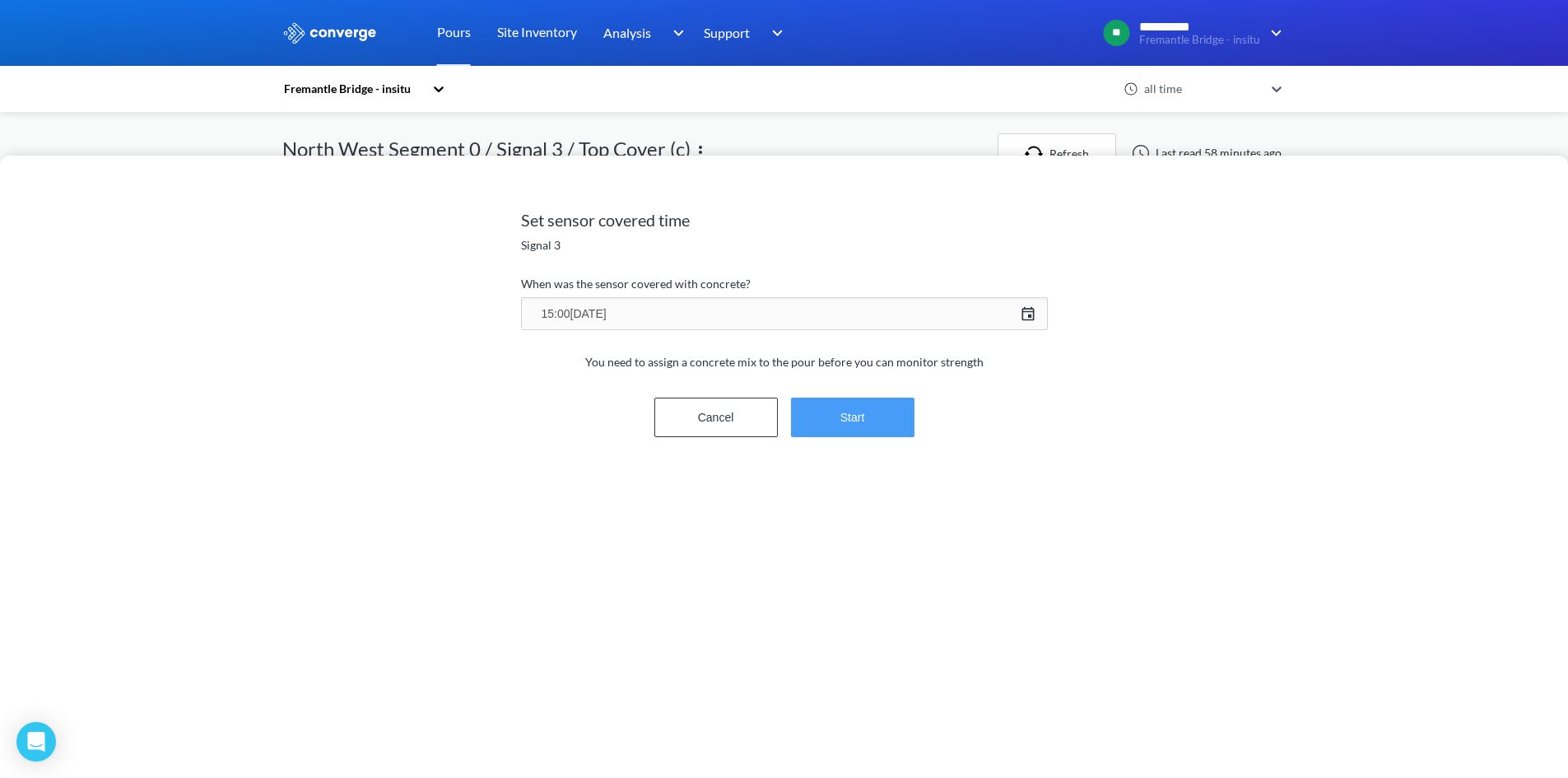
click at [862, 425] on button "Start" at bounding box center [853, 417] width 123 height 40
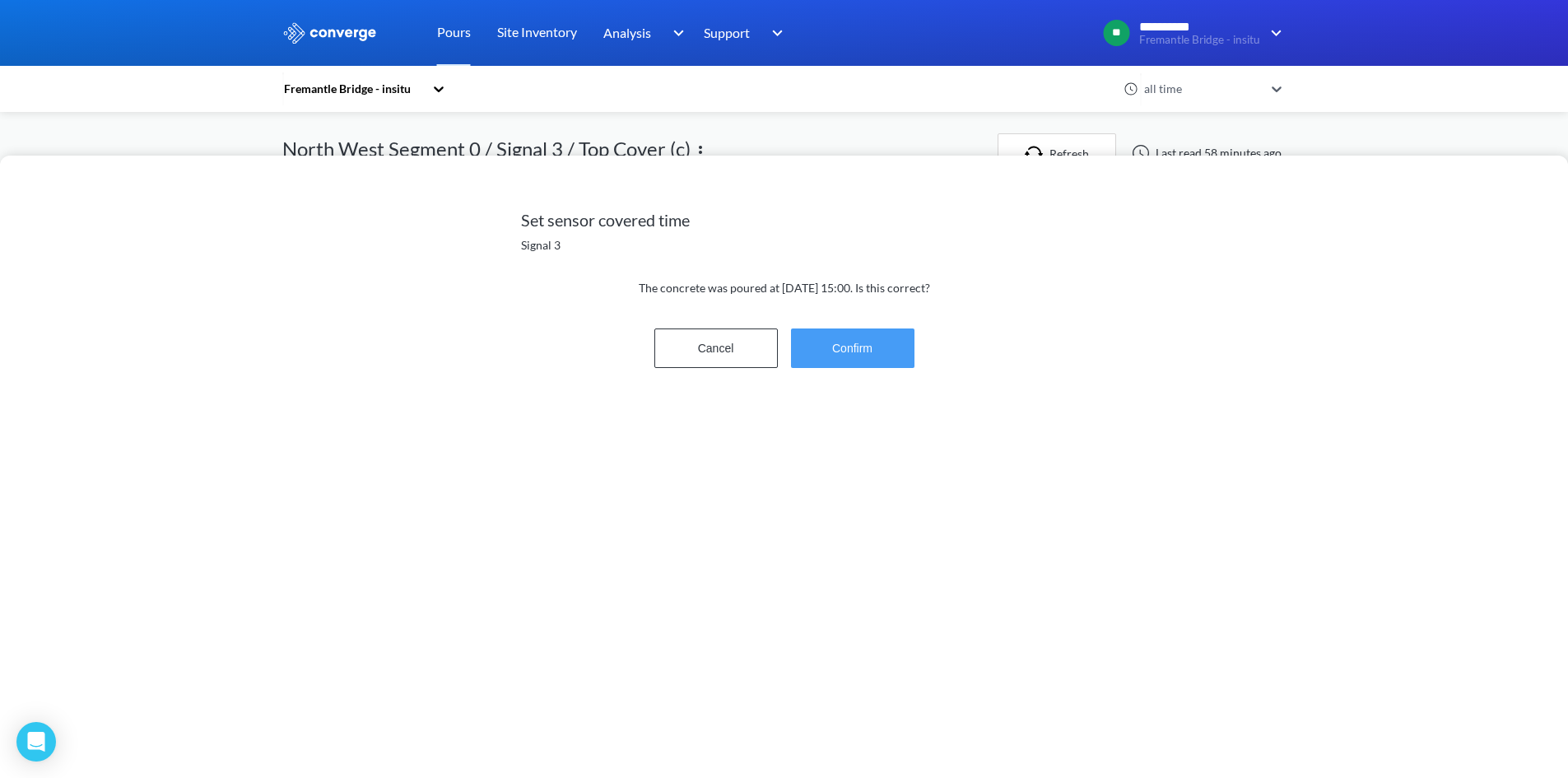
click at [843, 357] on button "Confirm" at bounding box center [853, 348] width 123 height 40
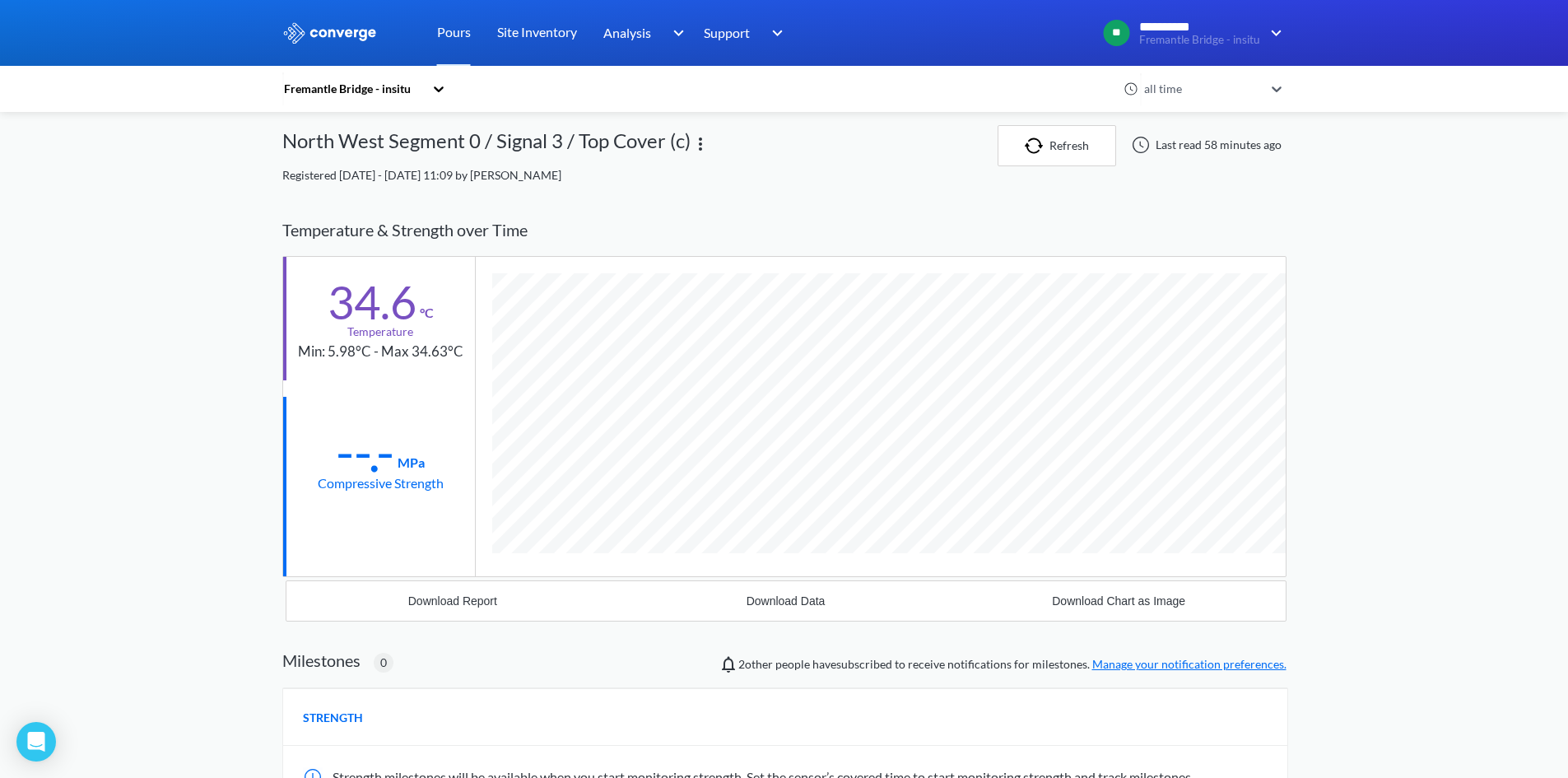
scroll to position [0, 0]
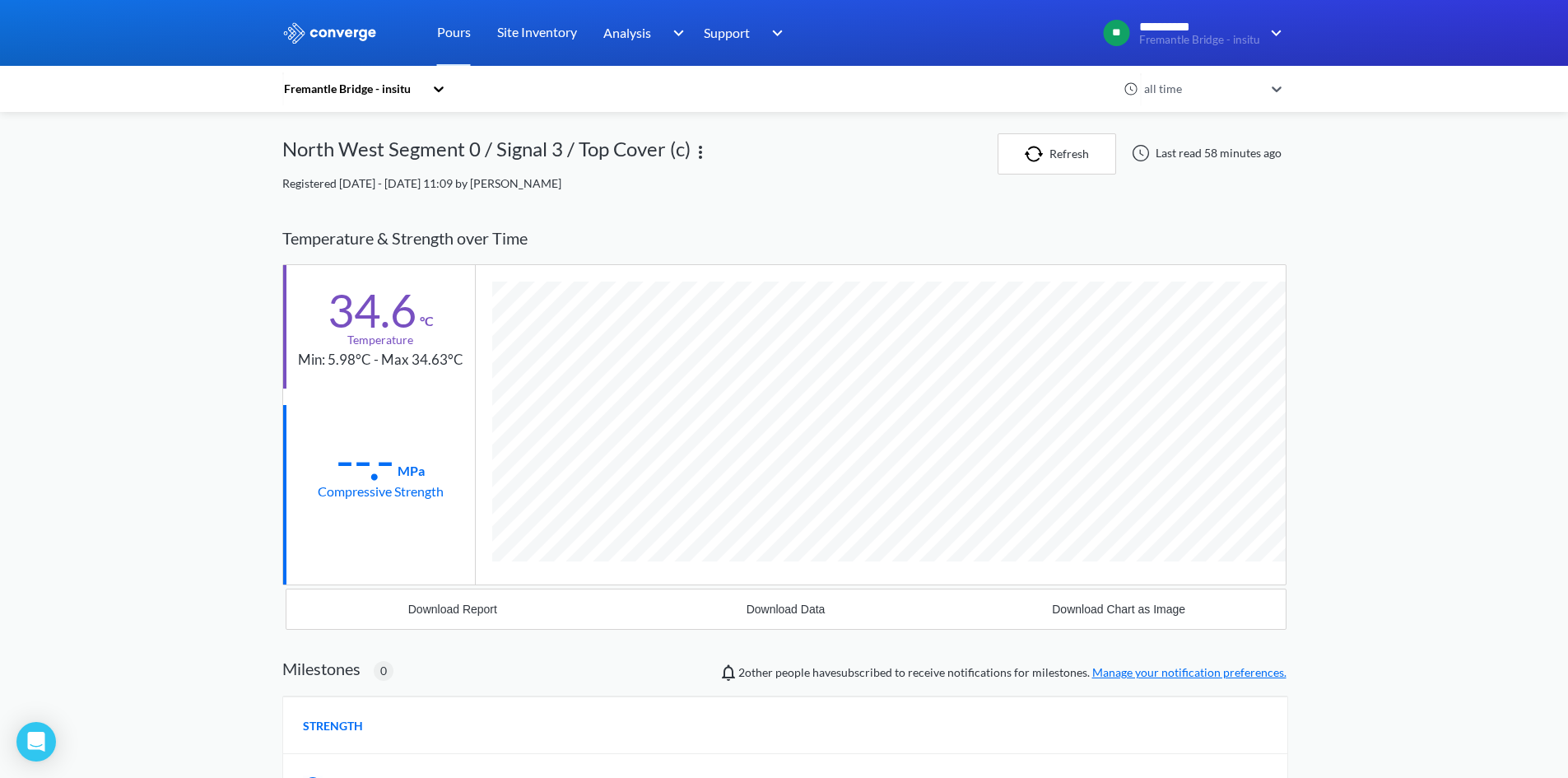
click at [390, 158] on div "North West Segment 0 / Signal 3 / Top Cover (c)" at bounding box center [487, 153] width 408 height 41
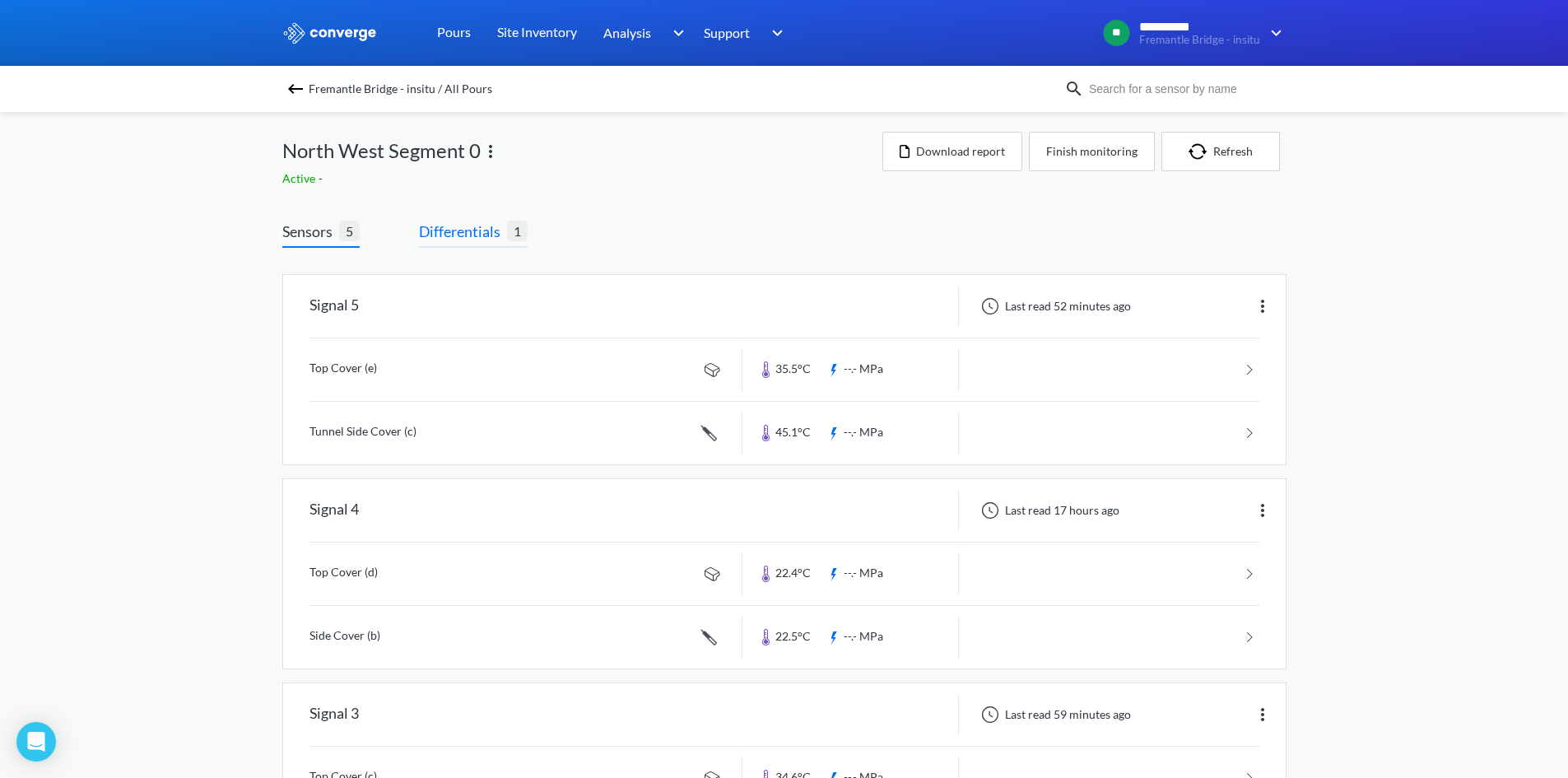
click at [506, 239] on span "Differentials" at bounding box center [463, 231] width 88 height 23
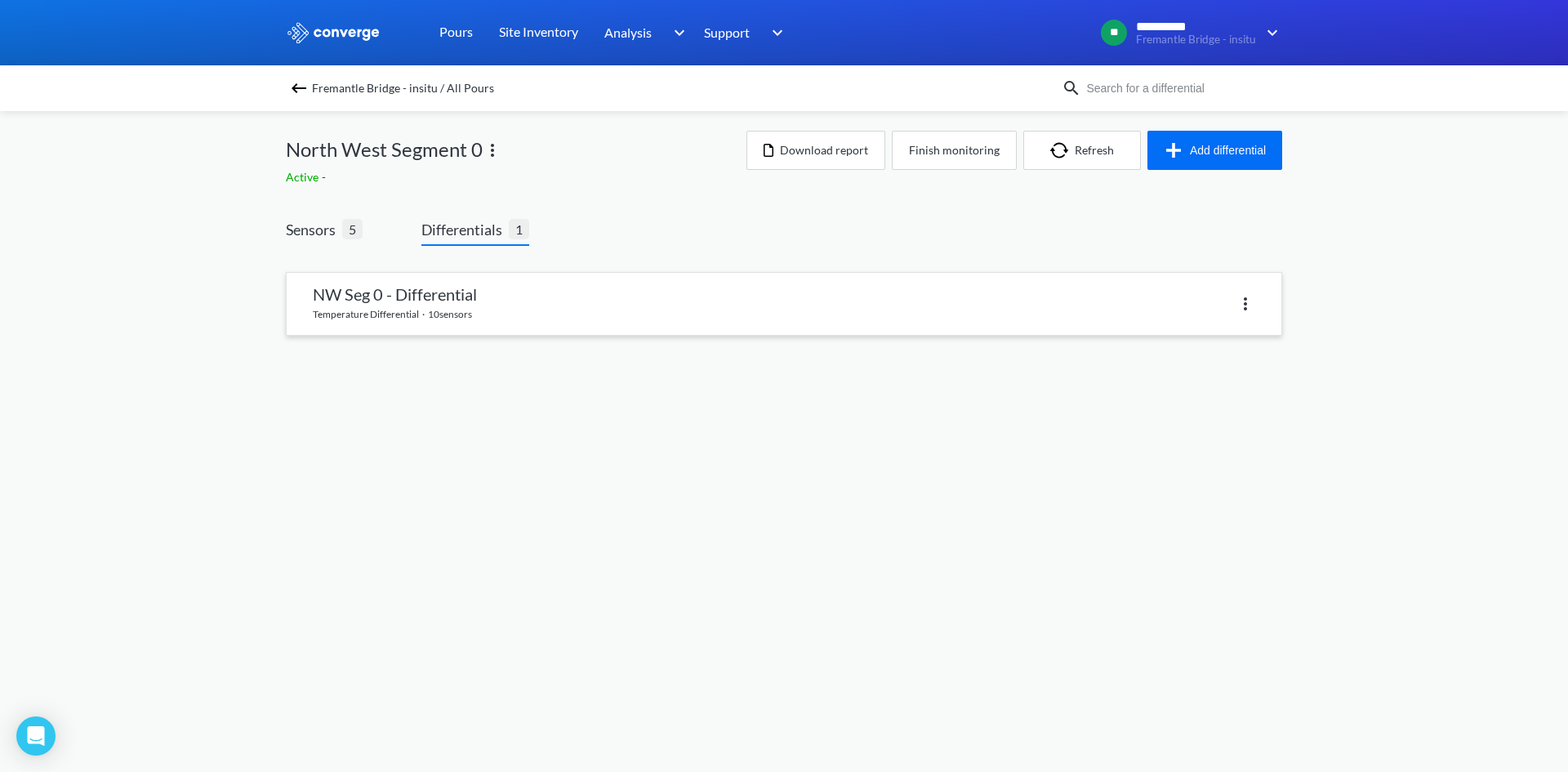
click at [468, 315] on link at bounding box center [783, 303] width 994 height 62
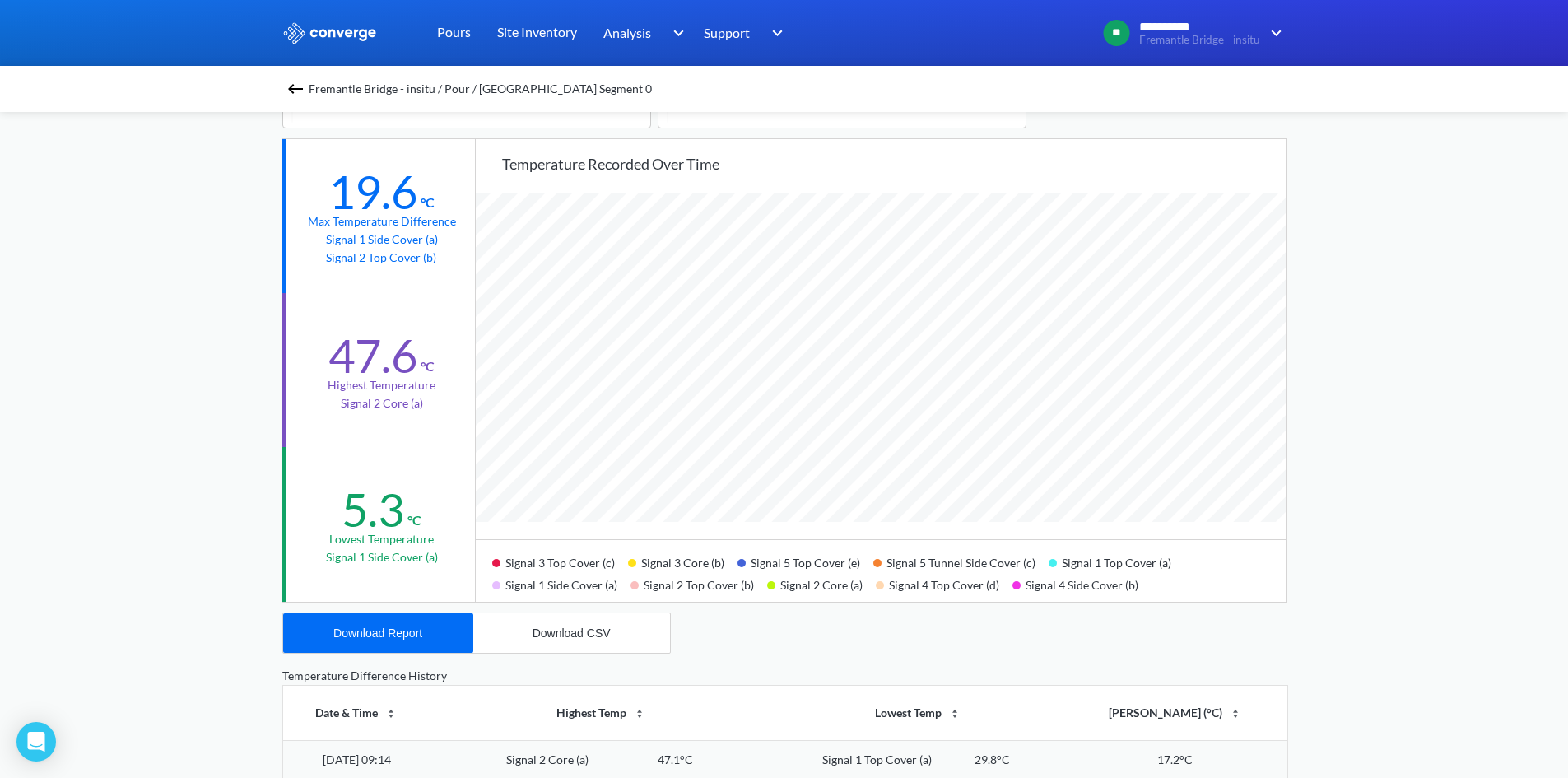
scroll to position [83, 0]
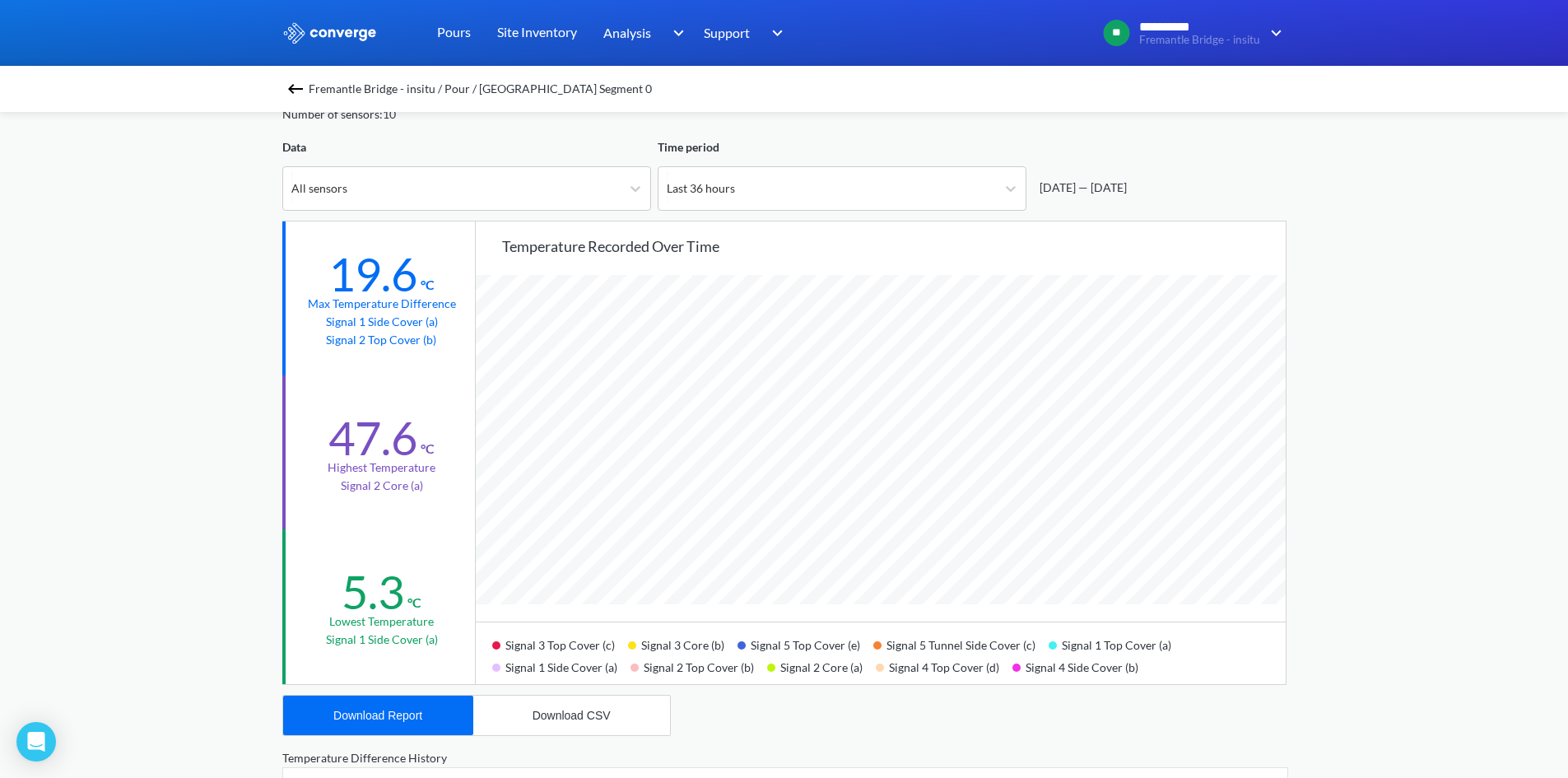
click at [380, 277] on div "19.6" at bounding box center [372, 275] width 89 height 56
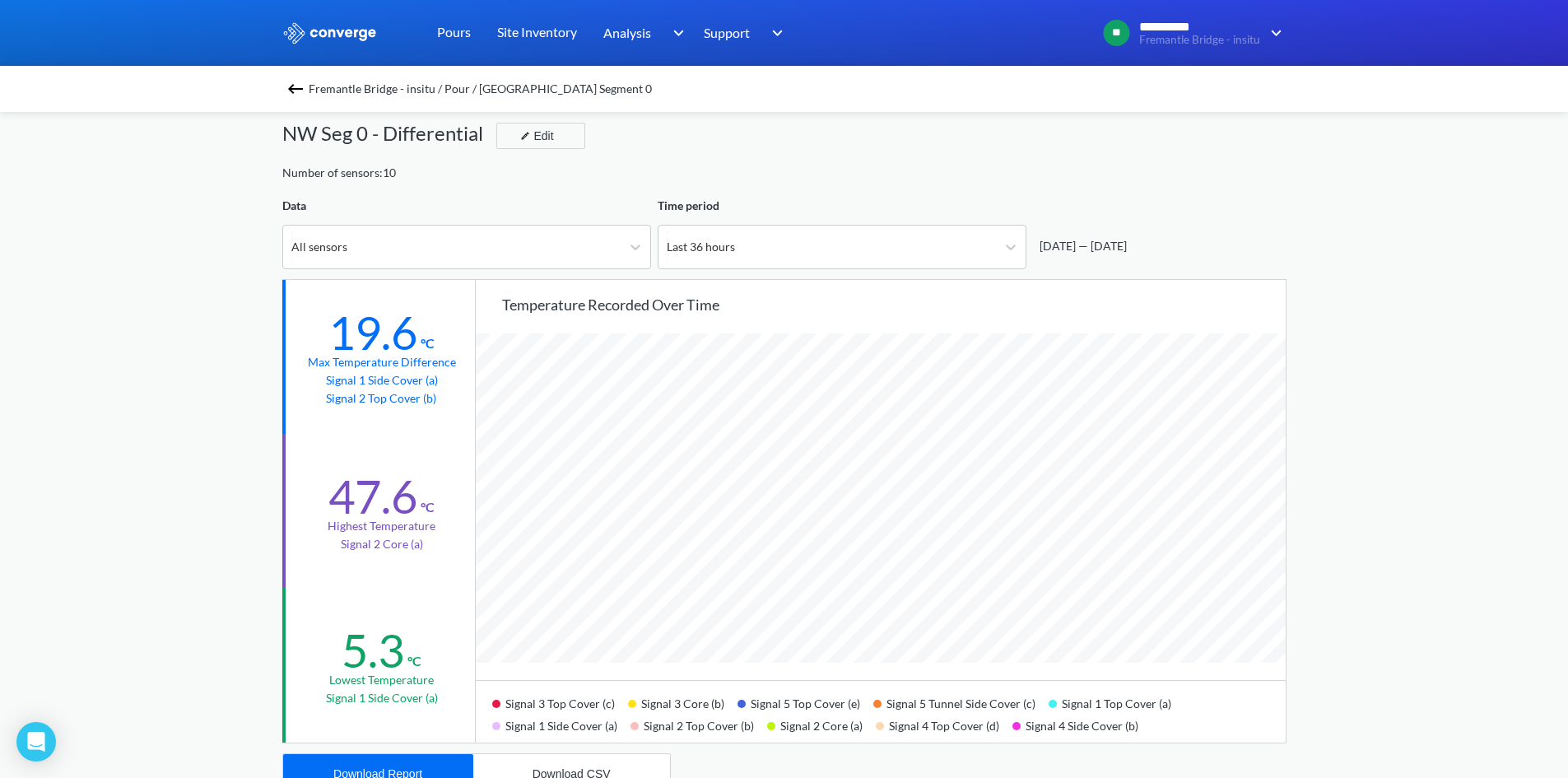
scroll to position [0, 0]
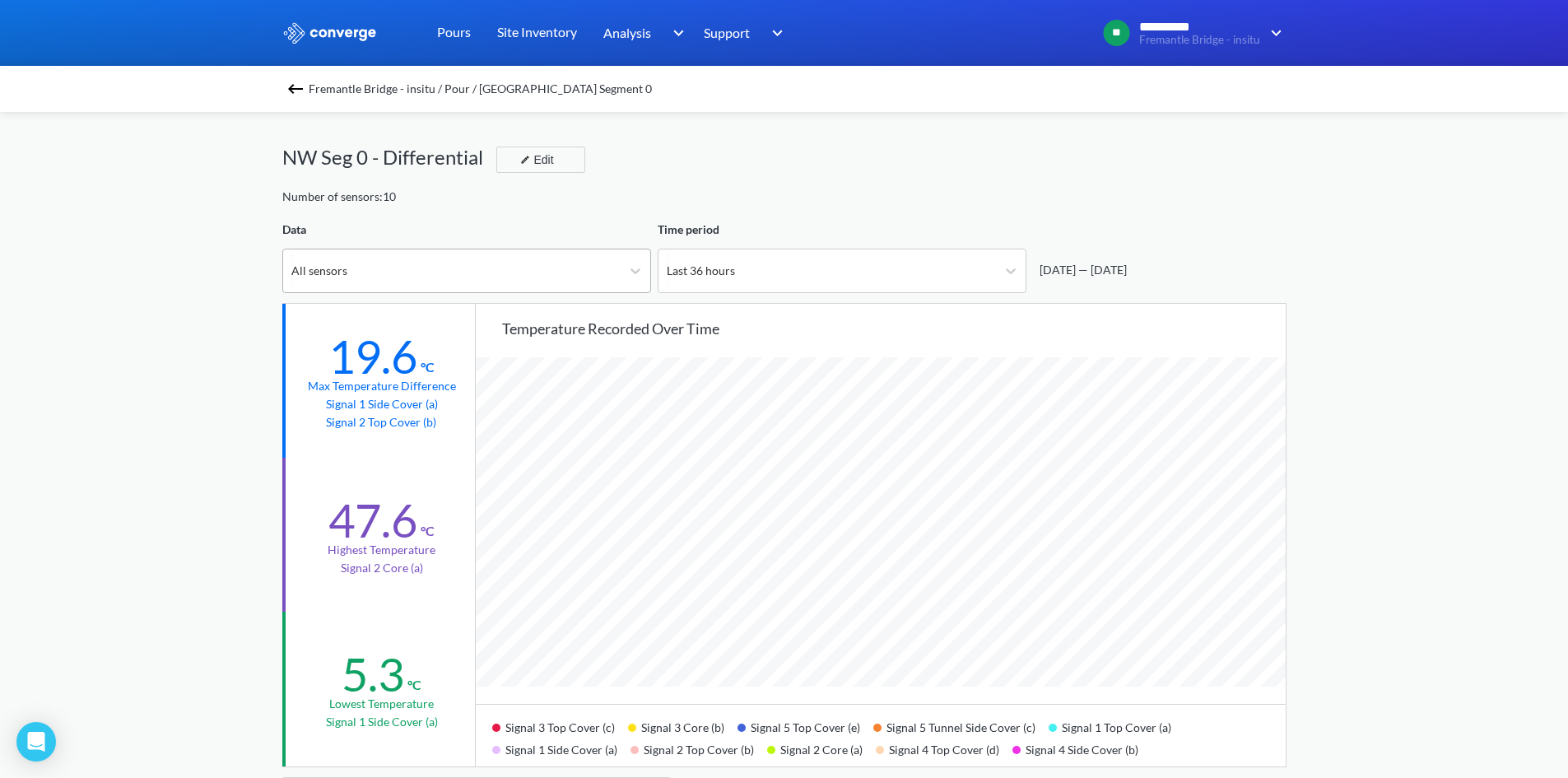
click at [392, 270] on div "All sensors" at bounding box center [451, 270] width 337 height 43
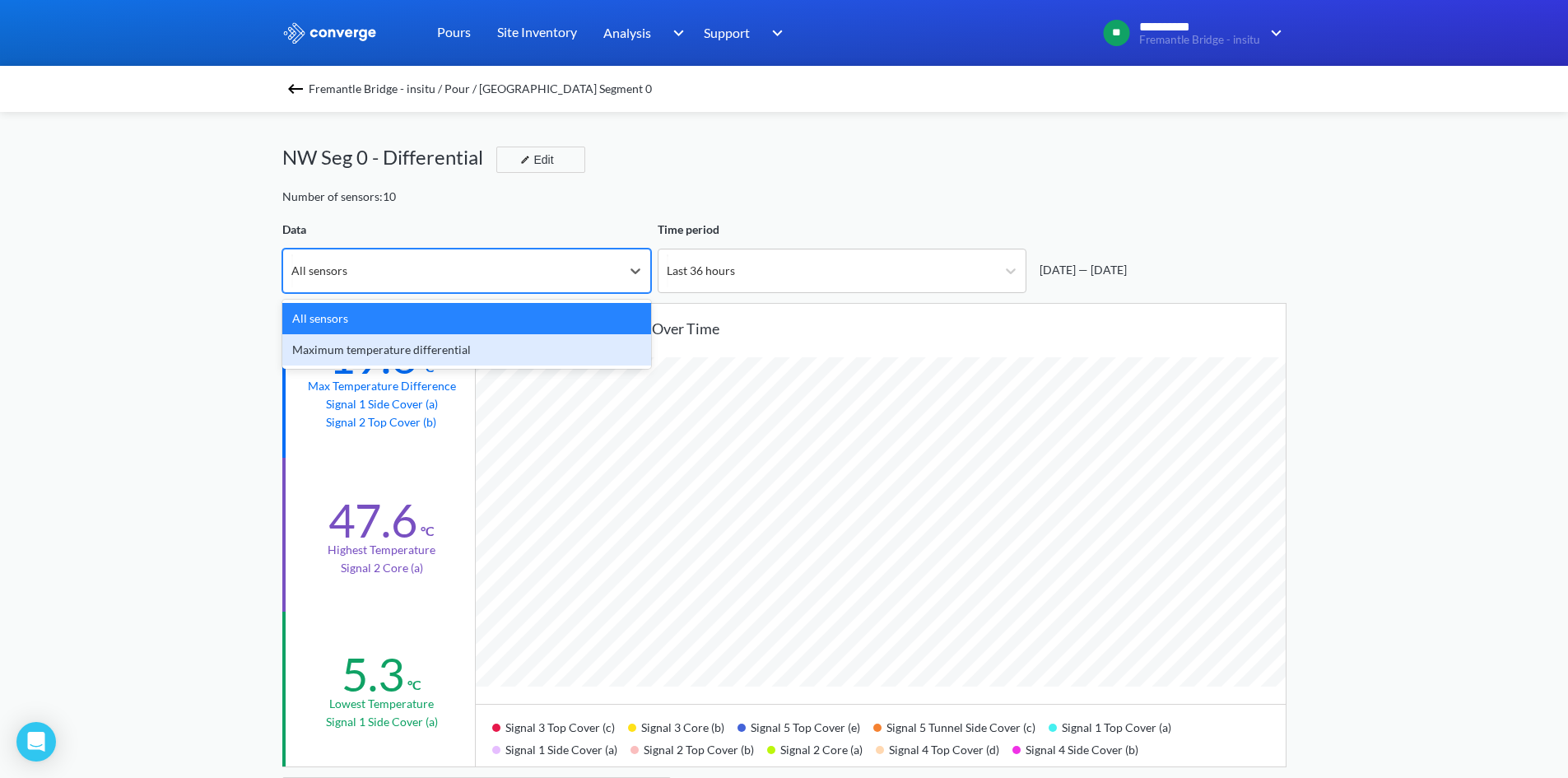
click at [388, 344] on div "Maximum temperature differential" at bounding box center [466, 350] width 369 height 32
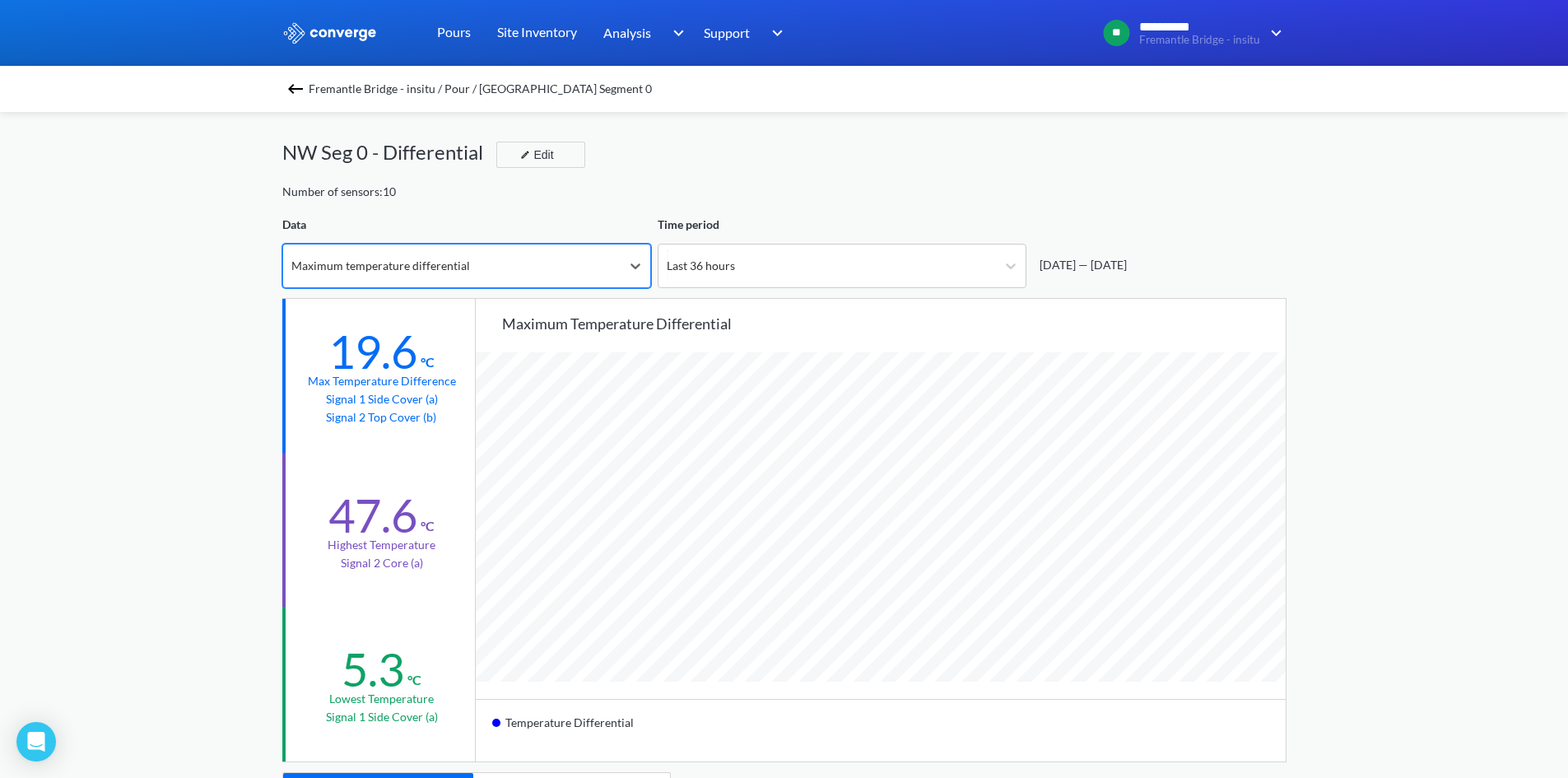
scroll to position [83, 0]
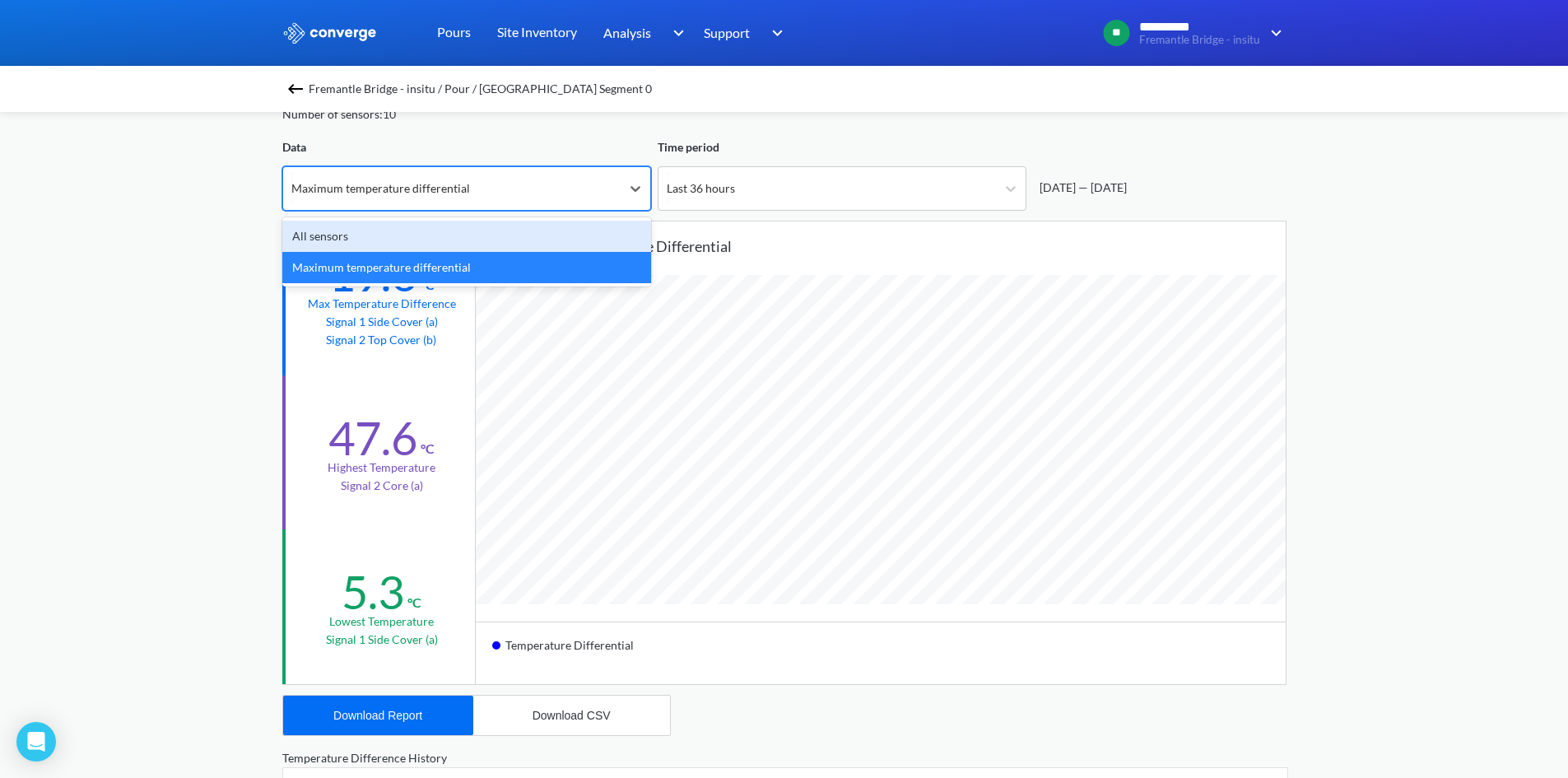
click at [501, 203] on div "Maximum temperature differential" at bounding box center [451, 188] width 337 height 43
click at [442, 239] on div "All sensors" at bounding box center [466, 237] width 369 height 32
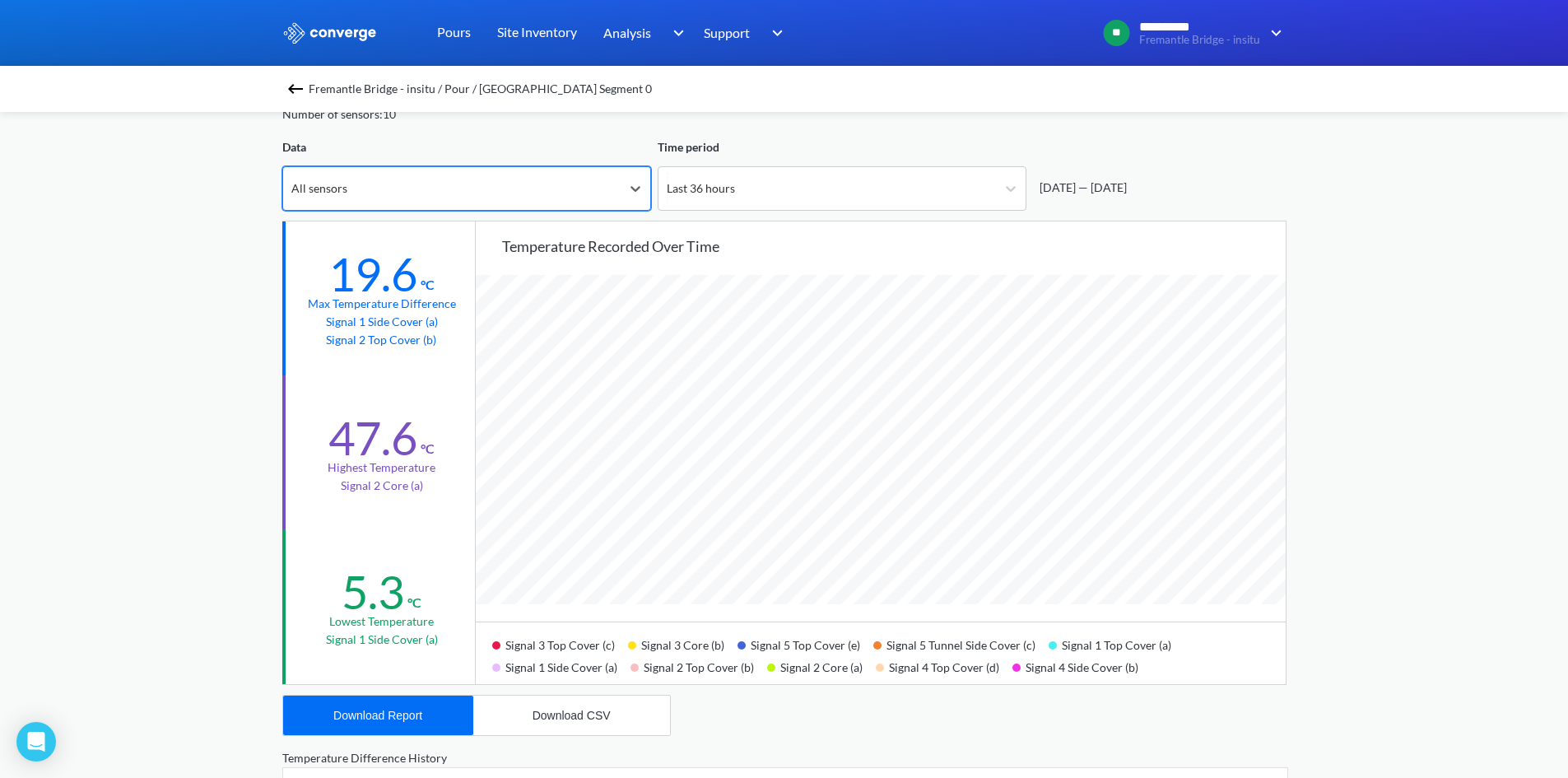
scroll to position [1378, 1568]
click at [779, 670] on div "Signal 2 Core (a)" at bounding box center [821, 664] width 108 height 22
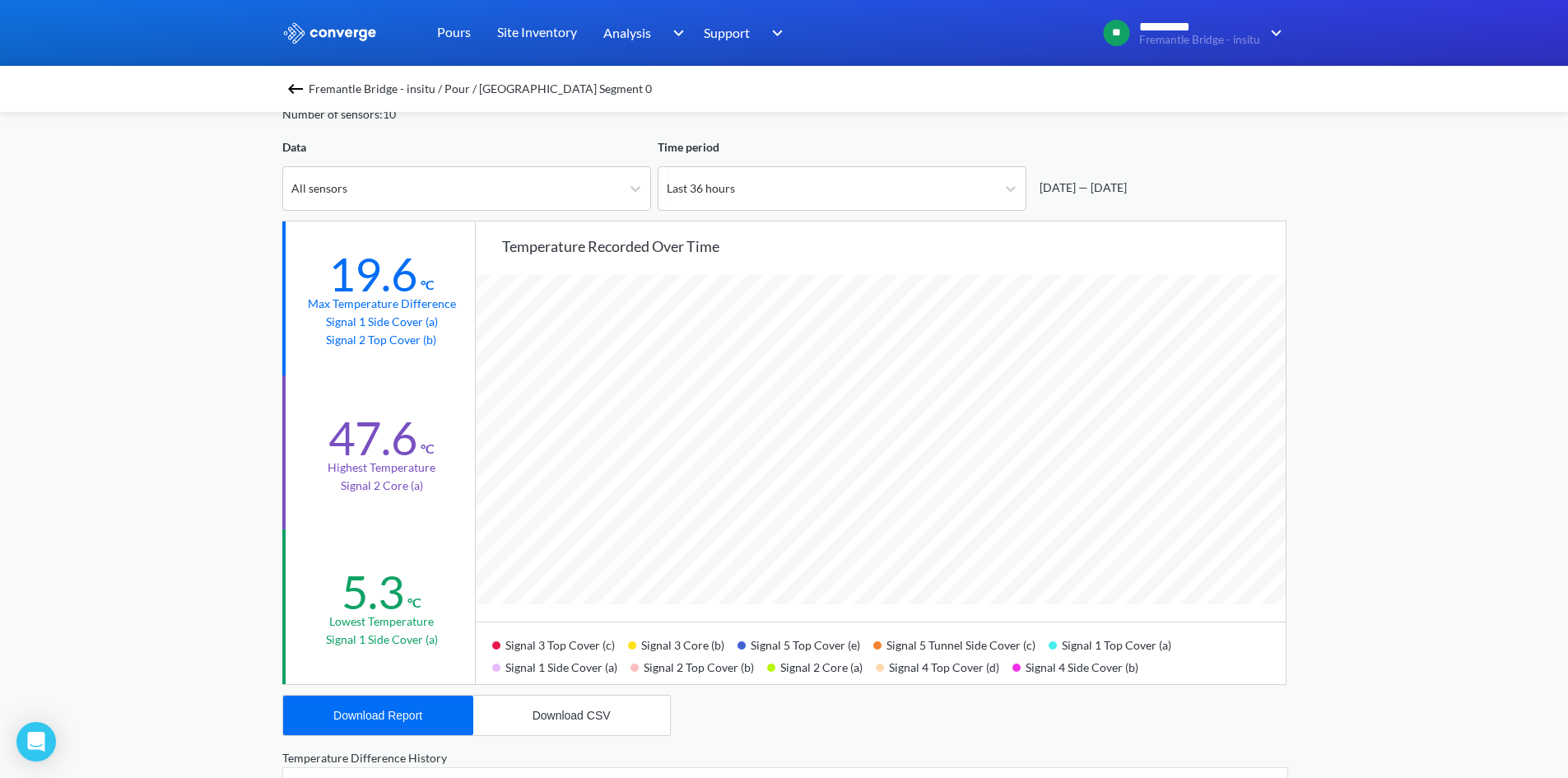
click at [767, 668] on span at bounding box center [771, 667] width 8 height 8
drag, startPoint x: 784, startPoint y: 667, endPoint x: 844, endPoint y: 664, distance: 60.1
click at [844, 664] on div "Signal 2 Core (a)" at bounding box center [821, 664] width 108 height 22
drag, startPoint x: 1088, startPoint y: 648, endPoint x: 1050, endPoint y: 643, distance: 38.3
click at [1057, 645] on div "Signal 1 Top Cover (a)" at bounding box center [1116, 642] width 136 height 22
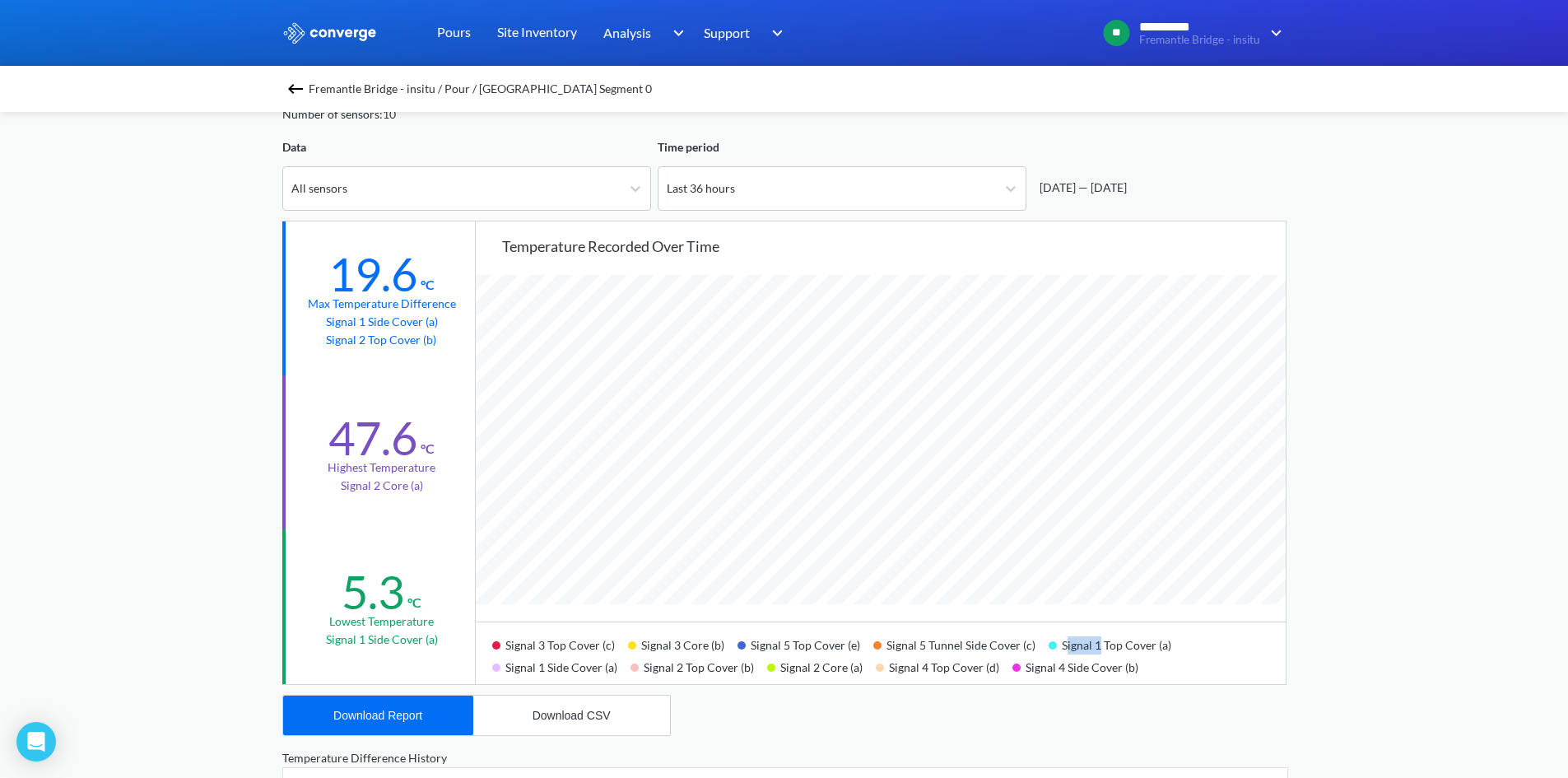
scroll to position [0, 0]
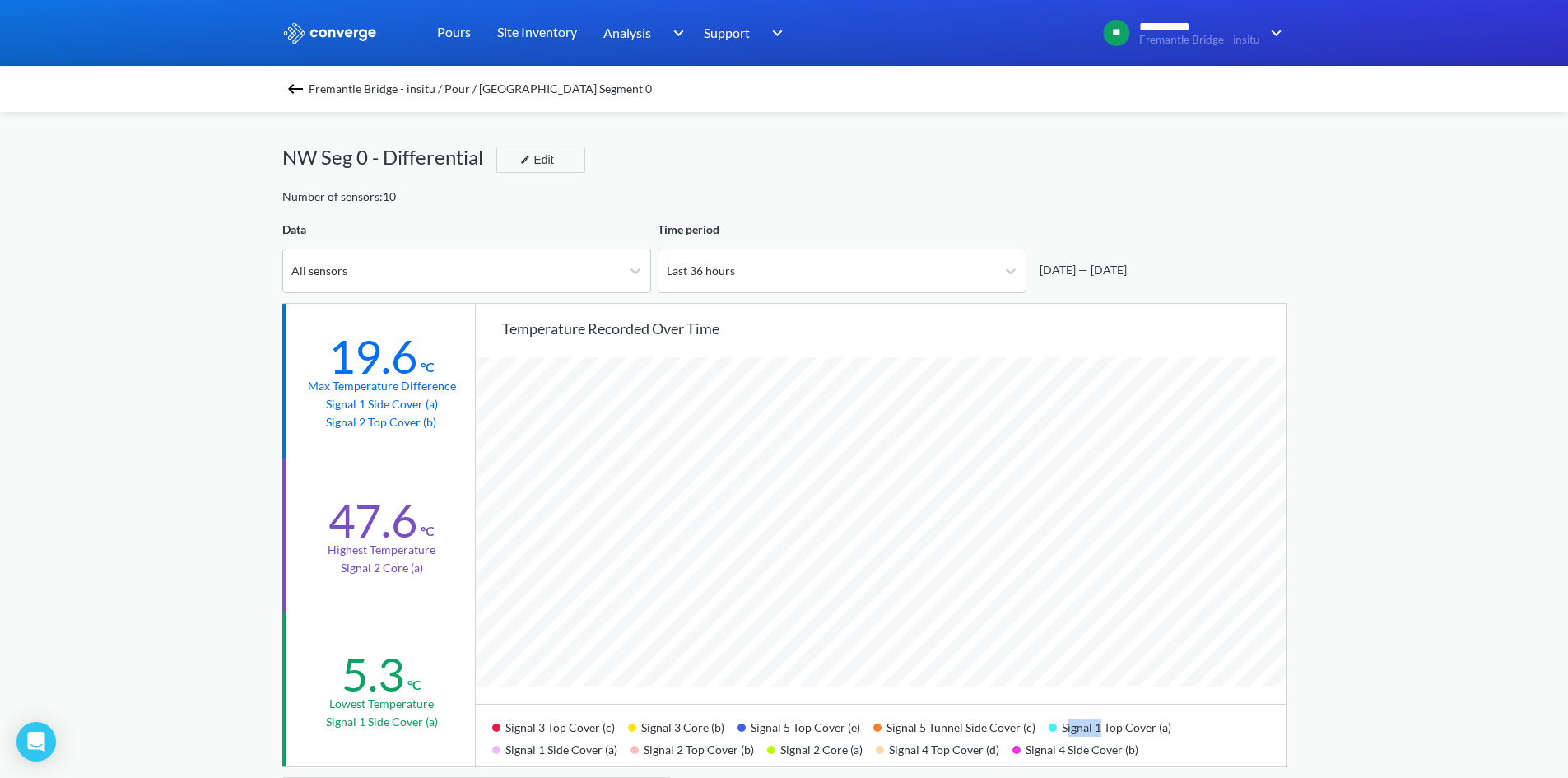
click at [294, 95] on img at bounding box center [296, 89] width 19 height 19
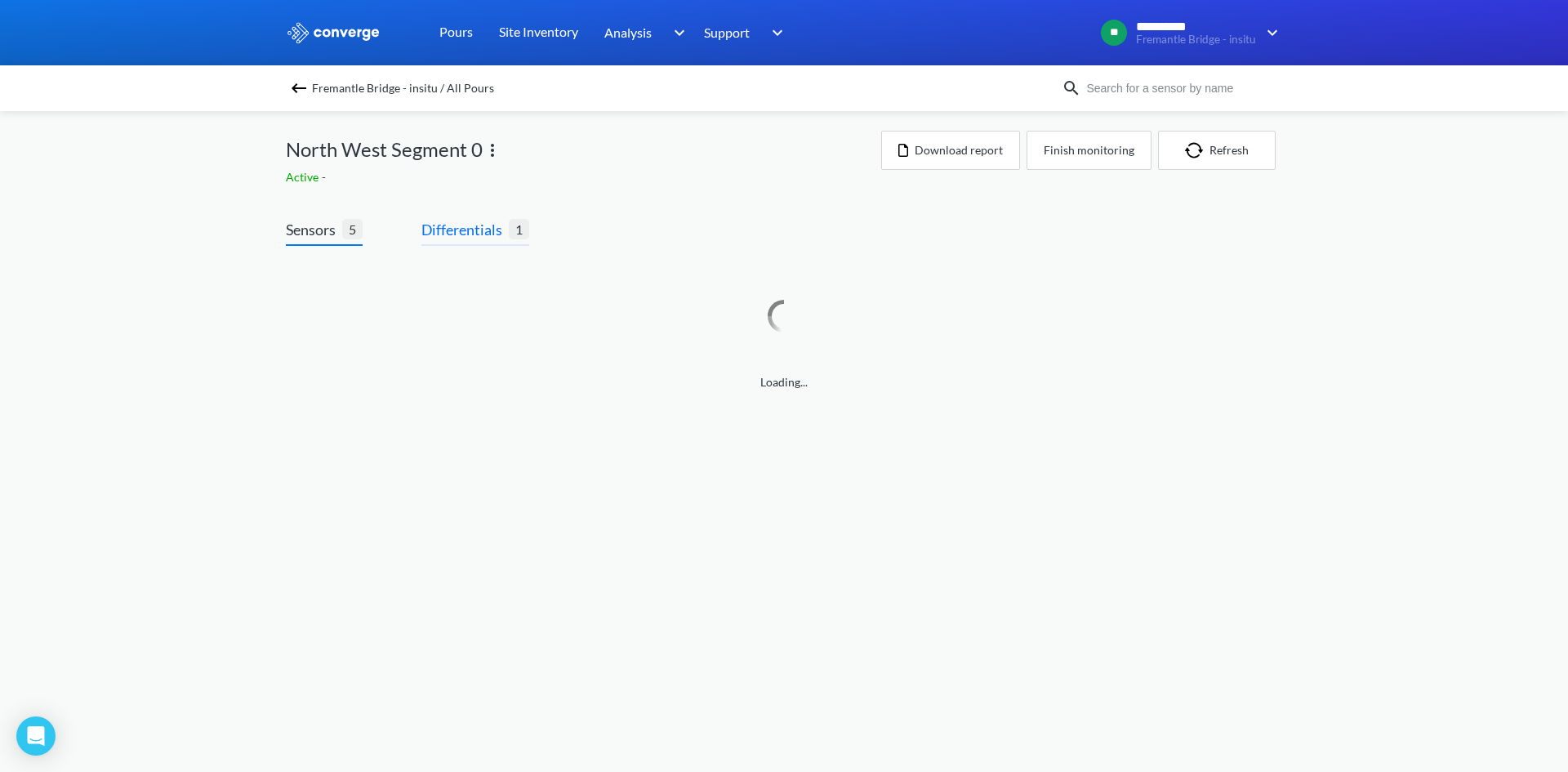
click at [490, 231] on span "Differentials" at bounding box center [465, 230] width 87 height 23
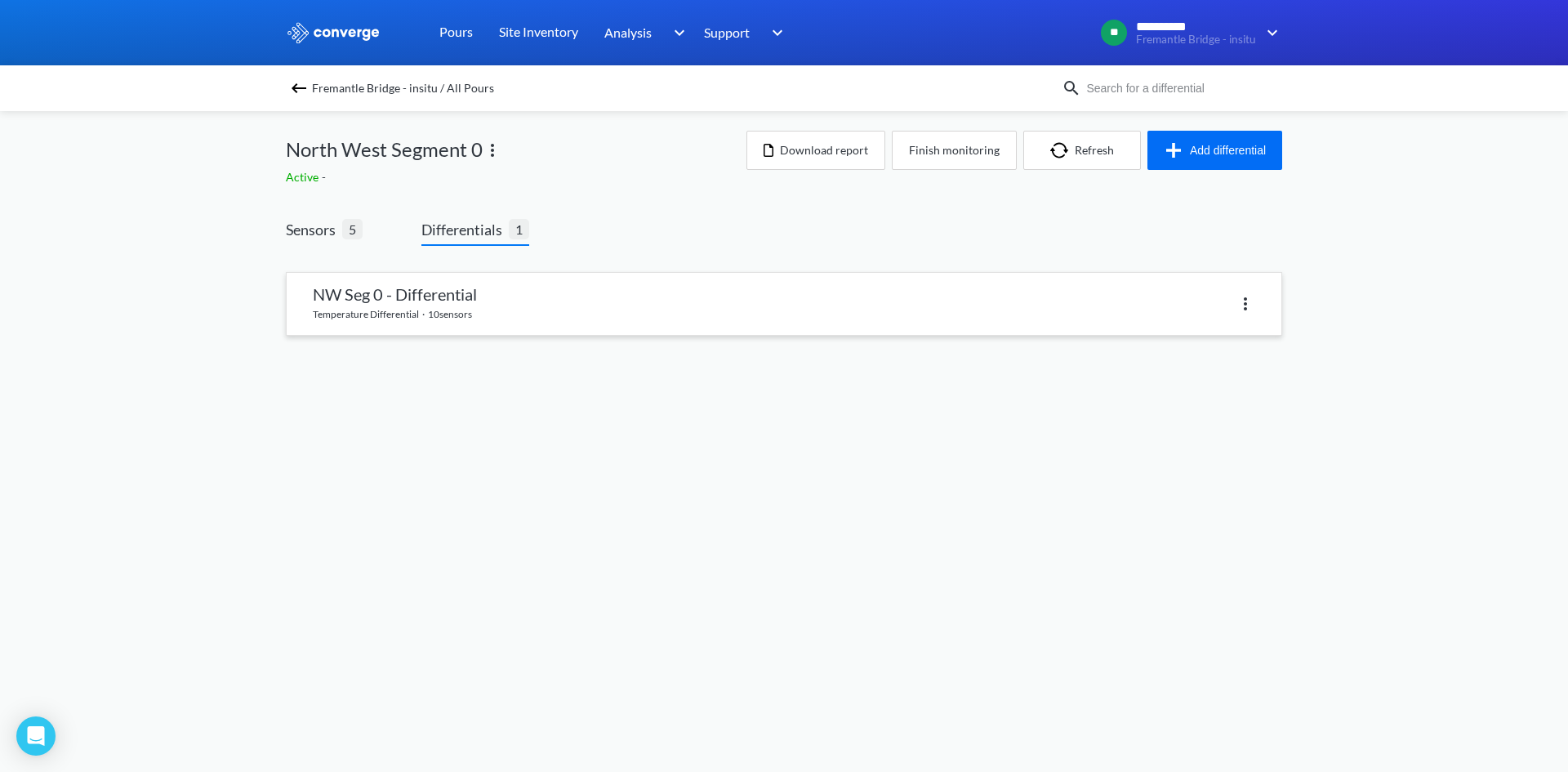
click at [471, 279] on link at bounding box center [783, 303] width 994 height 62
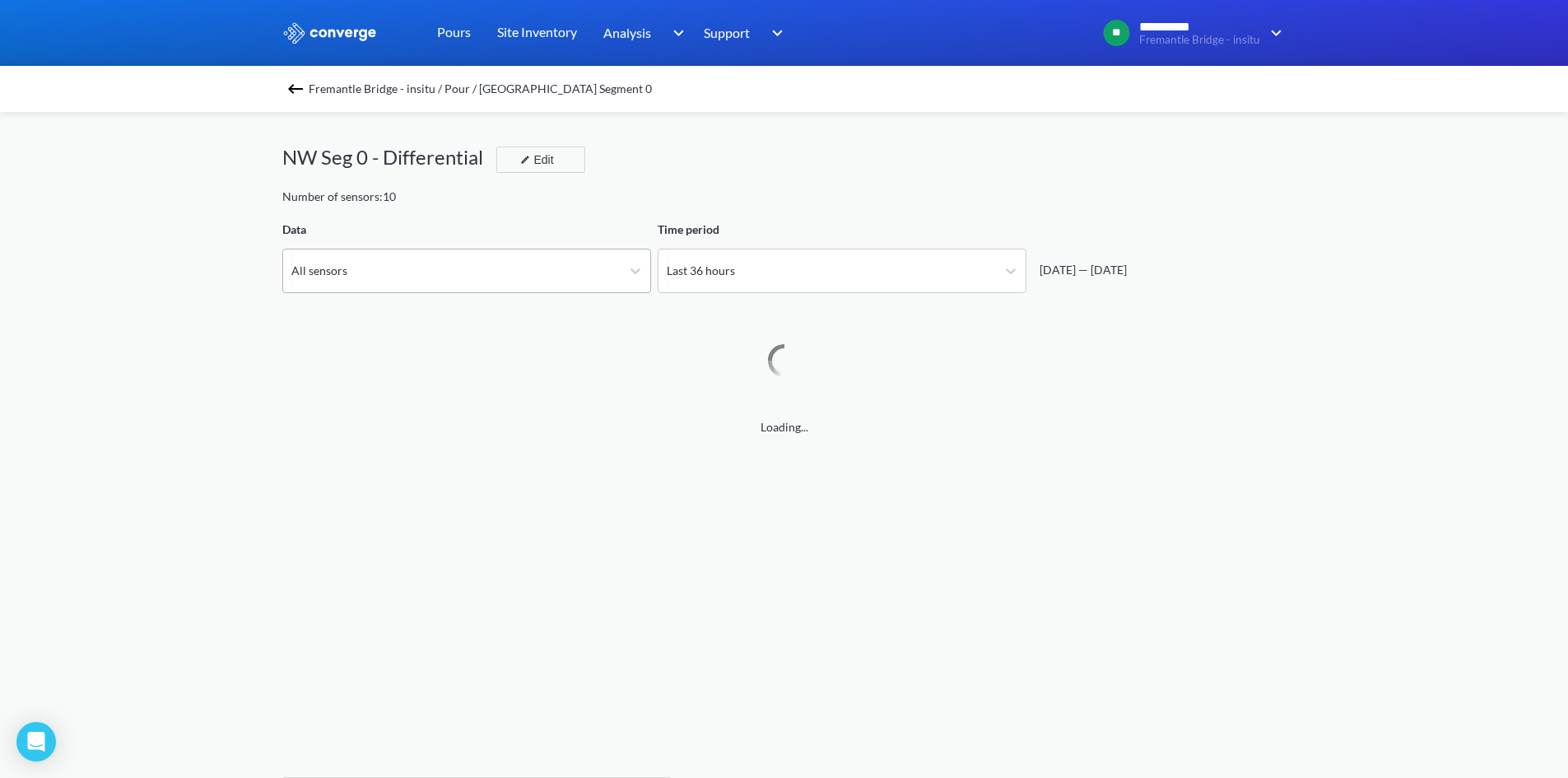
click at [425, 283] on div "All sensors" at bounding box center [451, 270] width 337 height 43
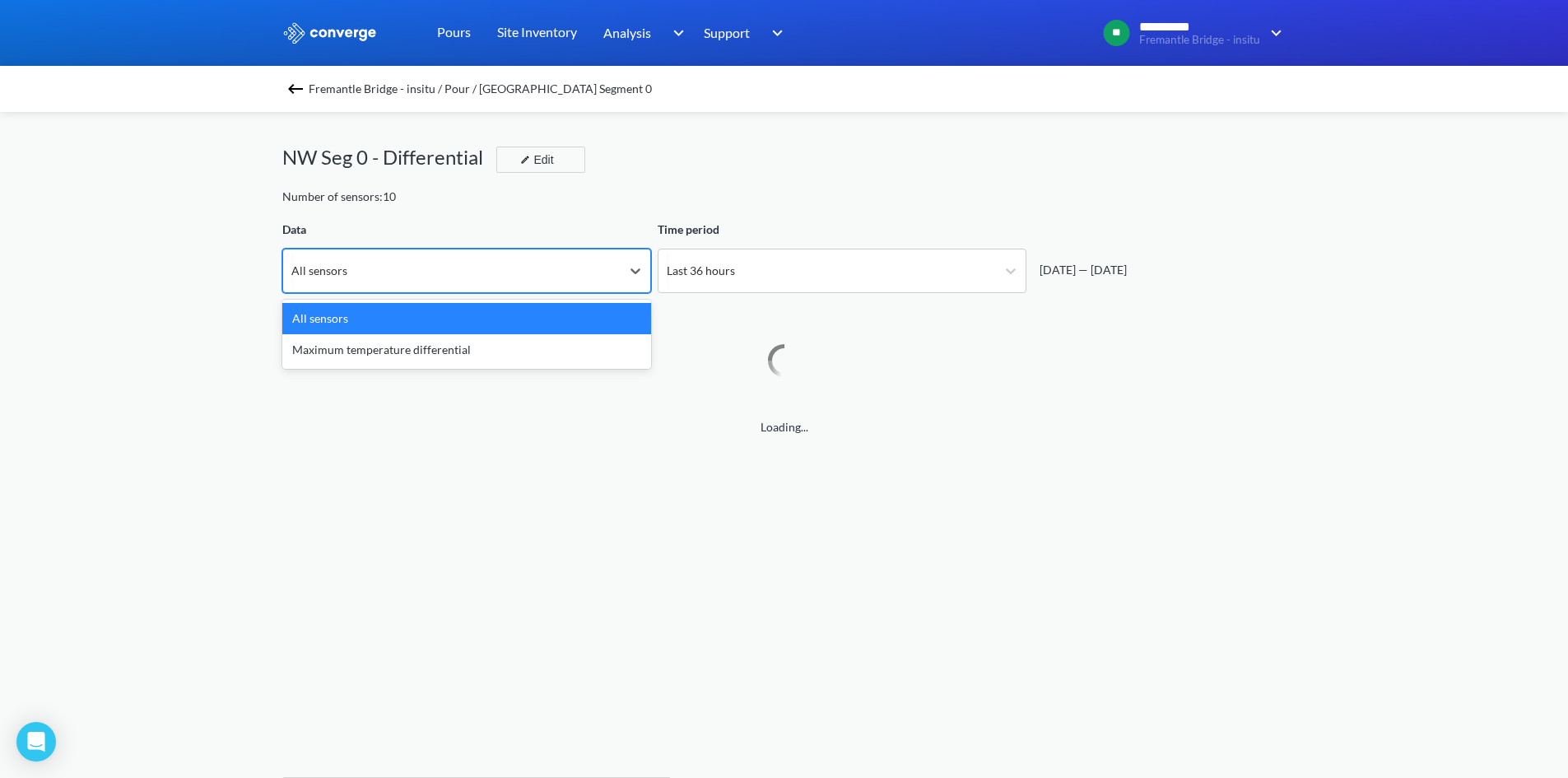
click at [429, 349] on div "Maximum temperature differential" at bounding box center [466, 350] width 369 height 32
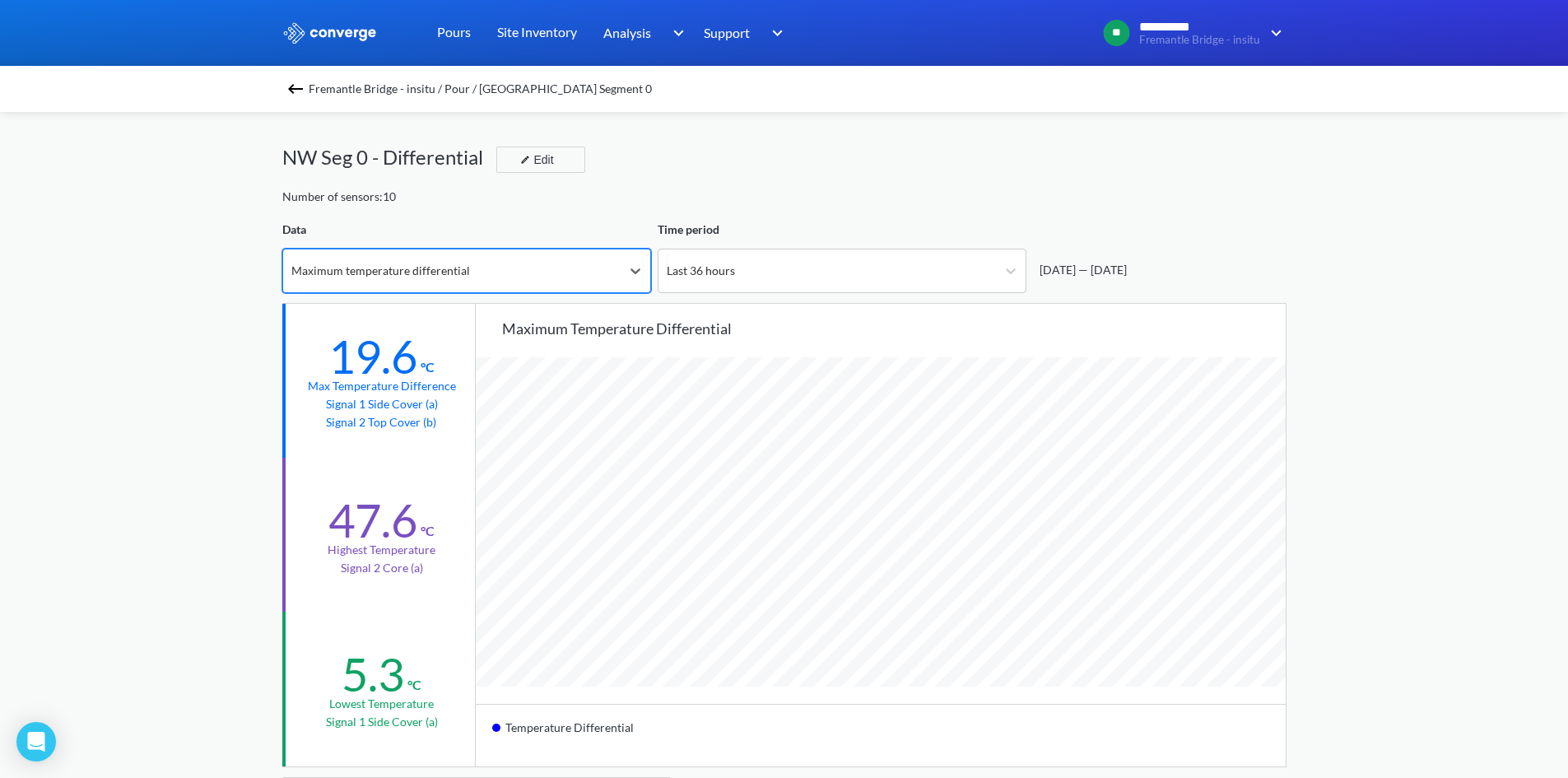
scroll to position [1378, 1568]
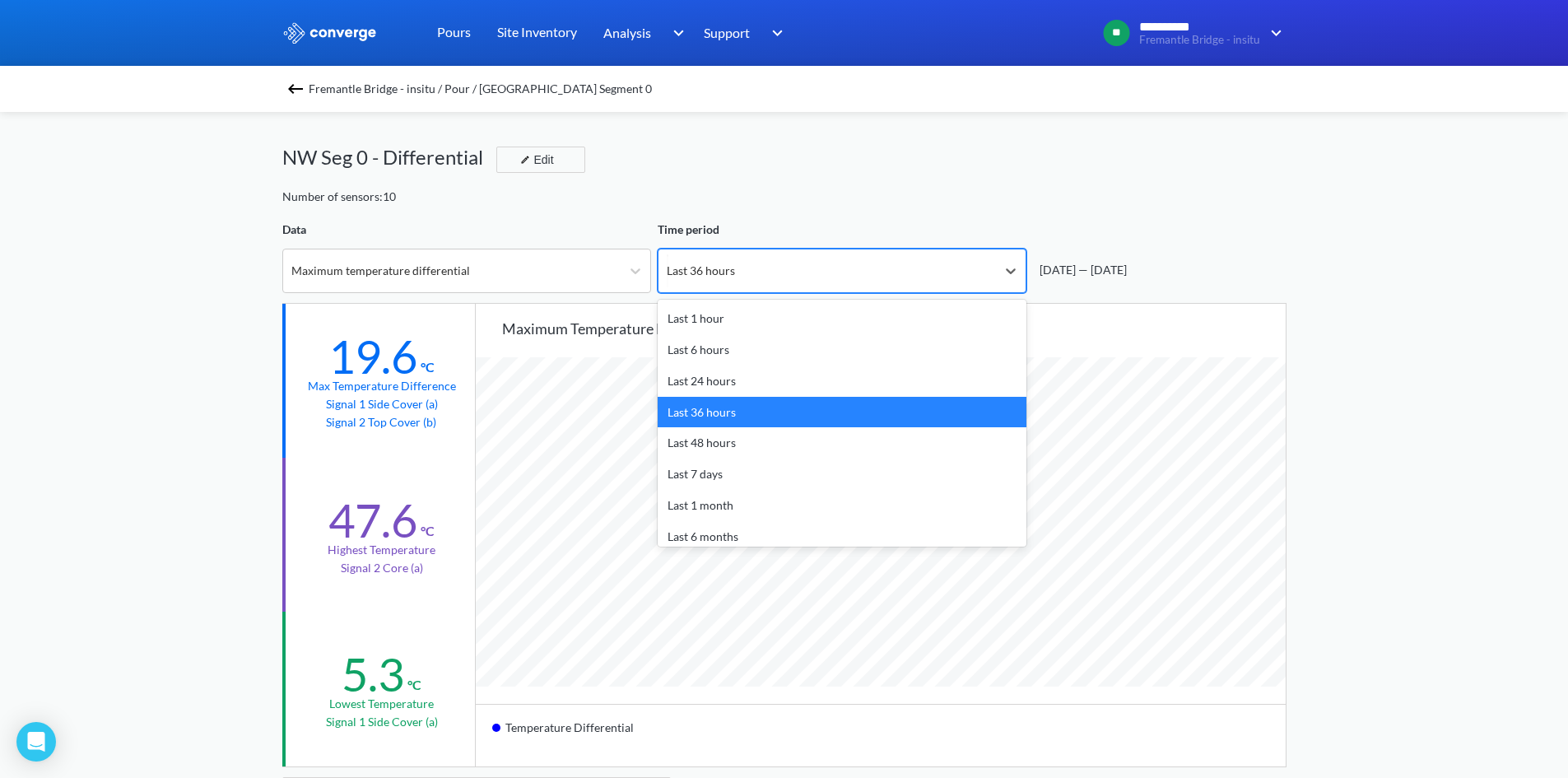
click at [772, 260] on div "Last 36 hours" at bounding box center [826, 270] width 337 height 43
click at [687, 150] on div "NW Seg 0 - Differential Edit" at bounding box center [784, 165] width 1004 height 46
